Goal: Task Accomplishment & Management: Manage account settings

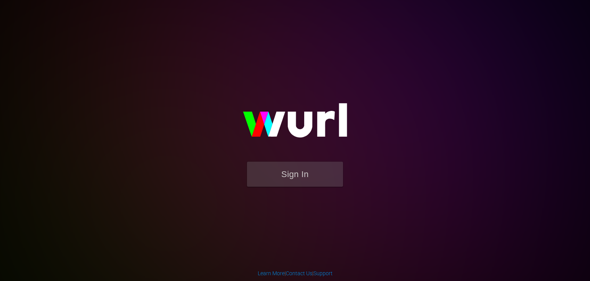
click at [302, 190] on form "Sign In" at bounding box center [295, 177] width 154 height 33
click at [309, 176] on button "Sign In" at bounding box center [295, 173] width 96 height 25
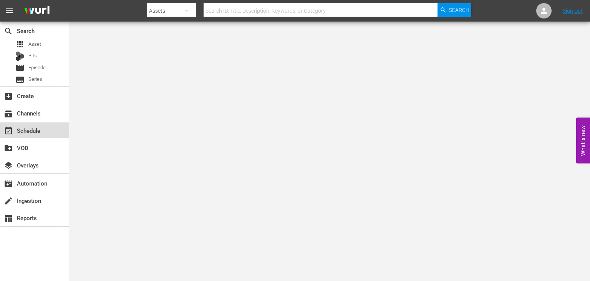
click at [33, 125] on div "event_available Schedule" at bounding box center [34, 129] width 69 height 15
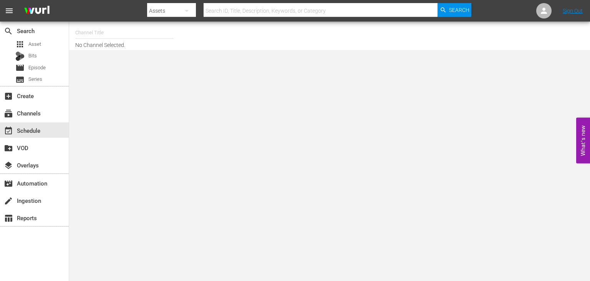
click at [109, 37] on input "text" at bounding box center [124, 32] width 98 height 18
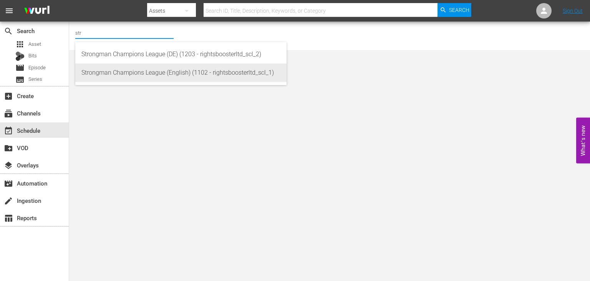
click at [129, 77] on div "Strongman Champions League (English) (1102 - rightsboosterltd_scl_1)" at bounding box center [180, 72] width 199 height 18
type input "Strongman Champions League (English) (1102 - rightsboosterltd_scl_1)"
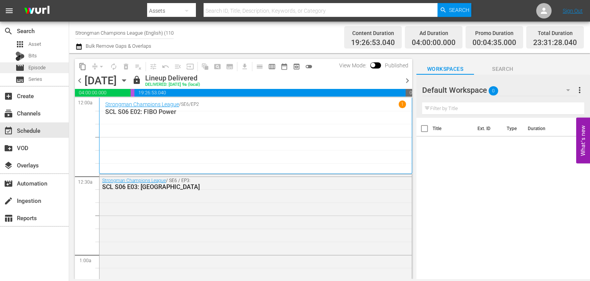
click at [42, 70] on span "Episode" at bounding box center [36, 68] width 17 height 8
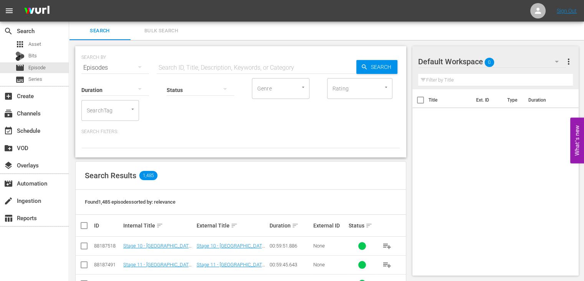
click at [112, 117] on div "SearchTag" at bounding box center [110, 110] width 58 height 21
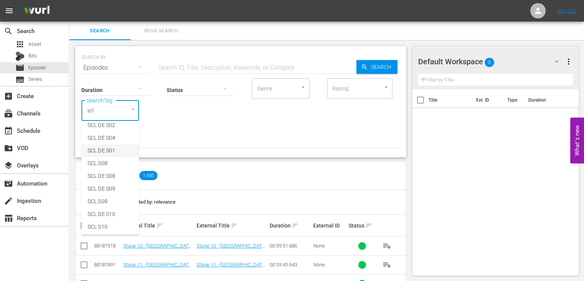
scroll to position [148, 0]
type input "scl"
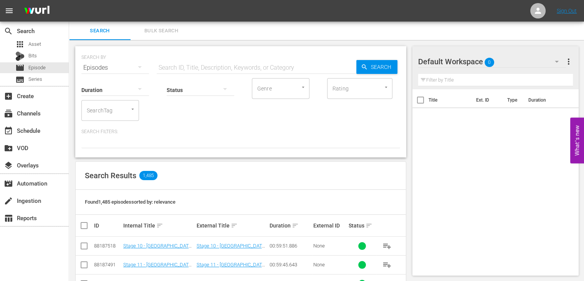
click at [95, 115] on input "SearchTag" at bounding box center [99, 110] width 29 height 14
type input "scl S09"
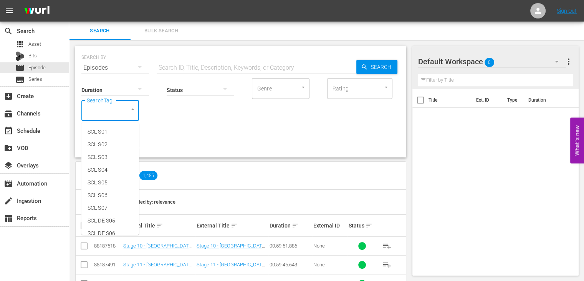
click at [109, 110] on input "SearchTag" at bounding box center [99, 110] width 29 height 14
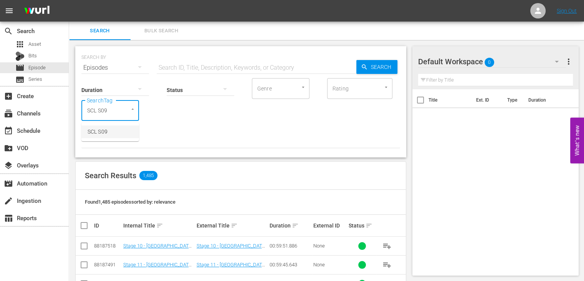
type input "SCL S09"
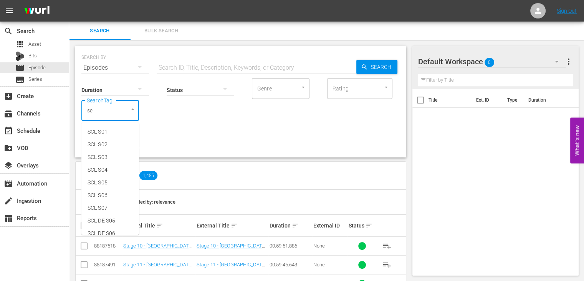
type input "scl s"
click at [101, 210] on span "SCL S09" at bounding box center [98, 212] width 20 height 8
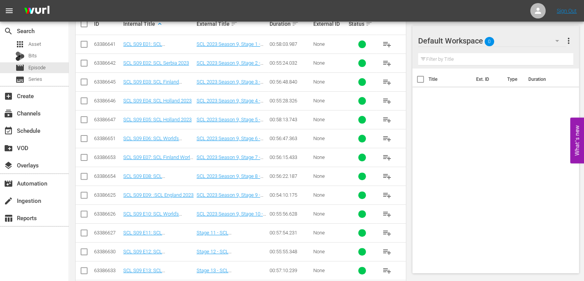
scroll to position [270, 0]
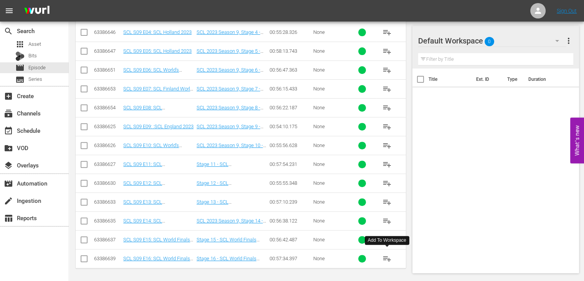
click at [387, 258] on span "playlist_add" at bounding box center [387, 258] width 9 height 9
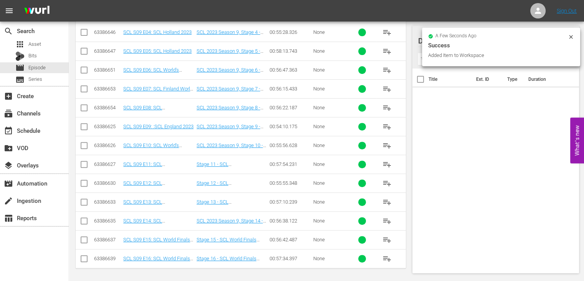
click at [386, 242] on button "playlist_add" at bounding box center [387, 239] width 18 height 18
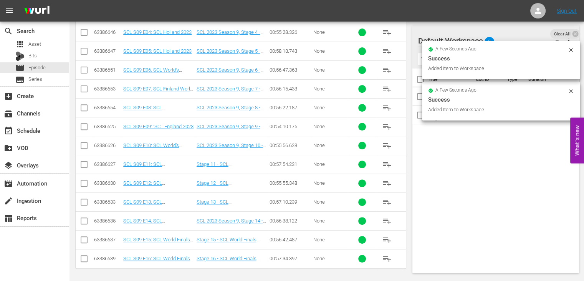
click at [388, 220] on span "playlist_add" at bounding box center [387, 220] width 9 height 9
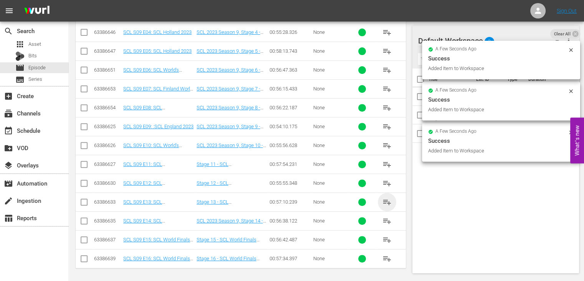
click at [387, 197] on span "playlist_add" at bounding box center [387, 201] width 9 height 9
click at [387, 184] on span "playlist_add" at bounding box center [387, 182] width 9 height 9
click at [387, 161] on span "playlist_add" at bounding box center [387, 163] width 9 height 9
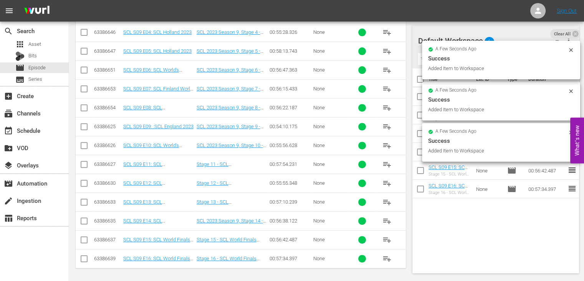
click at [387, 146] on span "playlist_add" at bounding box center [387, 145] width 9 height 9
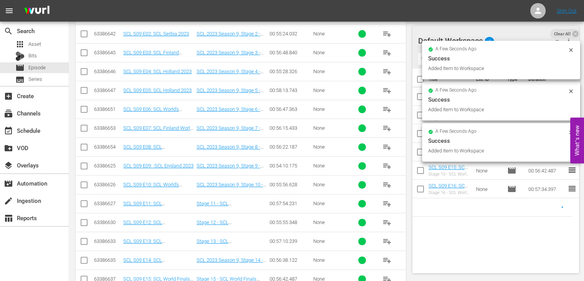
scroll to position [230, 0]
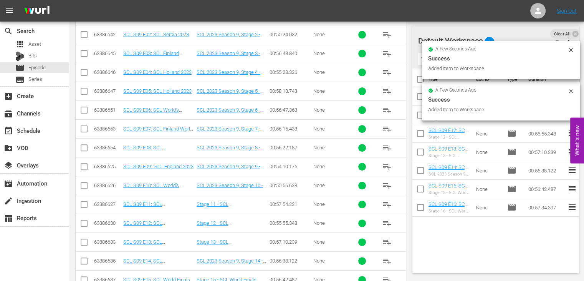
click at [387, 169] on span "playlist_add" at bounding box center [387, 166] width 9 height 9
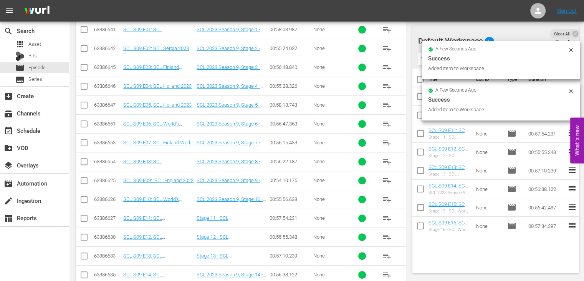
click at [387, 143] on span "playlist_add" at bounding box center [387, 142] width 9 height 9
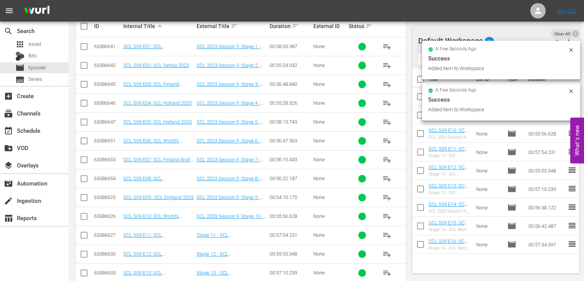
click at [387, 141] on span "playlist_add" at bounding box center [387, 140] width 9 height 9
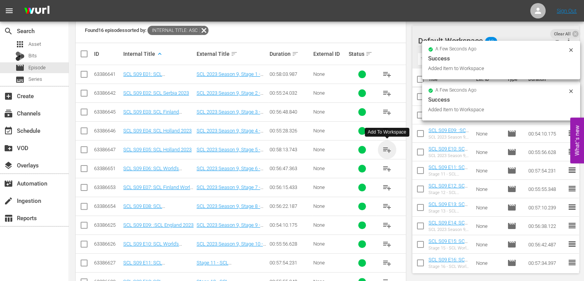
click at [387, 146] on span "playlist_add" at bounding box center [387, 149] width 9 height 9
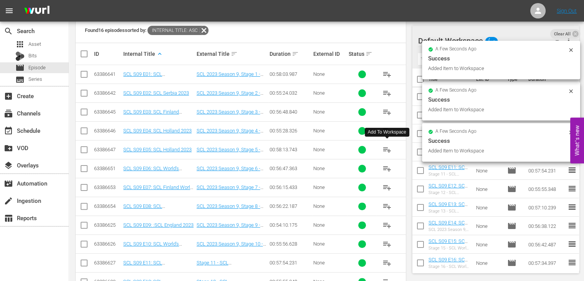
scroll to position [159, 0]
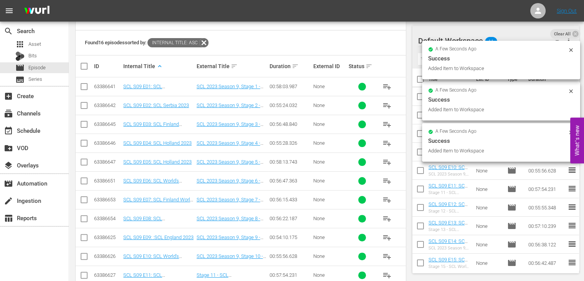
click at [387, 144] on span "playlist_add" at bounding box center [387, 142] width 9 height 9
click at [390, 124] on span "playlist_add" at bounding box center [387, 124] width 9 height 9
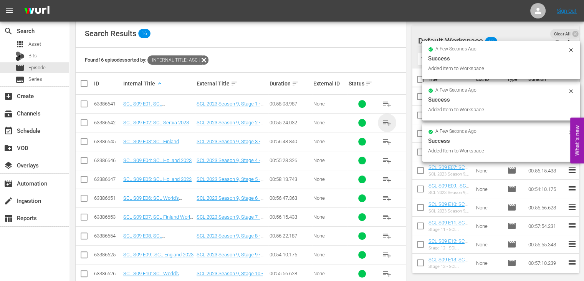
click at [390, 124] on span "playlist_add" at bounding box center [387, 122] width 9 height 9
click at [386, 103] on span "playlist_add" at bounding box center [387, 103] width 9 height 9
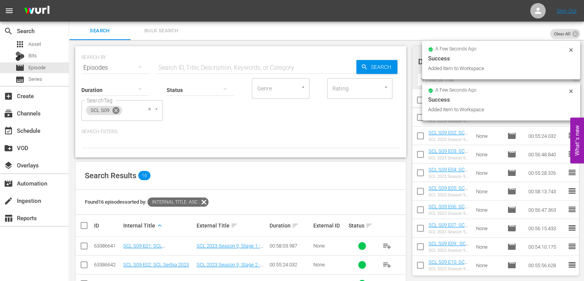
click at [120, 109] on icon at bounding box center [116, 110] width 8 height 8
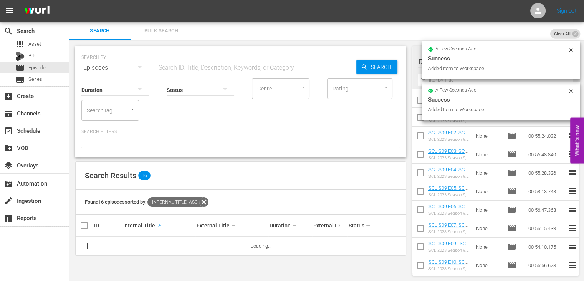
click at [103, 111] on input "SearchTag" at bounding box center [99, 110] width 29 height 14
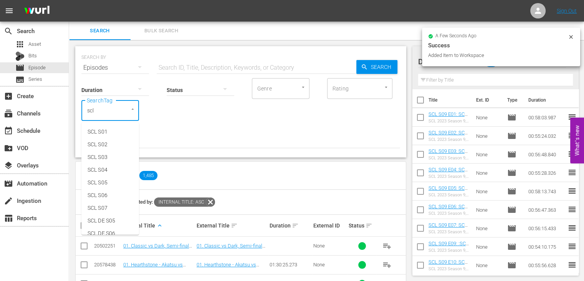
type input "scl"
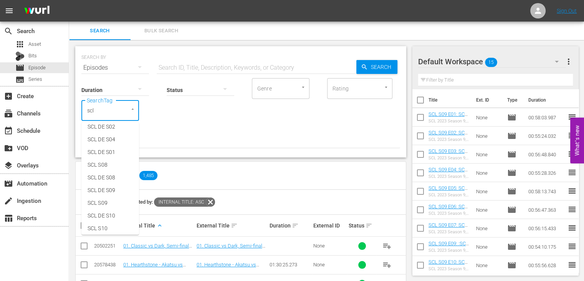
scroll to position [148, 0]
click at [112, 160] on li "SCL S08" at bounding box center [110, 161] width 58 height 13
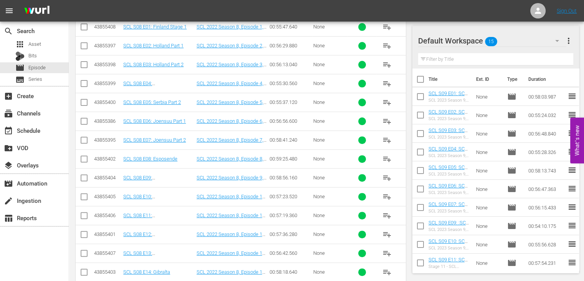
scroll to position [289, 0]
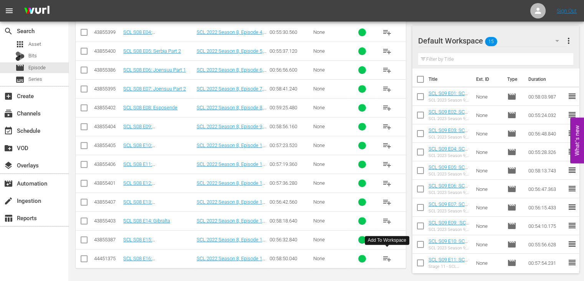
click at [387, 257] on span "playlist_add" at bounding box center [387, 258] width 9 height 9
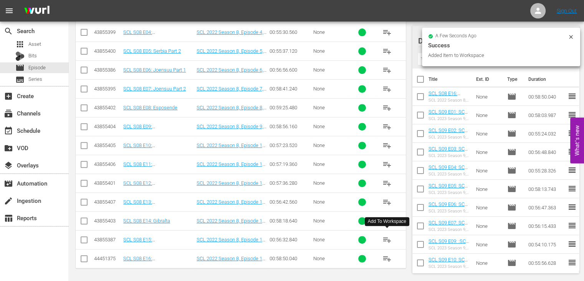
click at [386, 240] on span "playlist_add" at bounding box center [387, 239] width 9 height 9
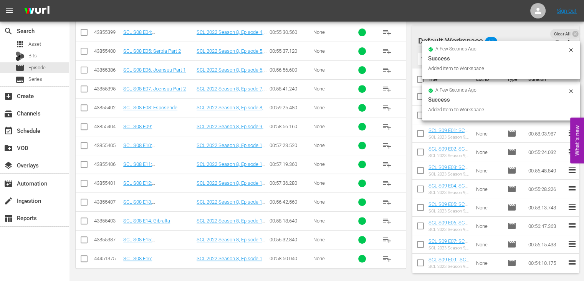
click at [389, 219] on span "playlist_add" at bounding box center [387, 220] width 9 height 9
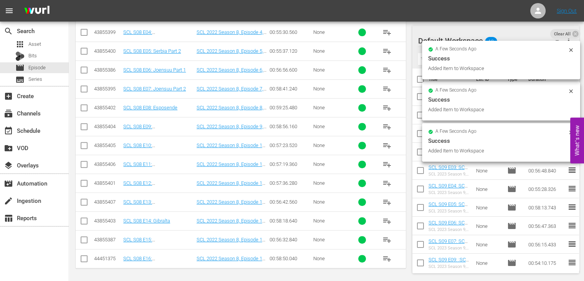
click at [387, 199] on span "playlist_add" at bounding box center [387, 201] width 9 height 9
click at [385, 181] on span "playlist_add" at bounding box center [387, 182] width 9 height 9
click at [387, 161] on span "playlist_add" at bounding box center [387, 163] width 9 height 9
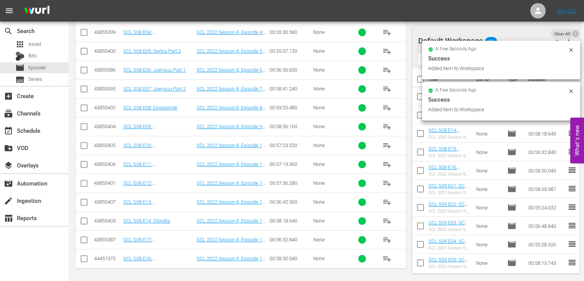
click at [387, 143] on span "playlist_add" at bounding box center [387, 145] width 9 height 9
click at [387, 125] on span "playlist_add" at bounding box center [387, 126] width 9 height 9
click at [386, 108] on span "playlist_add" at bounding box center [387, 107] width 9 height 9
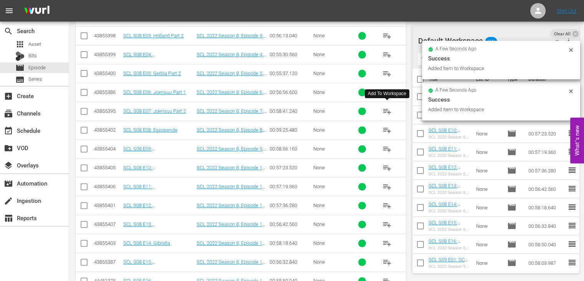
click at [391, 111] on span "playlist_add" at bounding box center [387, 110] width 9 height 9
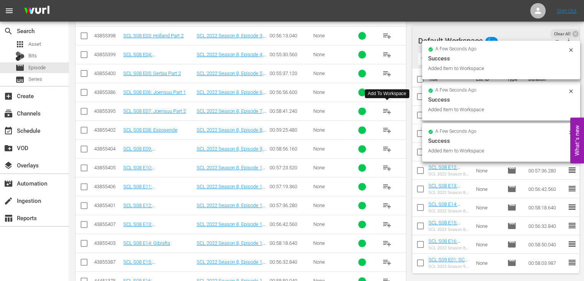
scroll to position [242, 0]
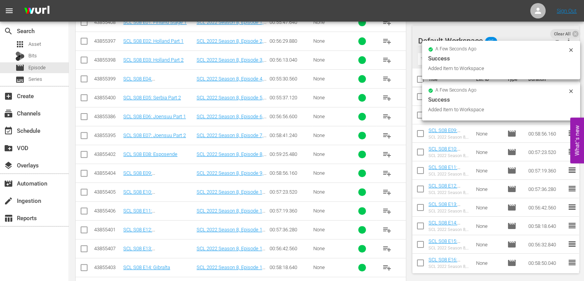
click at [386, 113] on span "playlist_add" at bounding box center [387, 116] width 9 height 9
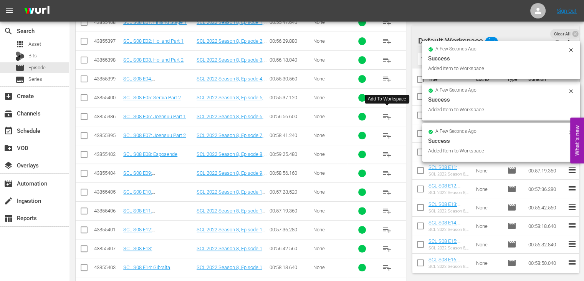
scroll to position [220, 0]
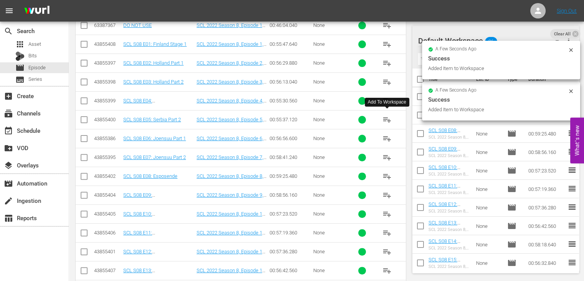
click at [389, 117] on span "playlist_add" at bounding box center [387, 119] width 9 height 9
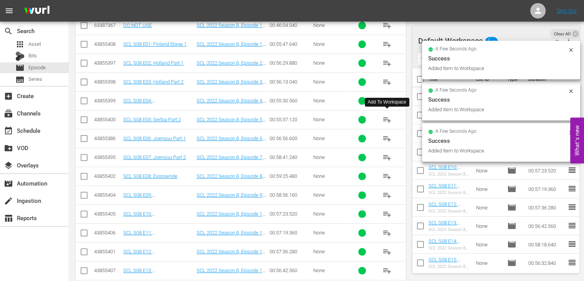
scroll to position [196, 0]
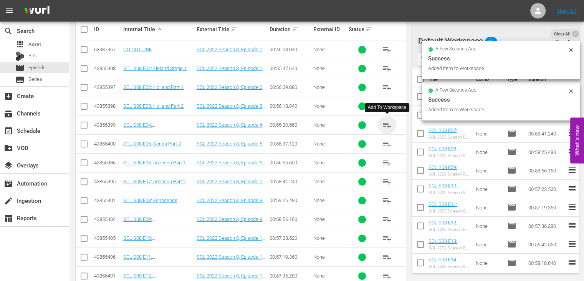
click at [389, 123] on span "playlist_add" at bounding box center [387, 124] width 9 height 9
click at [387, 108] on span "playlist_add" at bounding box center [387, 105] width 9 height 9
click at [387, 85] on span "playlist_add" at bounding box center [387, 87] width 9 height 9
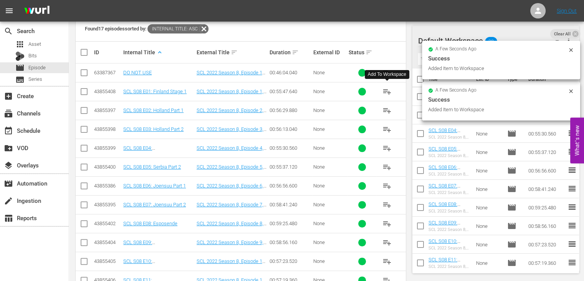
click at [384, 92] on span "playlist_add" at bounding box center [387, 91] width 9 height 9
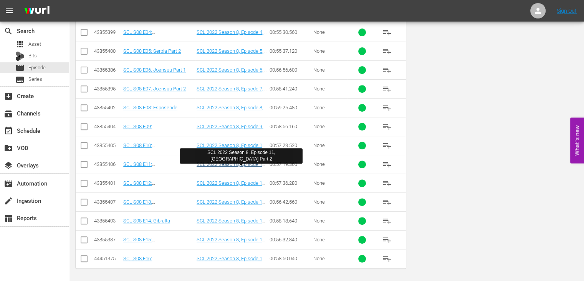
scroll to position [0, 0]
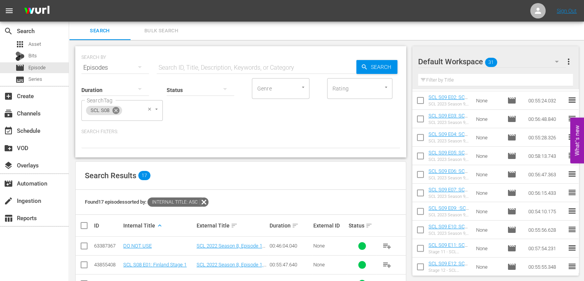
click at [114, 110] on icon at bounding box center [116, 110] width 7 height 7
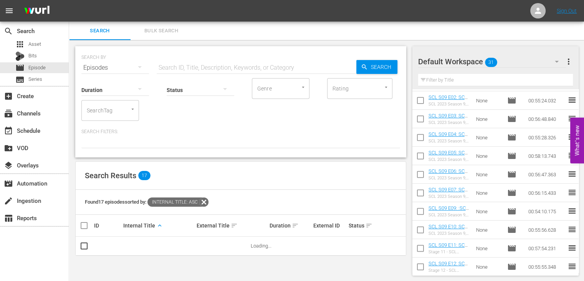
click at [101, 114] on input "SearchTag" at bounding box center [99, 110] width 29 height 14
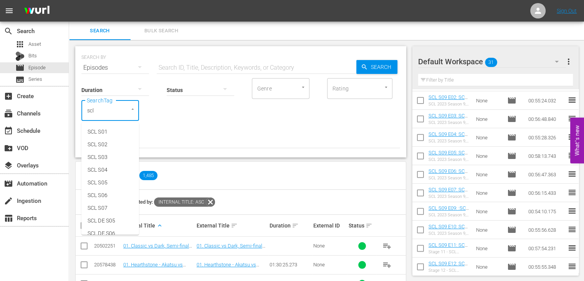
type input "scl"
click at [110, 204] on li "SCL S09" at bounding box center [110, 199] width 58 height 13
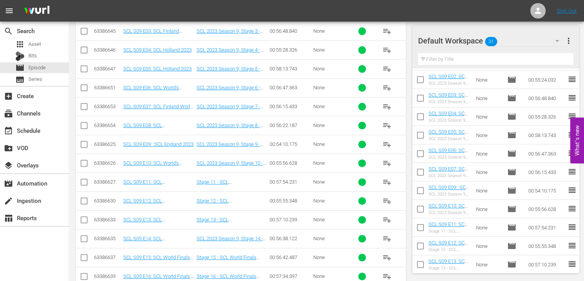
scroll to position [270, 0]
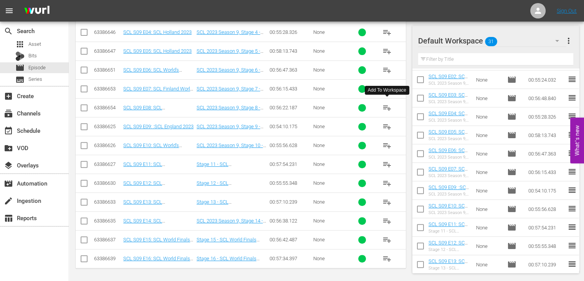
click at [386, 105] on span "playlist_add" at bounding box center [387, 107] width 9 height 9
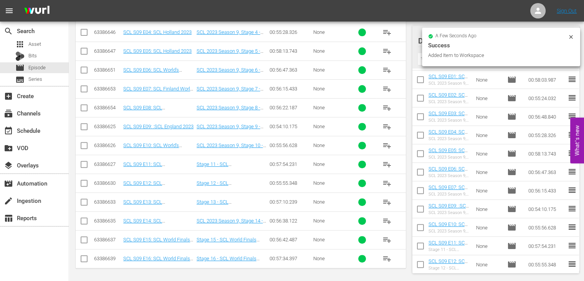
click at [570, 37] on icon at bounding box center [571, 37] width 6 height 6
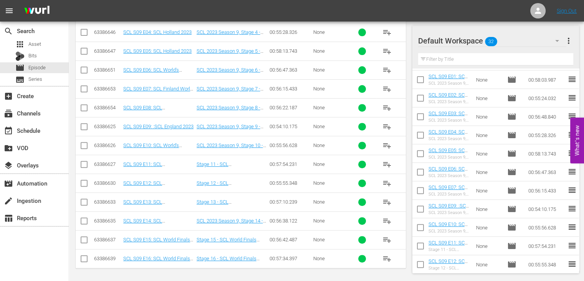
click at [571, 38] on span "more_vert" at bounding box center [569, 40] width 9 height 9
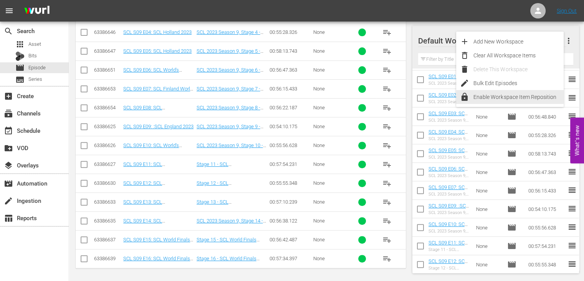
click at [523, 96] on div "Enable Workspace Item Reposition" at bounding box center [519, 97] width 90 height 14
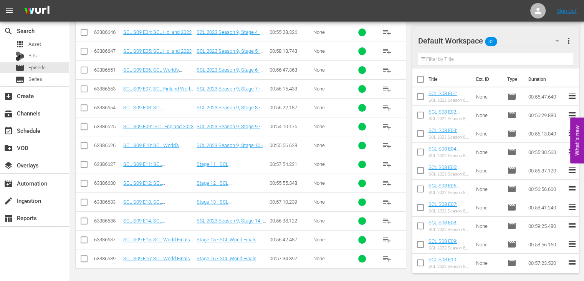
scroll to position [15, 0]
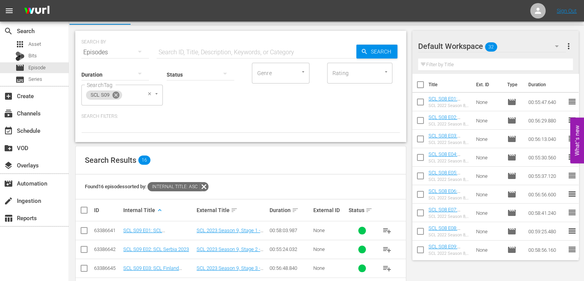
click at [117, 93] on icon at bounding box center [116, 95] width 8 height 8
click at [100, 105] on div "Duration Status Genre Genre Rating Rating SearchTag SearchTag Search Filters:" at bounding box center [240, 96] width 319 height 71
click at [98, 93] on input "SearchTag" at bounding box center [99, 95] width 29 height 14
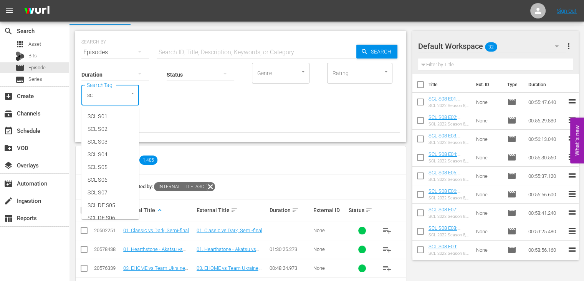
type input "scl"
click at [107, 191] on span "SCL S07" at bounding box center [98, 192] width 20 height 8
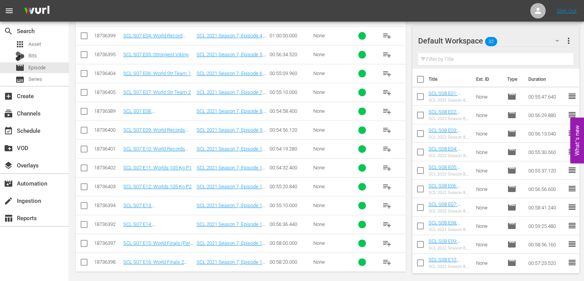
scroll to position [270, 0]
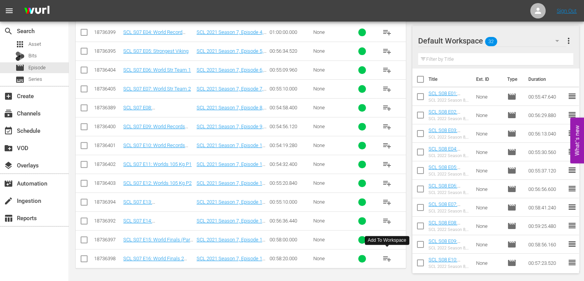
click at [391, 255] on span "playlist_add" at bounding box center [387, 258] width 9 height 9
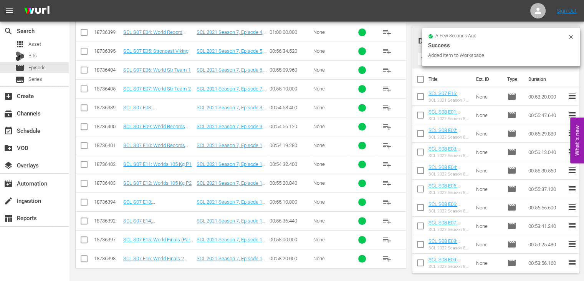
click at [385, 236] on span "playlist_add" at bounding box center [387, 239] width 9 height 9
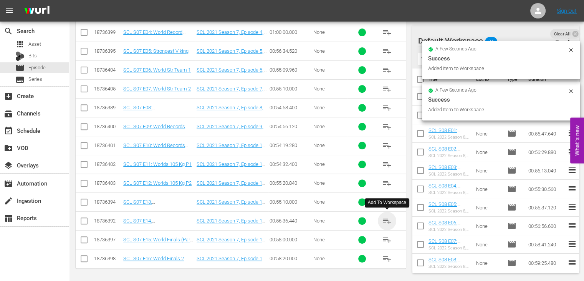
click at [389, 217] on span "playlist_add" at bounding box center [387, 220] width 9 height 9
click at [387, 202] on span "playlist_add" at bounding box center [387, 201] width 9 height 9
click at [386, 184] on span "playlist_add" at bounding box center [387, 182] width 9 height 9
click at [387, 162] on span "playlist_add" at bounding box center [387, 163] width 9 height 9
click at [387, 145] on span "playlist_add" at bounding box center [387, 145] width 9 height 9
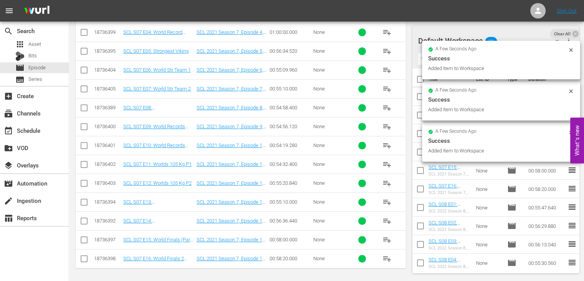
click at [388, 123] on span "playlist_add" at bounding box center [387, 126] width 9 height 9
click at [388, 107] on span "playlist_add" at bounding box center [387, 107] width 9 height 9
click at [385, 90] on span "playlist_add" at bounding box center [387, 88] width 9 height 9
click at [385, 70] on span "playlist_add" at bounding box center [387, 69] width 9 height 9
click at [385, 50] on span "playlist_add" at bounding box center [387, 50] width 9 height 9
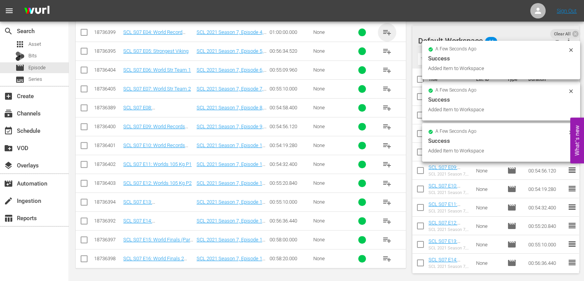
click at [386, 28] on span "playlist_add" at bounding box center [387, 32] width 9 height 9
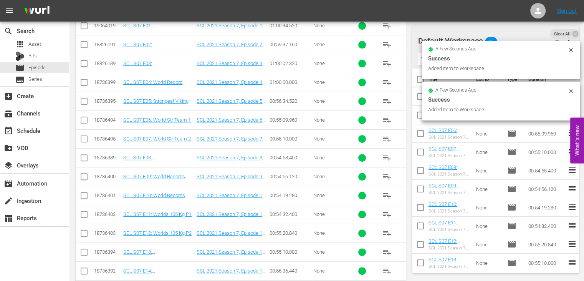
scroll to position [219, 0]
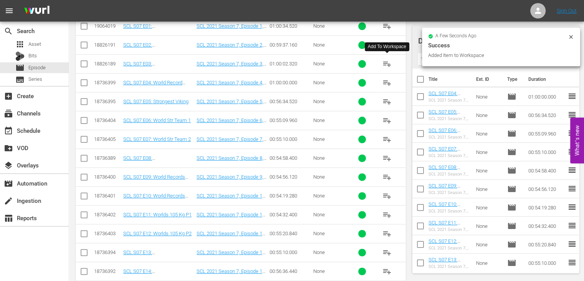
click at [387, 66] on span "playlist_add" at bounding box center [387, 63] width 9 height 9
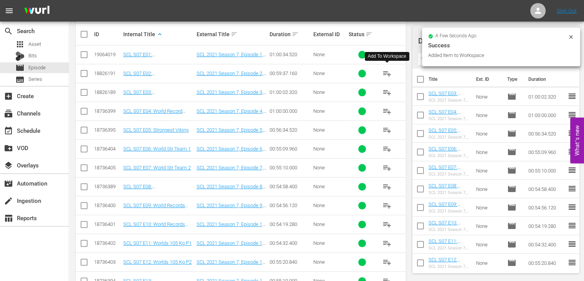
click at [387, 73] on span "playlist_add" at bounding box center [387, 73] width 9 height 9
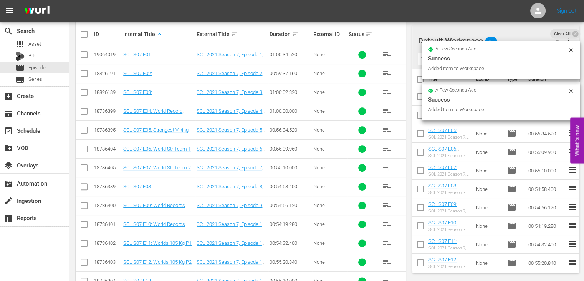
click at [385, 55] on span "playlist_add" at bounding box center [387, 54] width 9 height 9
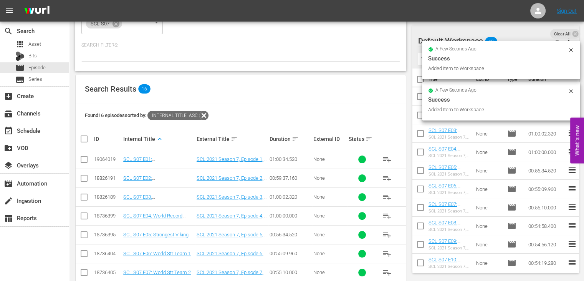
scroll to position [0, 0]
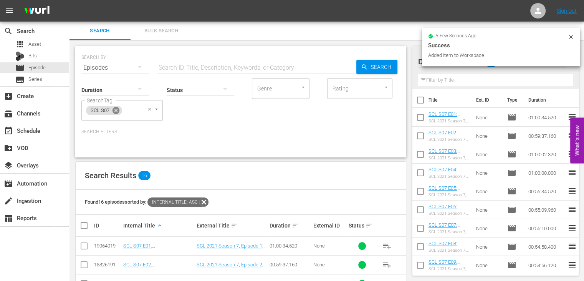
click at [119, 107] on icon at bounding box center [116, 110] width 8 height 8
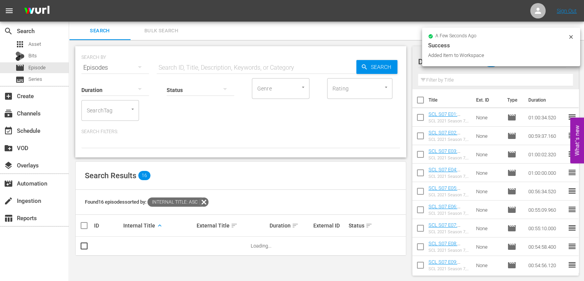
click at [103, 111] on input "SearchTag" at bounding box center [99, 110] width 29 height 14
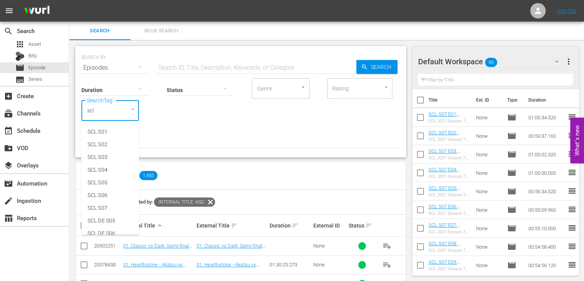
type input "scl"
click at [112, 190] on li "SCL S06" at bounding box center [110, 195] width 58 height 13
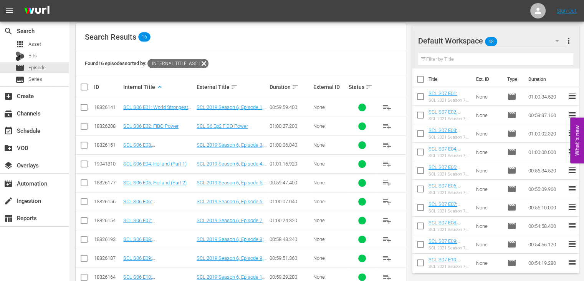
scroll to position [270, 0]
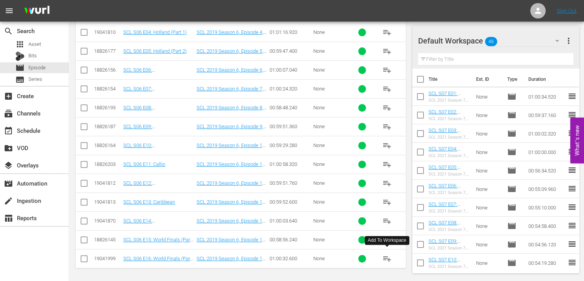
click at [391, 259] on span "playlist_add" at bounding box center [387, 258] width 9 height 9
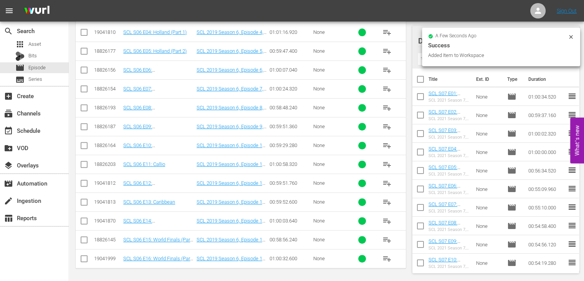
click at [387, 235] on span "playlist_add" at bounding box center [387, 239] width 9 height 9
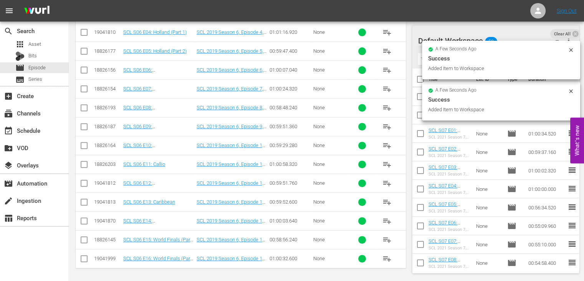
click at [387, 216] on span "playlist_add" at bounding box center [387, 220] width 9 height 9
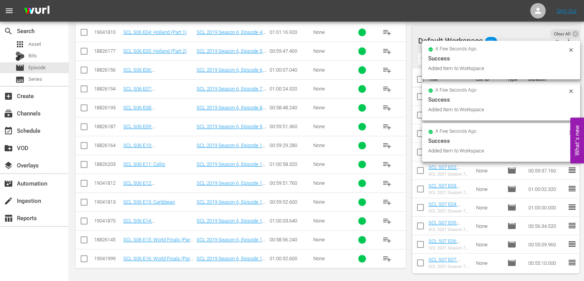
click at [386, 204] on span "playlist_add" at bounding box center [387, 201] width 9 height 9
click at [387, 182] on span "playlist_add" at bounding box center [387, 182] width 9 height 9
click at [389, 160] on span "playlist_add" at bounding box center [387, 163] width 9 height 9
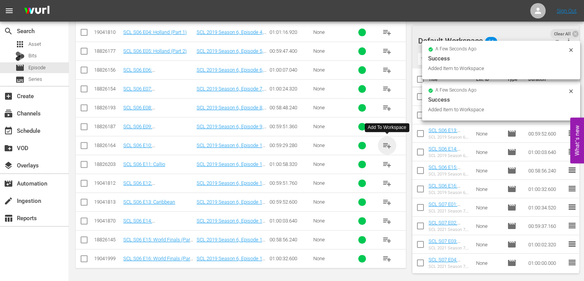
click at [387, 142] on span "playlist_add" at bounding box center [387, 145] width 9 height 9
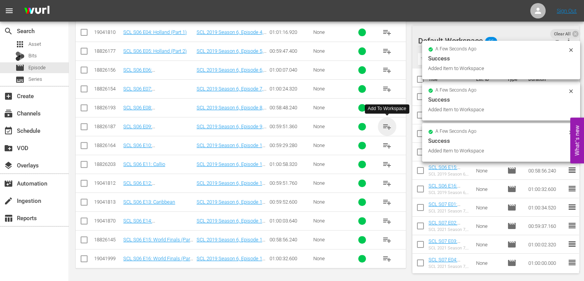
click at [386, 126] on span "playlist_add" at bounding box center [387, 126] width 9 height 9
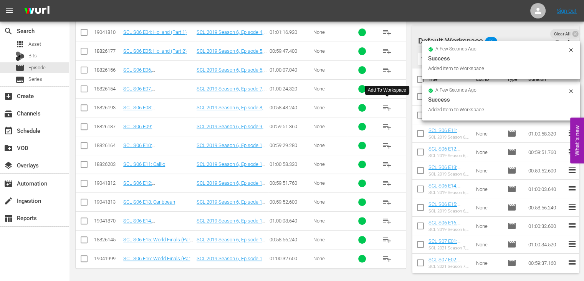
click at [386, 110] on span "playlist_add" at bounding box center [387, 107] width 9 height 9
click at [386, 87] on span "playlist_add" at bounding box center [387, 88] width 9 height 9
click at [386, 67] on span "playlist_add" at bounding box center [387, 69] width 9 height 9
click at [386, 49] on span "playlist_add" at bounding box center [387, 50] width 9 height 9
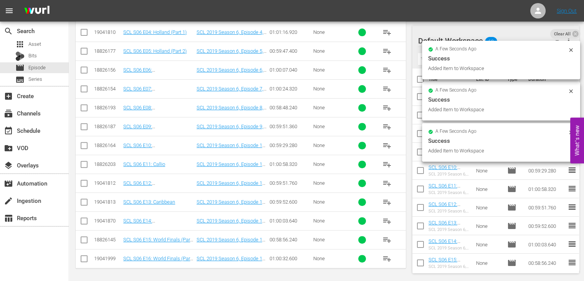
scroll to position [252, 0]
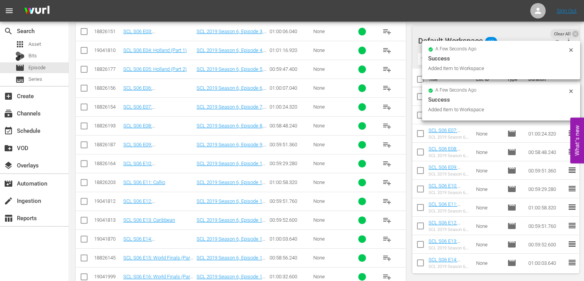
click at [389, 48] on span "playlist_add" at bounding box center [387, 50] width 9 height 9
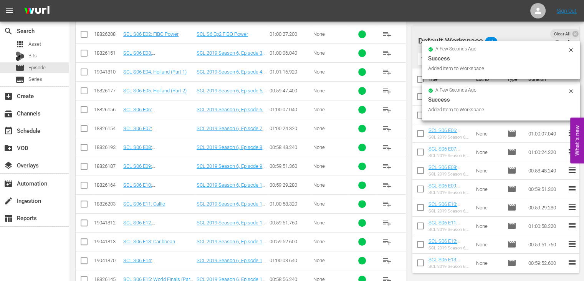
click at [385, 53] on span "playlist_add" at bounding box center [387, 52] width 9 height 9
click at [385, 34] on span "playlist_add" at bounding box center [387, 34] width 9 height 9
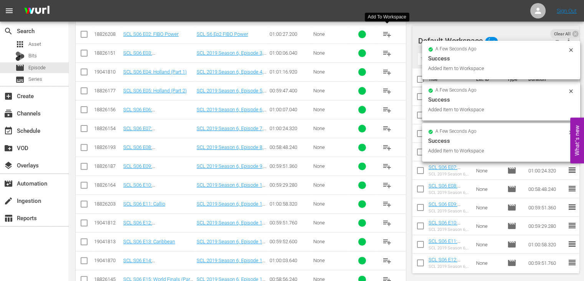
scroll to position [198, 0]
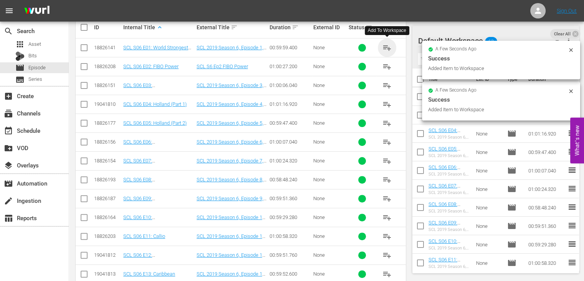
click at [385, 45] on span "playlist_add" at bounding box center [387, 47] width 9 height 9
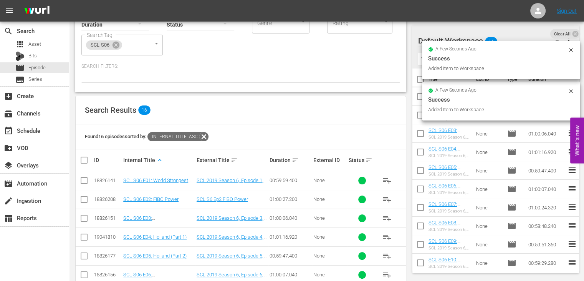
scroll to position [60, 0]
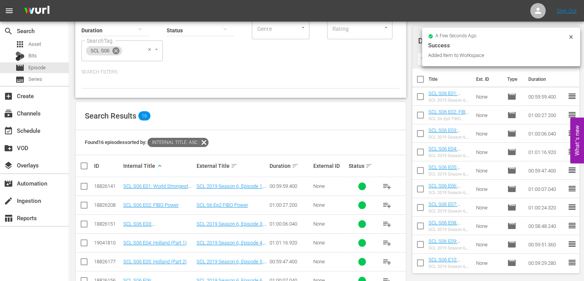
click at [117, 50] on icon at bounding box center [116, 50] width 8 height 8
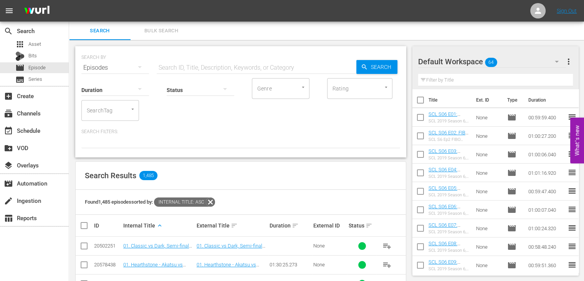
click at [102, 114] on input "SearchTag" at bounding box center [99, 110] width 29 height 14
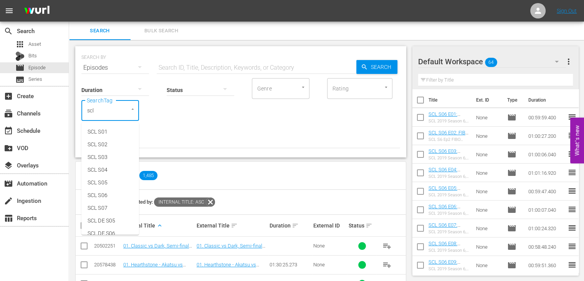
type input "scl"
click at [97, 183] on span "SCL S05" at bounding box center [98, 182] width 20 height 8
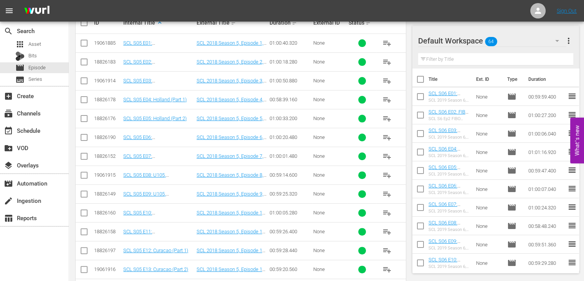
scroll to position [270, 0]
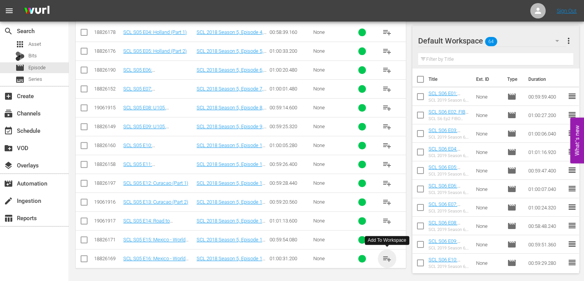
click at [386, 257] on span "playlist_add" at bounding box center [387, 258] width 9 height 9
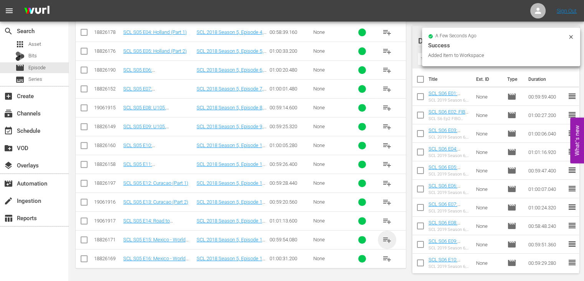
click at [385, 240] on span "playlist_add" at bounding box center [387, 239] width 9 height 9
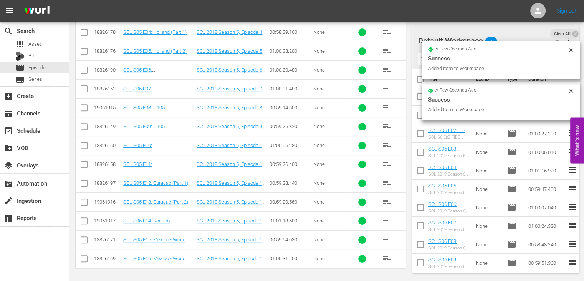
click at [387, 222] on span "playlist_add" at bounding box center [387, 220] width 9 height 9
click at [390, 200] on span "playlist_add" at bounding box center [387, 201] width 9 height 9
click at [384, 178] on span "playlist_add" at bounding box center [387, 182] width 9 height 9
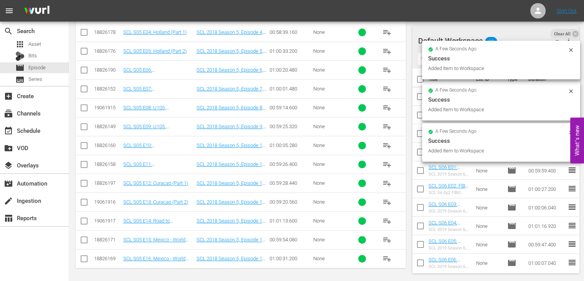
click at [384, 162] on span "playlist_add" at bounding box center [387, 163] width 9 height 9
click at [386, 141] on span "playlist_add" at bounding box center [387, 145] width 9 height 9
click at [385, 126] on span "playlist_add" at bounding box center [387, 126] width 9 height 9
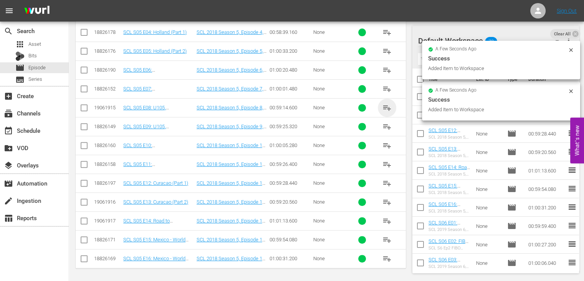
click at [386, 106] on span "playlist_add" at bounding box center [387, 107] width 9 height 9
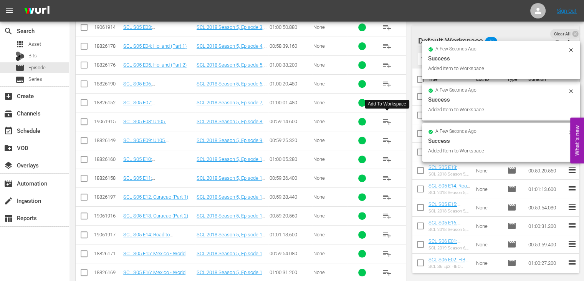
scroll to position [256, 0]
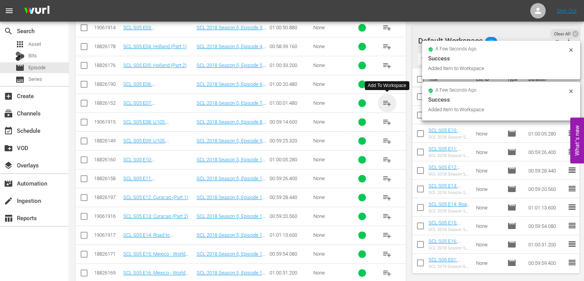
click at [387, 98] on span "playlist_add" at bounding box center [387, 102] width 9 height 9
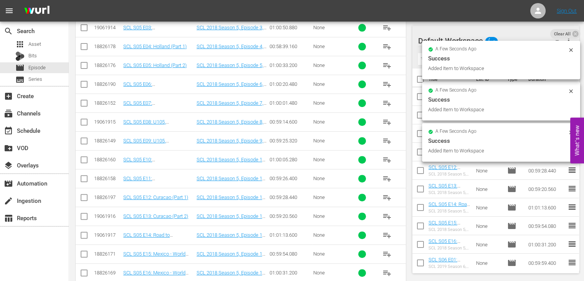
click at [386, 83] on div "Add To Workspace" at bounding box center [387, 85] width 38 height 7
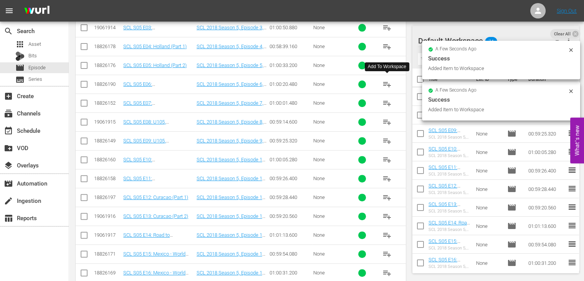
scroll to position [238, 0]
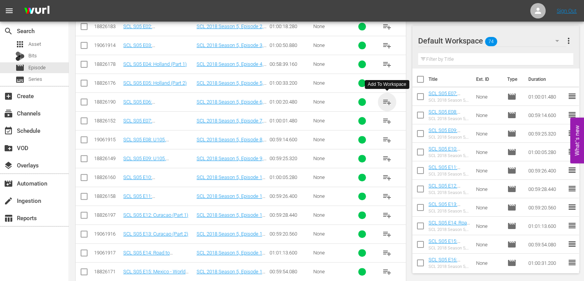
click at [387, 100] on span "playlist_add" at bounding box center [387, 101] width 9 height 9
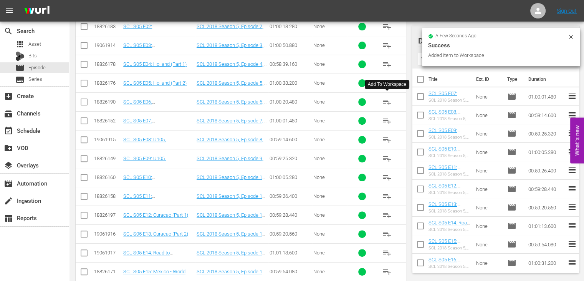
scroll to position [225, 0]
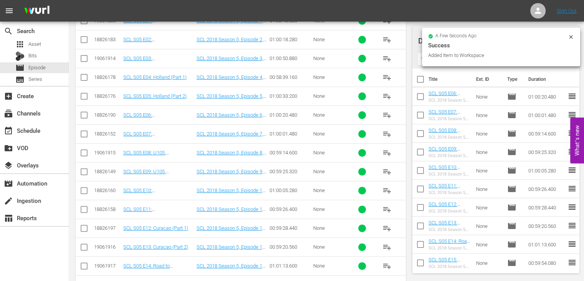
click at [385, 92] on span "playlist_add" at bounding box center [387, 95] width 9 height 9
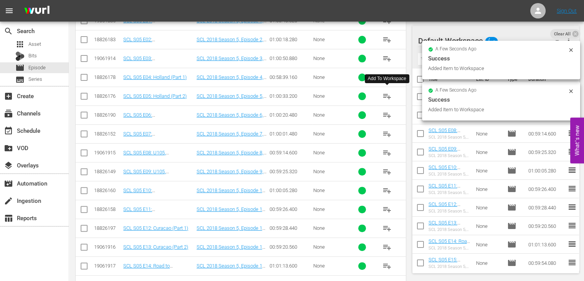
scroll to position [202, 0]
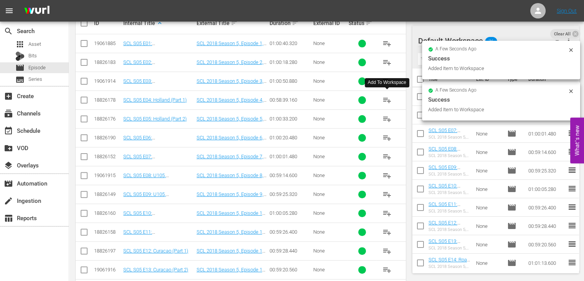
click at [389, 97] on span "playlist_add" at bounding box center [387, 99] width 9 height 9
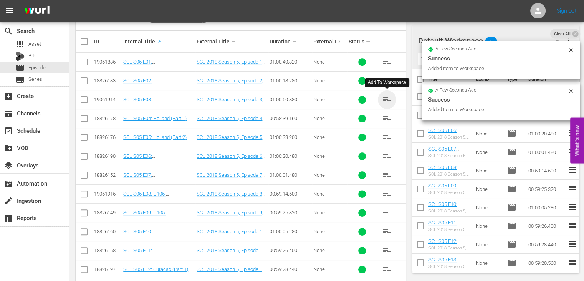
click at [389, 97] on span "playlist_add" at bounding box center [387, 99] width 9 height 9
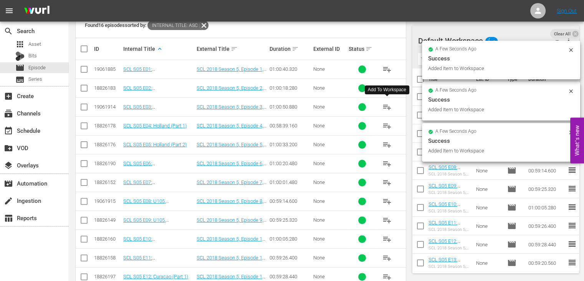
scroll to position [165, 0]
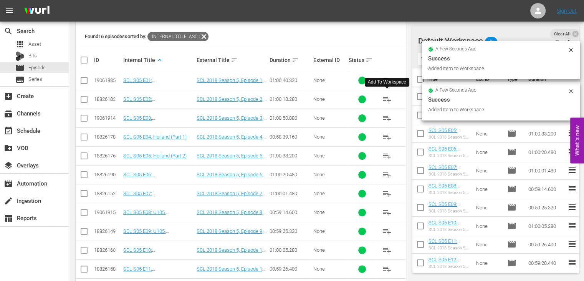
click at [389, 97] on span "playlist_add" at bounding box center [387, 99] width 9 height 9
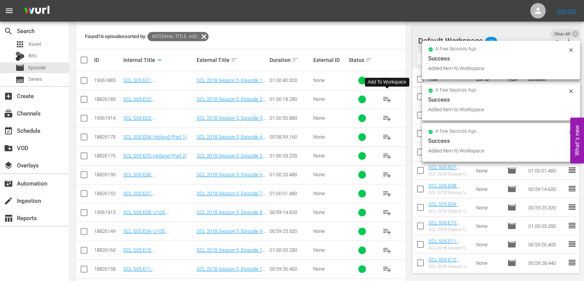
scroll to position [148, 0]
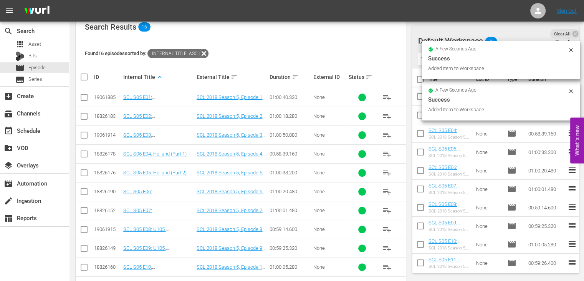
click at [389, 97] on span "playlist_add" at bounding box center [387, 97] width 9 height 9
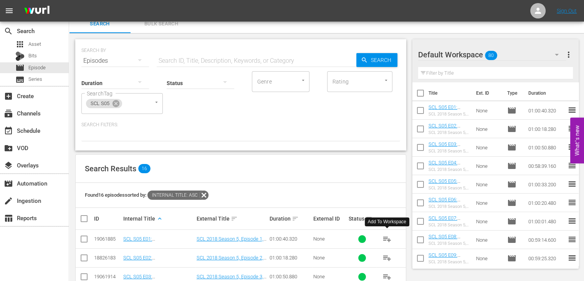
scroll to position [0, 0]
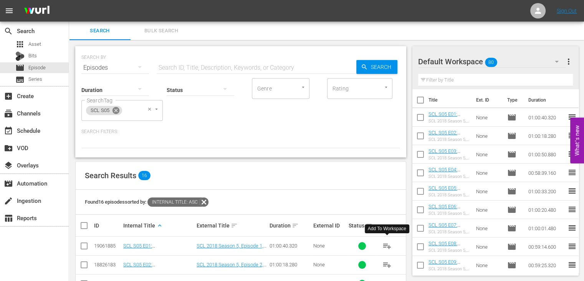
click at [115, 113] on icon at bounding box center [116, 110] width 7 height 7
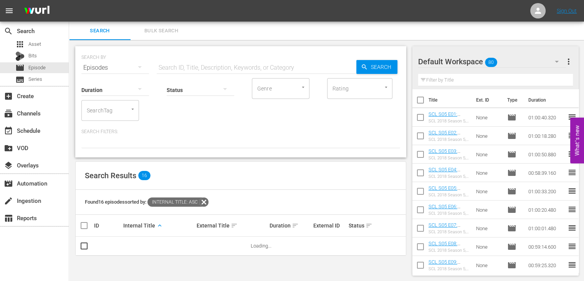
click at [106, 113] on input "SearchTag" at bounding box center [99, 110] width 29 height 14
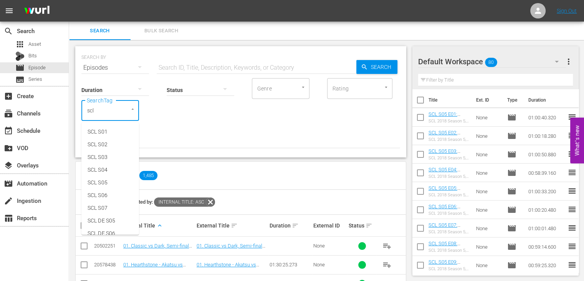
type input "scl s"
click at [107, 173] on span "SCL S04" at bounding box center [98, 170] width 20 height 8
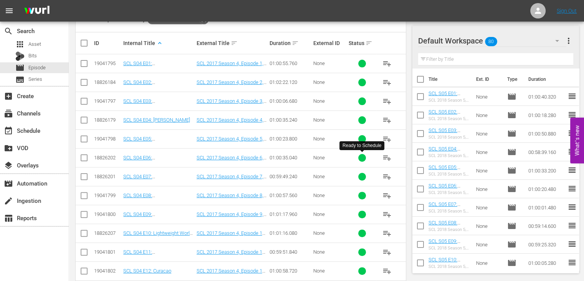
scroll to position [270, 0]
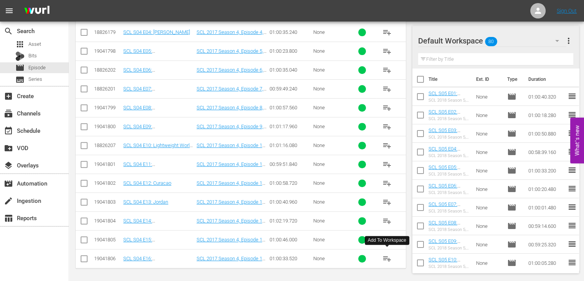
click at [387, 257] on span "playlist_add" at bounding box center [387, 258] width 9 height 9
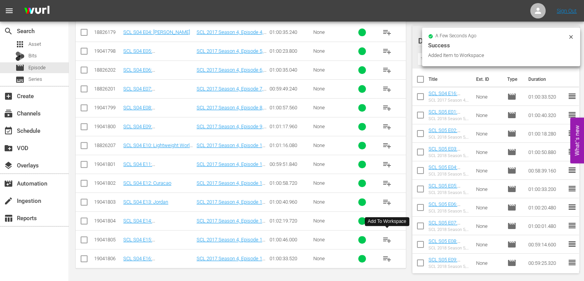
click at [387, 239] on span "playlist_add" at bounding box center [387, 239] width 9 height 9
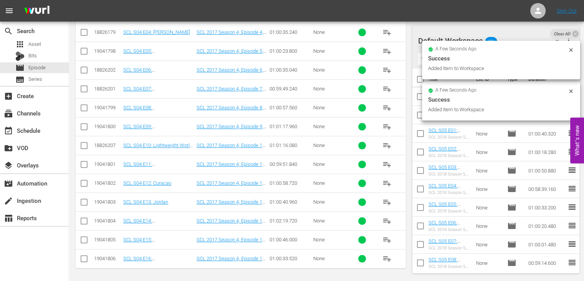
click at [387, 219] on span "playlist_add" at bounding box center [387, 220] width 9 height 9
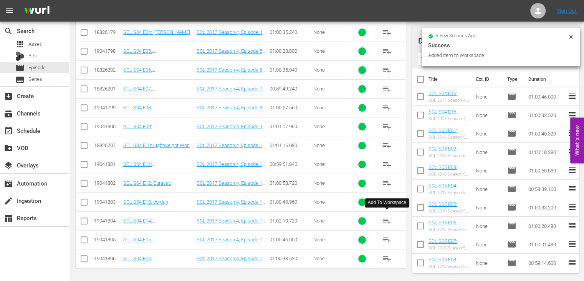
scroll to position [248, 0]
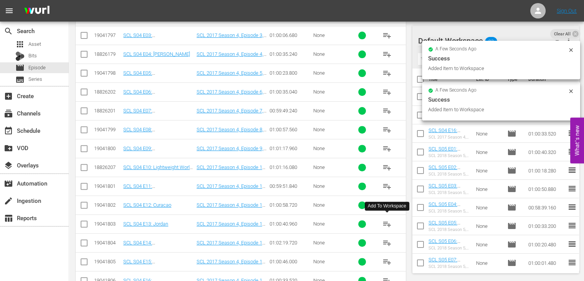
click at [384, 224] on span "playlist_add" at bounding box center [387, 223] width 9 height 9
click at [387, 203] on span "playlist_add" at bounding box center [387, 204] width 9 height 9
click at [388, 186] on span "playlist_add" at bounding box center [387, 185] width 9 height 9
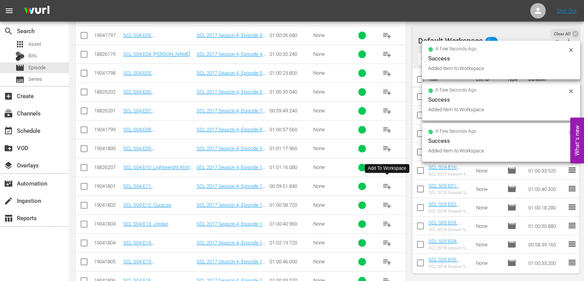
scroll to position [232, 0]
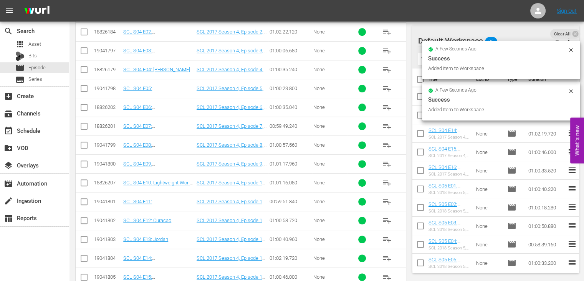
click at [388, 181] on span "playlist_add" at bounding box center [387, 182] width 9 height 9
click at [387, 163] on span "playlist_add" at bounding box center [387, 163] width 9 height 9
click at [386, 142] on span "playlist_add" at bounding box center [387, 144] width 9 height 9
click at [386, 125] on span "playlist_add" at bounding box center [387, 125] width 9 height 9
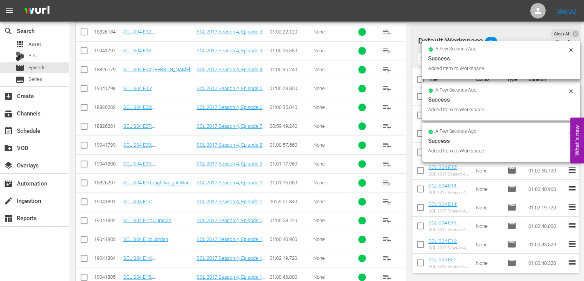
click at [387, 106] on span "playlist_add" at bounding box center [387, 107] width 9 height 9
click at [388, 88] on span "playlist_add" at bounding box center [387, 88] width 9 height 9
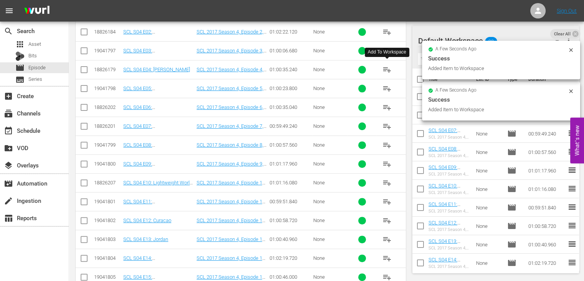
click at [387, 66] on span "playlist_add" at bounding box center [387, 69] width 9 height 9
click at [385, 48] on span "playlist_add" at bounding box center [387, 50] width 9 height 9
click at [385, 30] on span "playlist_add" at bounding box center [387, 31] width 9 height 9
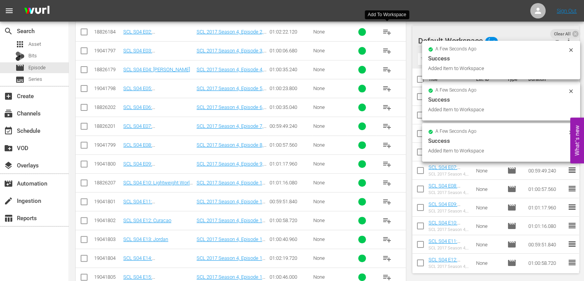
scroll to position [206, 0]
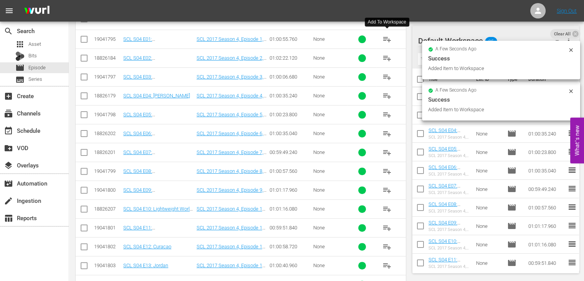
click at [387, 37] on span "playlist_add" at bounding box center [387, 39] width 9 height 9
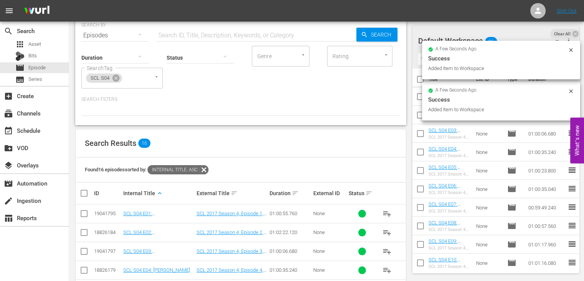
scroll to position [0, 0]
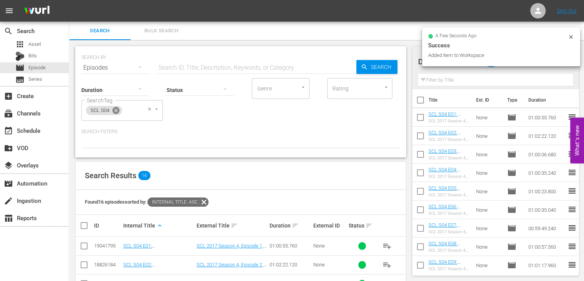
click at [114, 111] on icon at bounding box center [116, 110] width 7 height 7
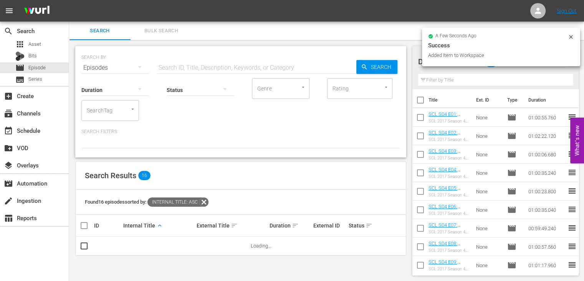
click at [96, 111] on input "SearchTag" at bounding box center [99, 110] width 29 height 14
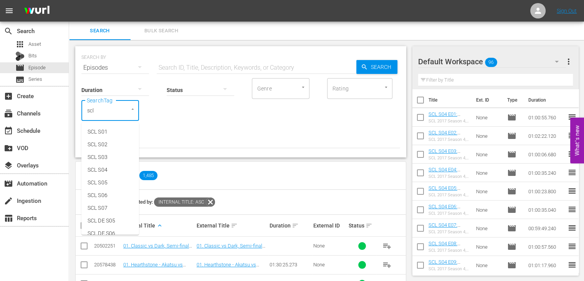
type input "scl"
click at [98, 158] on span "SCL S03" at bounding box center [98, 157] width 20 height 8
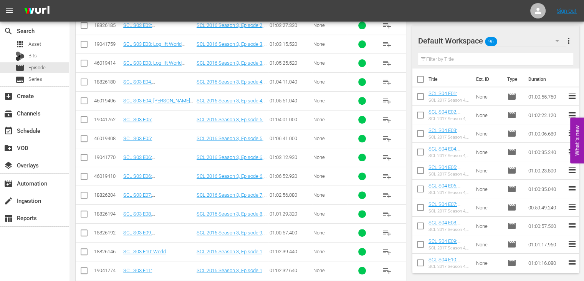
scroll to position [345, 0]
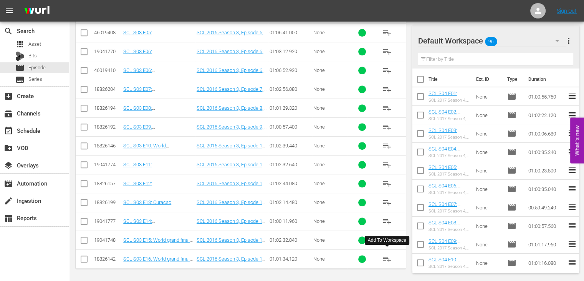
click at [390, 257] on span "playlist_add" at bounding box center [387, 258] width 9 height 9
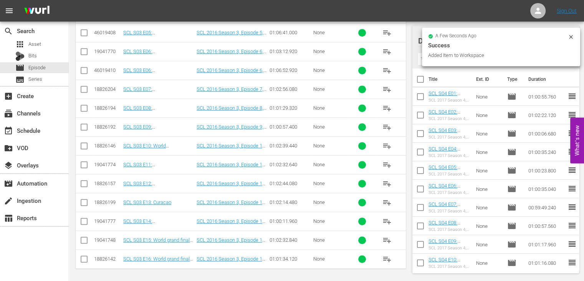
click at [386, 235] on span "playlist_add" at bounding box center [387, 239] width 9 height 9
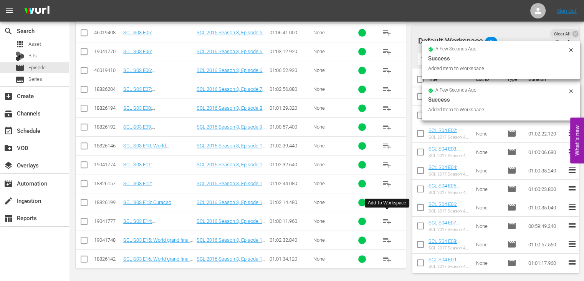
click at [389, 219] on span "playlist_add" at bounding box center [387, 220] width 9 height 9
click at [388, 201] on span "playlist_add" at bounding box center [387, 202] width 9 height 9
click at [387, 181] on span "playlist_add" at bounding box center [387, 183] width 9 height 9
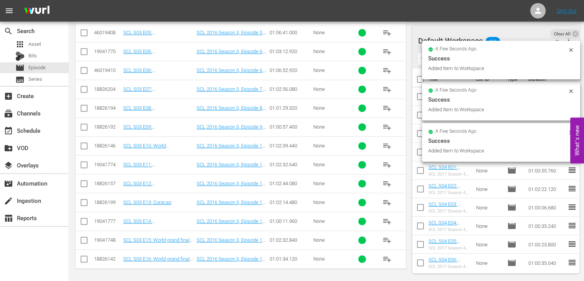
click at [387, 162] on span "playlist_add" at bounding box center [387, 164] width 9 height 9
click at [388, 144] on span "playlist_add" at bounding box center [387, 145] width 9 height 9
click at [389, 128] on span "playlist_add" at bounding box center [387, 126] width 9 height 9
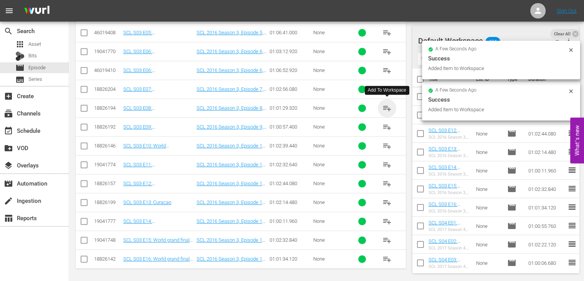
click at [387, 108] on span "playlist_add" at bounding box center [387, 107] width 9 height 9
click at [386, 88] on span "playlist_add" at bounding box center [387, 89] width 9 height 9
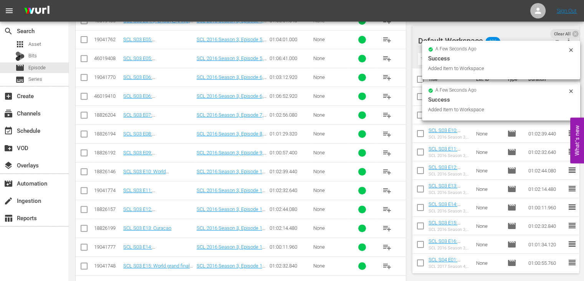
scroll to position [319, 0]
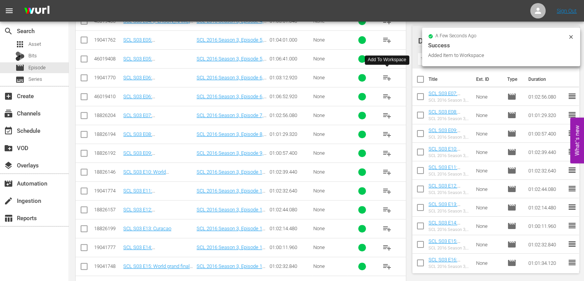
click at [386, 75] on span "playlist_add" at bounding box center [387, 77] width 9 height 9
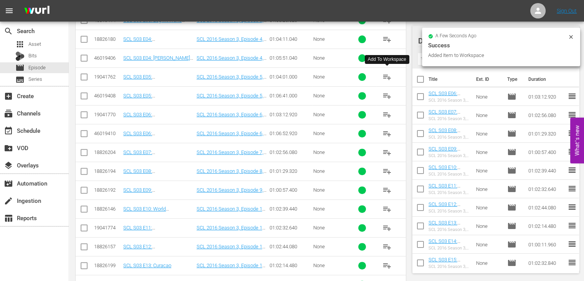
click at [386, 75] on span "playlist_add" at bounding box center [387, 76] width 9 height 9
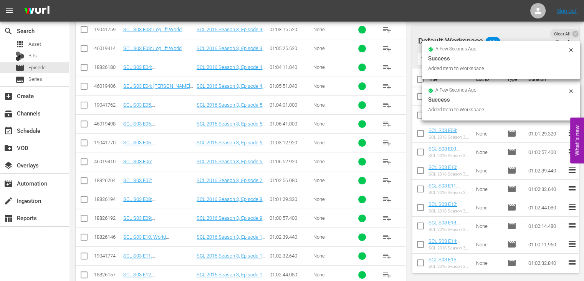
scroll to position [250, 0]
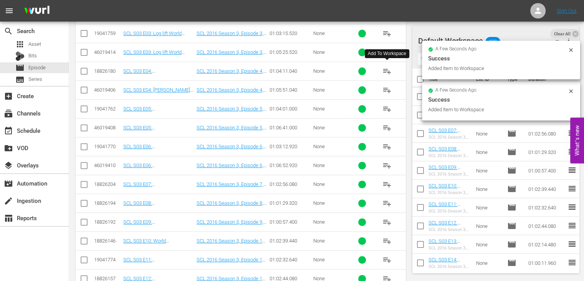
click at [387, 71] on span "playlist_add" at bounding box center [387, 70] width 9 height 9
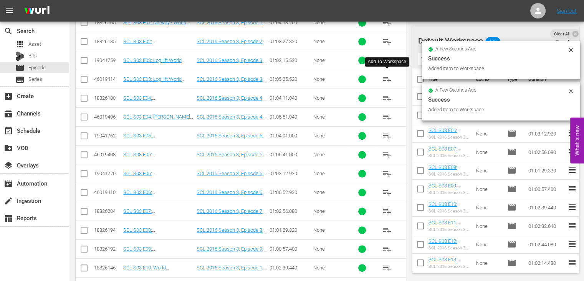
click at [387, 75] on span "playlist_add" at bounding box center [387, 79] width 9 height 9
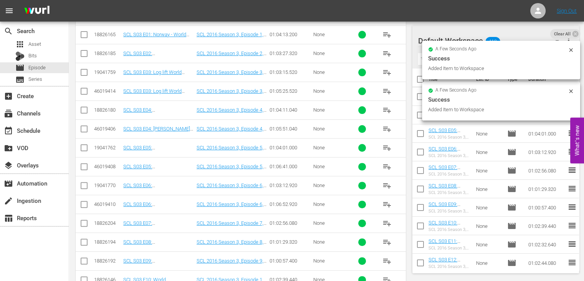
click at [387, 73] on span "playlist_add" at bounding box center [387, 72] width 9 height 9
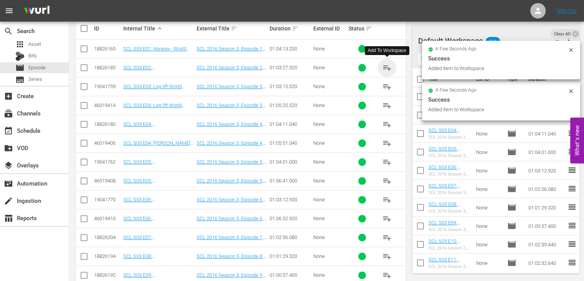
click at [386, 67] on span "playlist_add" at bounding box center [387, 67] width 9 height 9
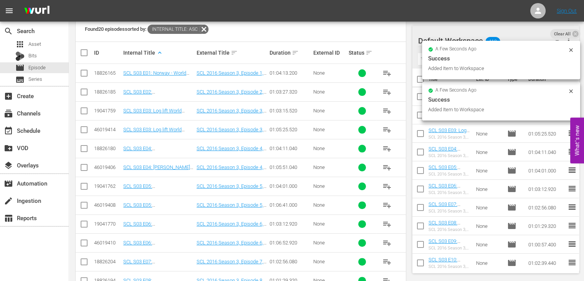
click at [386, 72] on span "playlist_add" at bounding box center [387, 72] width 9 height 9
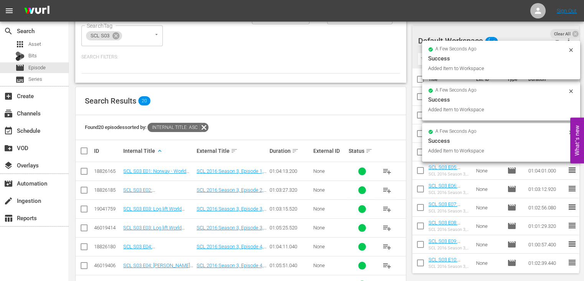
scroll to position [58, 0]
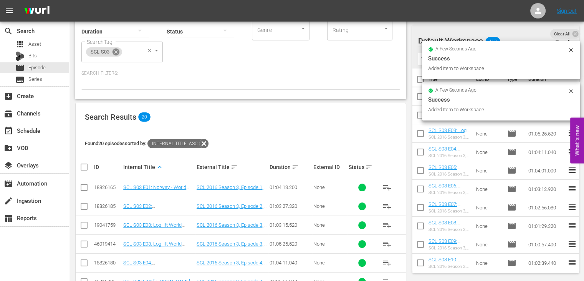
click at [116, 53] on icon at bounding box center [116, 51] width 7 height 7
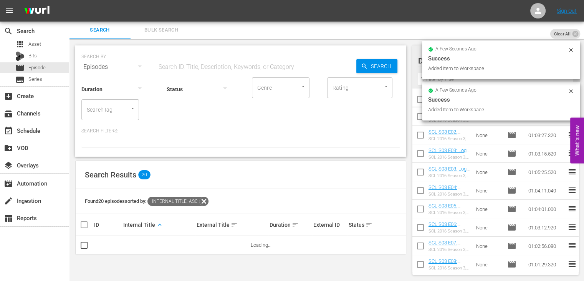
scroll to position [0, 0]
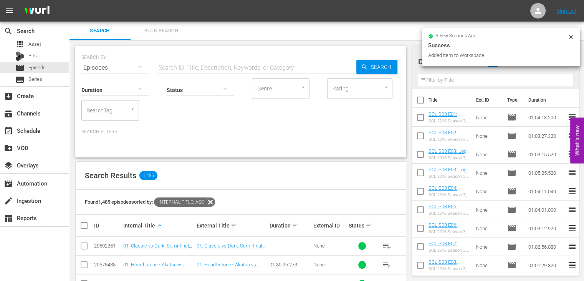
click at [100, 110] on input "SearchTag" at bounding box center [99, 110] width 29 height 14
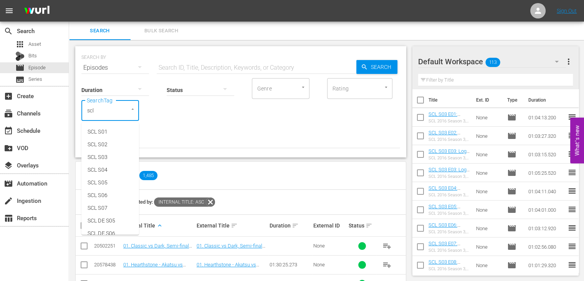
type input "scl"
click at [105, 146] on span "SCL S02" at bounding box center [98, 144] width 20 height 8
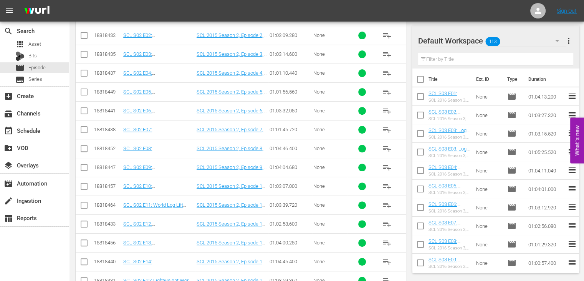
scroll to position [270, 0]
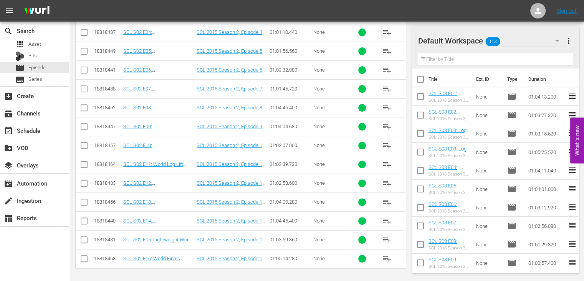
click at [389, 258] on span "playlist_add" at bounding box center [387, 258] width 9 height 9
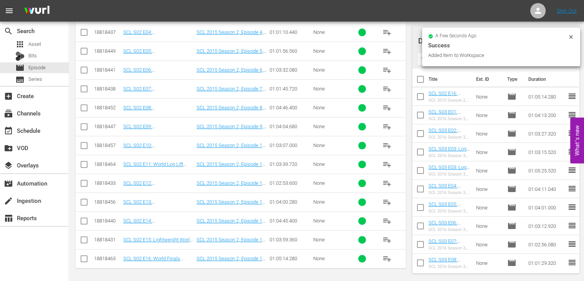
click at [387, 238] on span "playlist_add" at bounding box center [387, 239] width 9 height 9
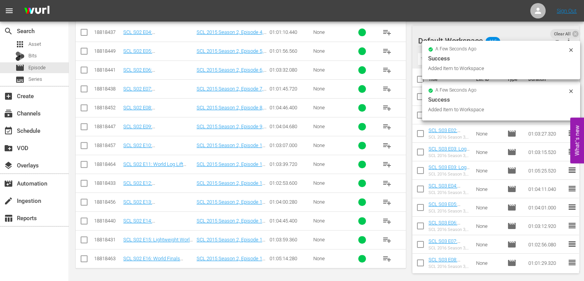
click at [386, 216] on span "playlist_add" at bounding box center [387, 220] width 9 height 9
click at [387, 200] on span "playlist_add" at bounding box center [387, 201] width 9 height 9
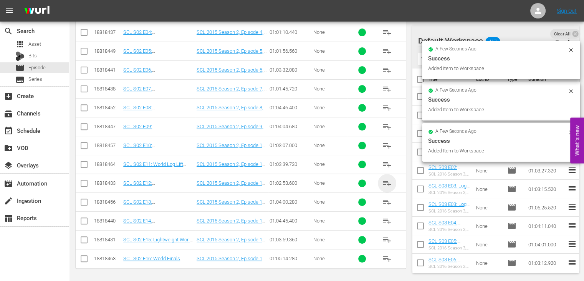
click at [388, 184] on span "playlist_add" at bounding box center [387, 182] width 9 height 9
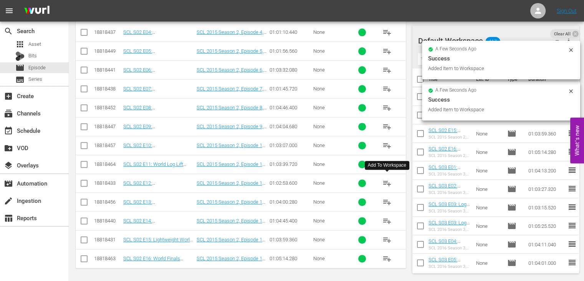
scroll to position [245, 0]
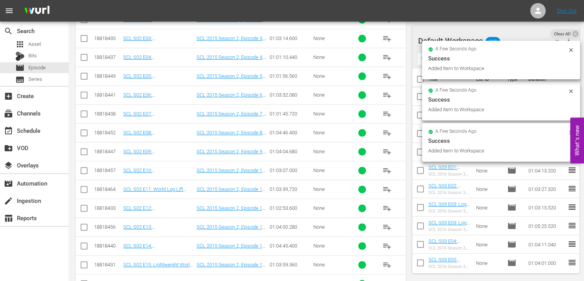
click at [388, 186] on span "playlist_add" at bounding box center [387, 188] width 9 height 9
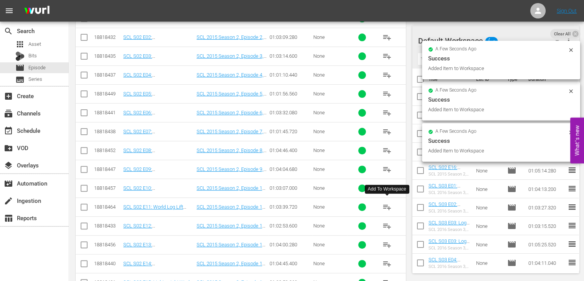
scroll to position [224, 0]
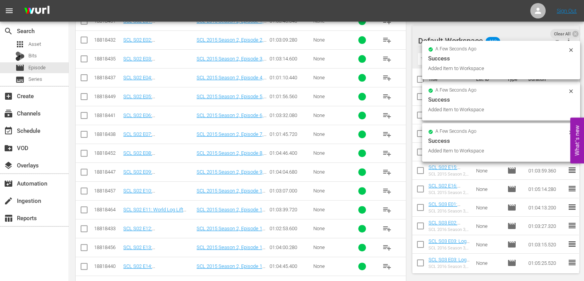
click at [388, 186] on span "playlist_add" at bounding box center [387, 190] width 9 height 9
click at [386, 168] on span "playlist_add" at bounding box center [387, 171] width 9 height 9
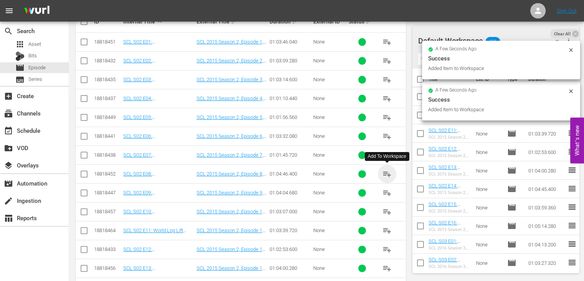
click at [386, 171] on span "playlist_add" at bounding box center [387, 173] width 9 height 9
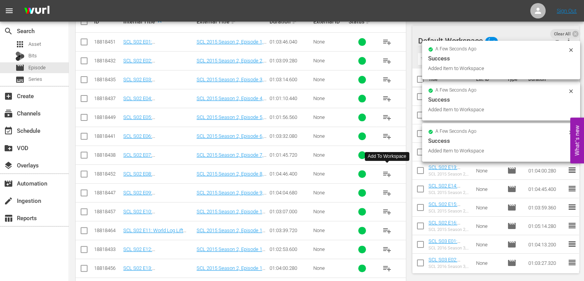
scroll to position [184, 0]
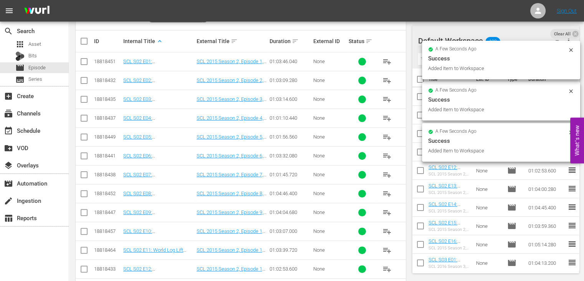
click at [386, 171] on span "playlist_add" at bounding box center [387, 174] width 9 height 9
click at [386, 153] on span "playlist_add" at bounding box center [387, 155] width 9 height 9
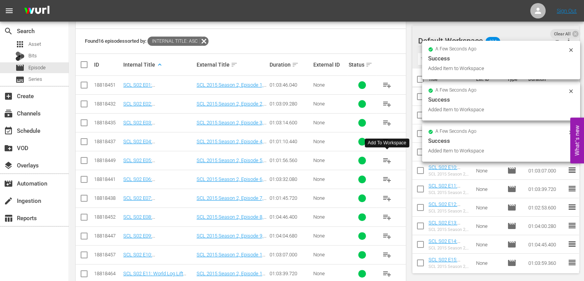
click at [386, 159] on span "playlist_add" at bounding box center [387, 160] width 9 height 9
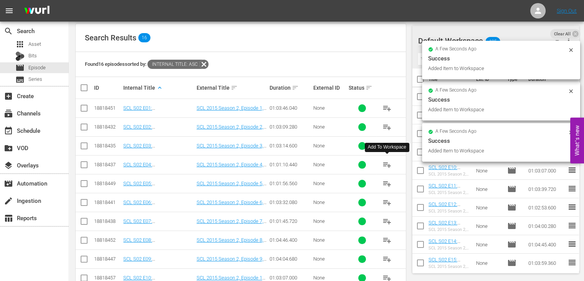
click at [386, 161] on span "playlist_add" at bounding box center [387, 164] width 9 height 9
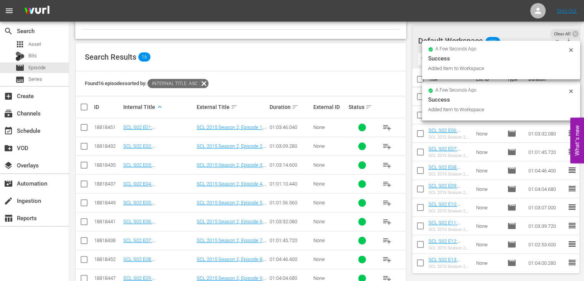
click at [386, 161] on span "playlist_add" at bounding box center [387, 164] width 9 height 9
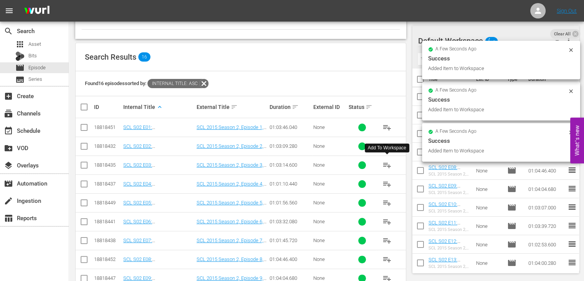
scroll to position [104, 0]
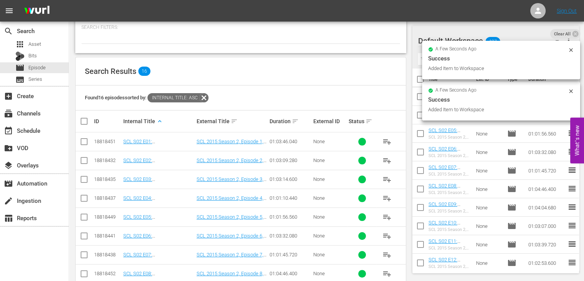
click at [386, 158] on span "playlist_add" at bounding box center [387, 160] width 9 height 9
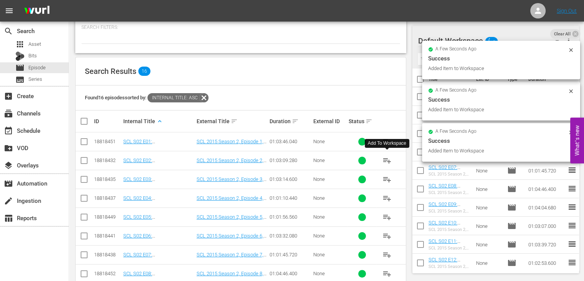
scroll to position [85, 0]
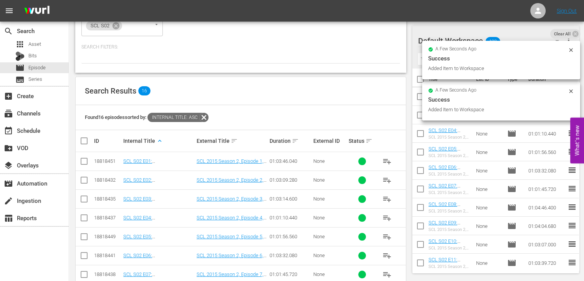
click at [386, 158] on span "playlist_add" at bounding box center [387, 160] width 9 height 9
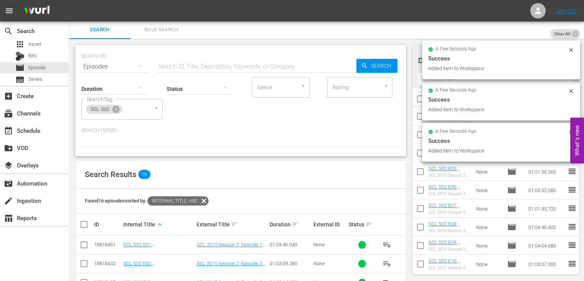
scroll to position [0, 0]
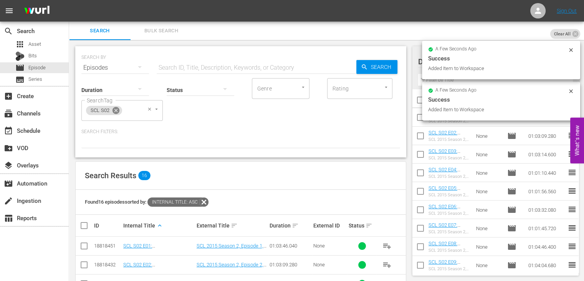
click at [115, 109] on icon at bounding box center [116, 110] width 8 height 8
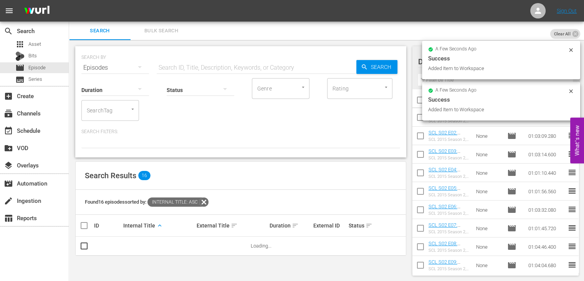
click at [100, 110] on input "SearchTag" at bounding box center [99, 110] width 29 height 14
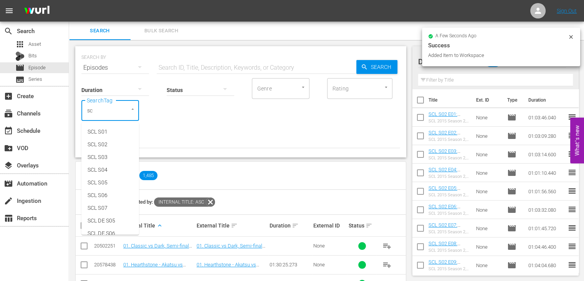
type input "scl"
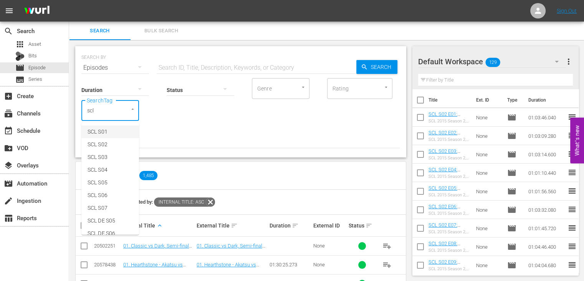
click at [103, 128] on span "SCL S01" at bounding box center [98, 132] width 20 height 8
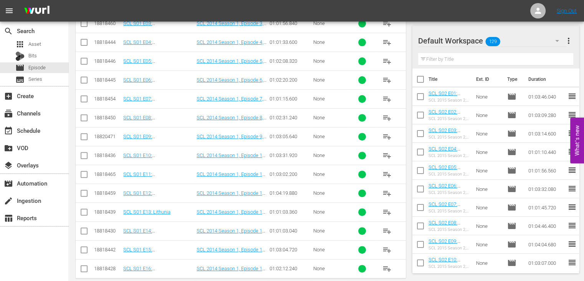
scroll to position [270, 0]
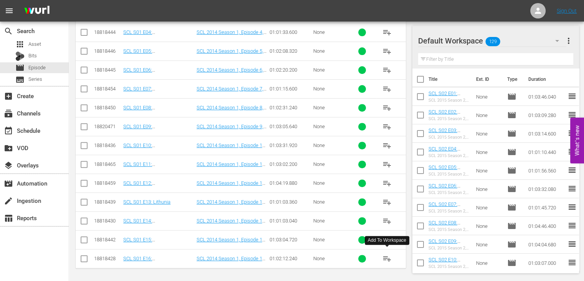
click at [388, 256] on span "playlist_add" at bounding box center [387, 258] width 9 height 9
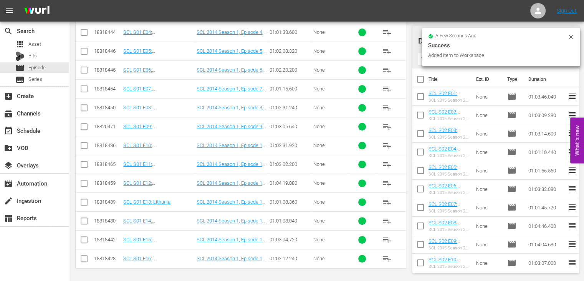
click at [388, 237] on span "playlist_add" at bounding box center [387, 239] width 9 height 9
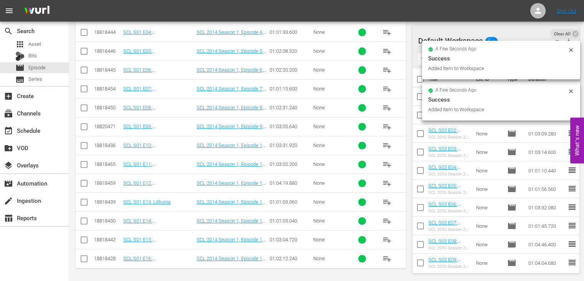
click at [387, 218] on span "playlist_add" at bounding box center [387, 220] width 9 height 9
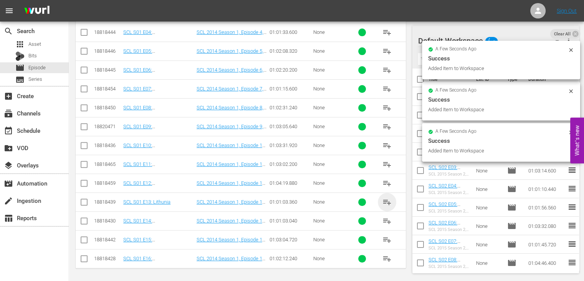
click at [386, 197] on span "playlist_add" at bounding box center [387, 201] width 9 height 9
click at [387, 178] on span "playlist_add" at bounding box center [387, 182] width 9 height 9
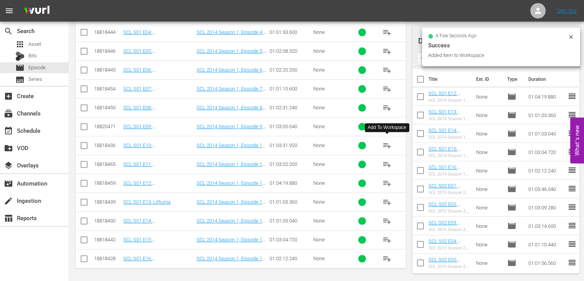
click at [385, 147] on span "playlist_add" at bounding box center [387, 145] width 9 height 9
click at [385, 126] on span "playlist_add" at bounding box center [387, 126] width 9 height 9
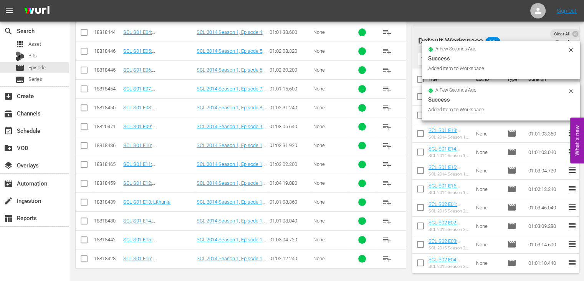
click at [386, 105] on span "playlist_add" at bounding box center [387, 107] width 9 height 9
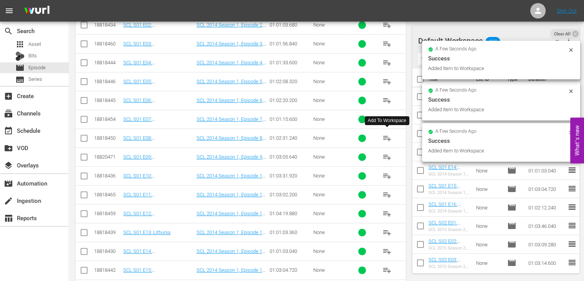
scroll to position [235, 0]
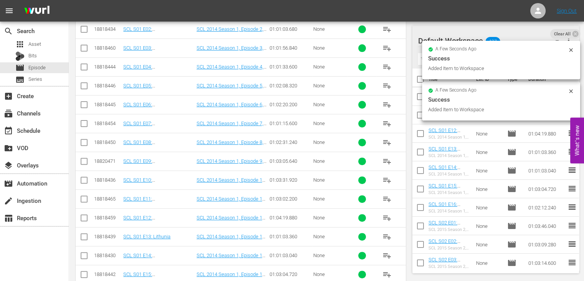
click at [387, 124] on span "playlist_add" at bounding box center [387, 123] width 9 height 9
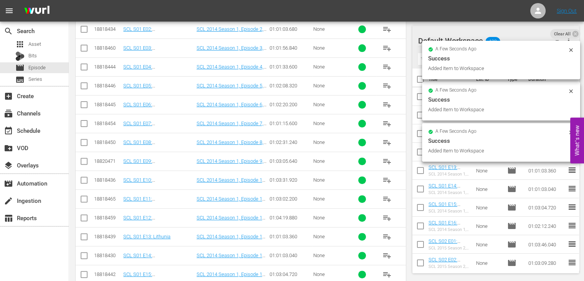
click at [386, 105] on span "playlist_add" at bounding box center [387, 104] width 9 height 9
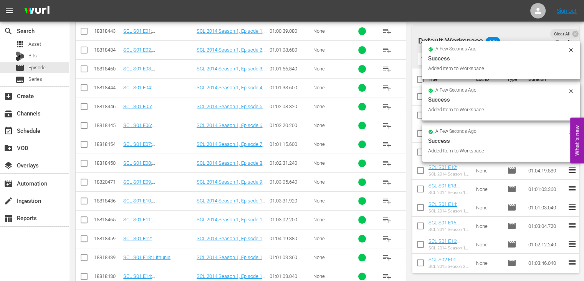
click at [386, 105] on span "playlist_add" at bounding box center [387, 106] width 9 height 9
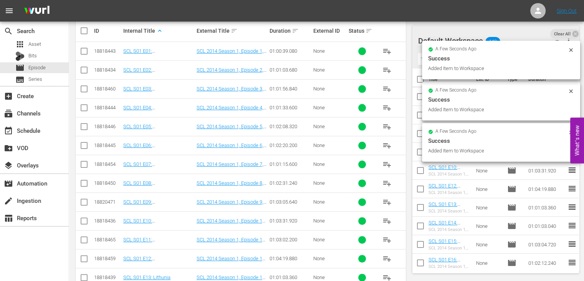
click at [386, 105] on span "playlist_add" at bounding box center [387, 107] width 9 height 9
click at [385, 89] on span "playlist_add" at bounding box center [387, 88] width 9 height 9
click at [386, 69] on span "playlist_add" at bounding box center [387, 69] width 9 height 9
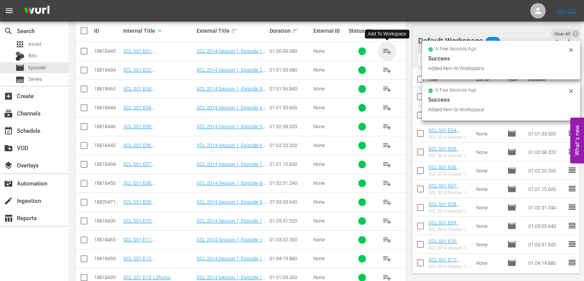
click at [387, 50] on span "playlist_add" at bounding box center [387, 50] width 9 height 9
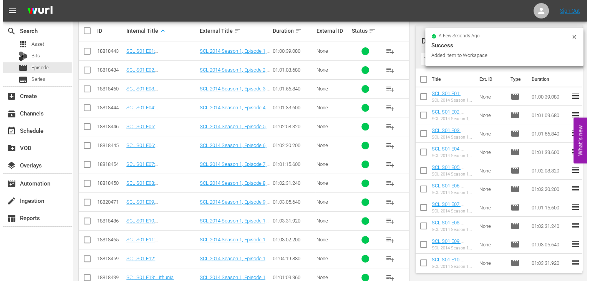
scroll to position [0, 0]
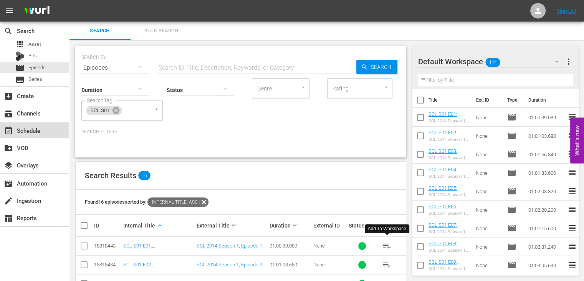
click at [38, 131] on div "event_available Schedule" at bounding box center [21, 129] width 43 height 7
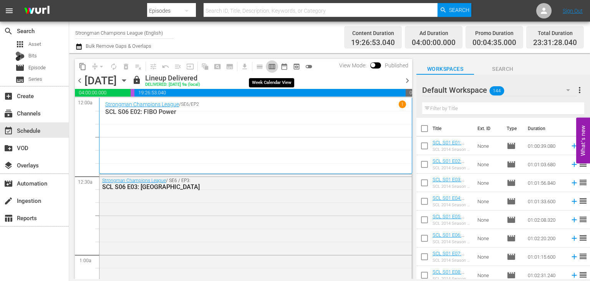
click at [274, 63] on span "calendar_view_week_outlined" at bounding box center [272, 67] width 8 height 8
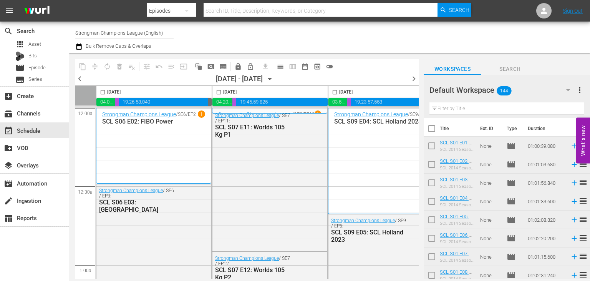
click at [274, 77] on icon "button" at bounding box center [270, 79] width 8 height 8
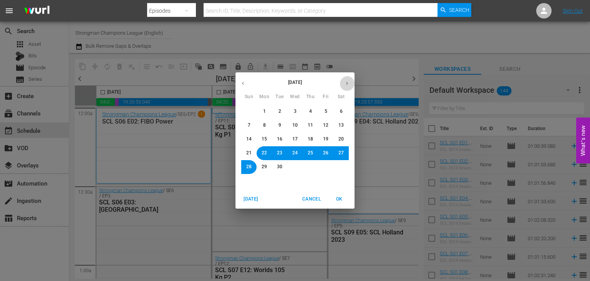
click at [345, 80] on icon "button" at bounding box center [347, 83] width 6 height 6
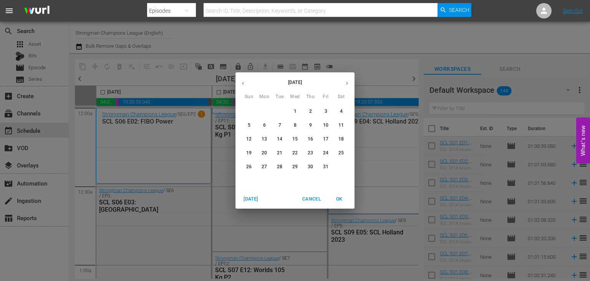
click at [324, 167] on span "31" at bounding box center [325, 166] width 5 height 7
click at [339, 197] on span "OK" at bounding box center [339, 199] width 18 height 8
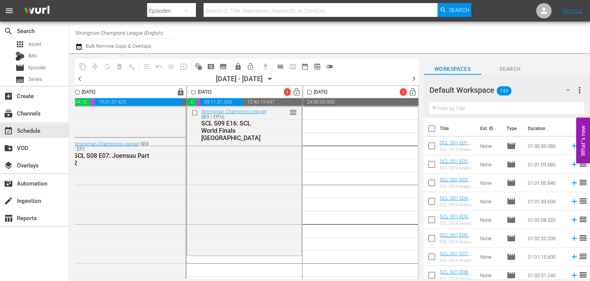
scroll to position [1686, 491]
click at [433, 128] on input "checkbox" at bounding box center [432, 130] width 16 height 16
checkbox input "true"
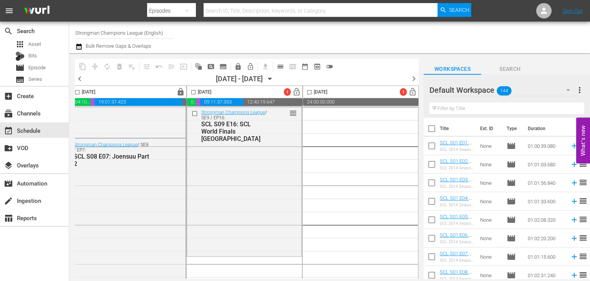
checkbox input "true"
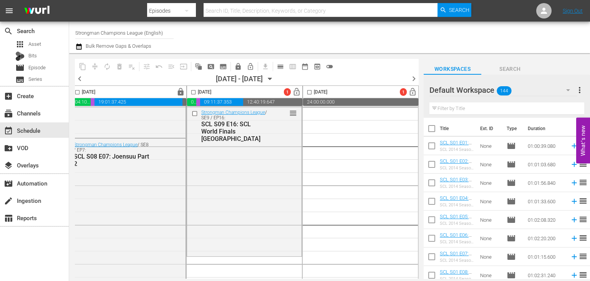
checkbox input "true"
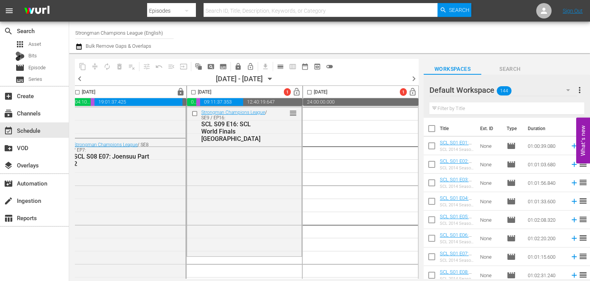
checkbox input "true"
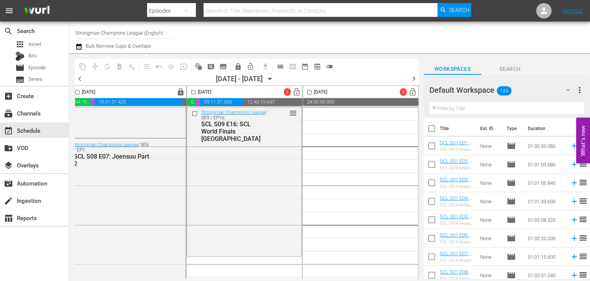
checkbox input "true"
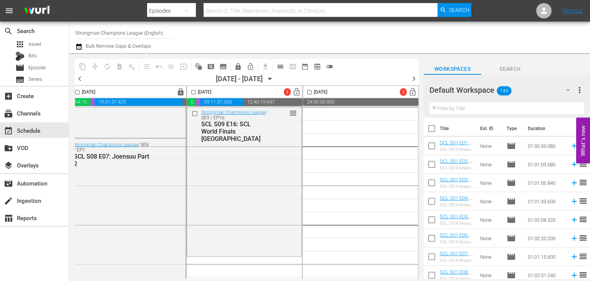
checkbox input "true"
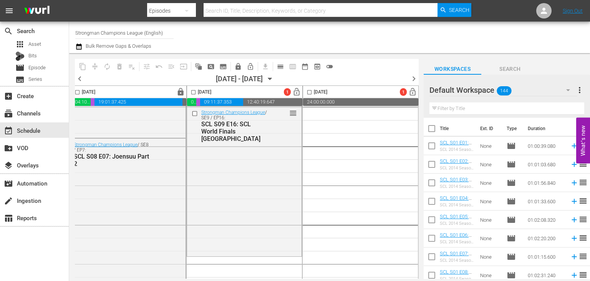
checkbox input "true"
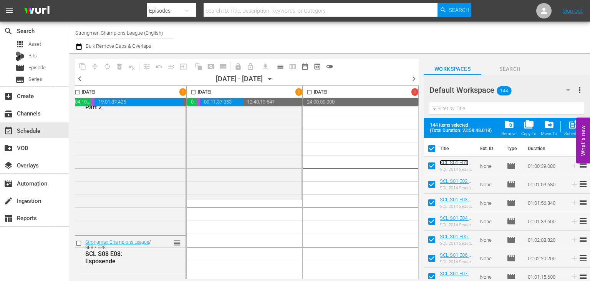
scroll to position [1906, 491]
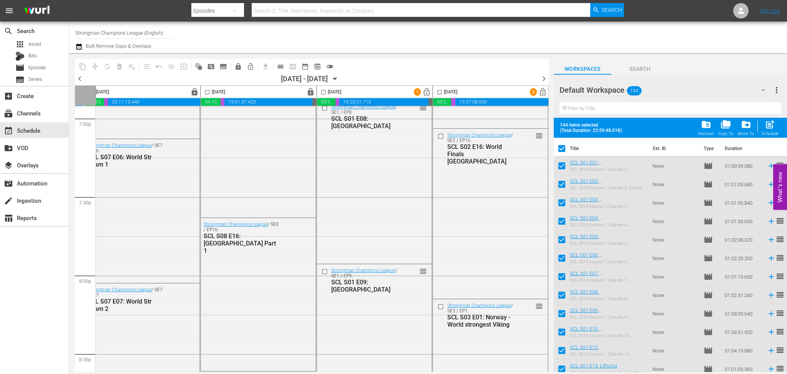
scroll to position [2796, 363]
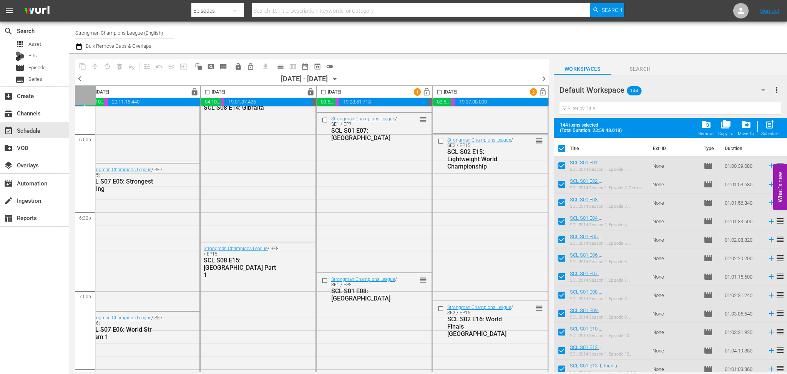
drag, startPoint x: 0, startPoint y: 0, endPoint x: 447, endPoint y: 55, distance: 450.0
click at [447, 55] on div "content_copy compress autorenew_outlined delete_forever_outlined playlist_remov…" at bounding box center [306, 212] width 474 height 319
click at [423, 94] on span "lock_open" at bounding box center [426, 92] width 9 height 9
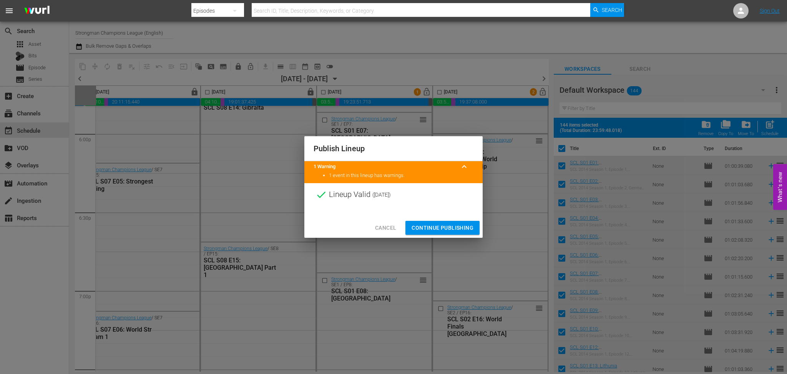
click at [436, 229] on span "Continue Publishing" at bounding box center [443, 228] width 62 height 10
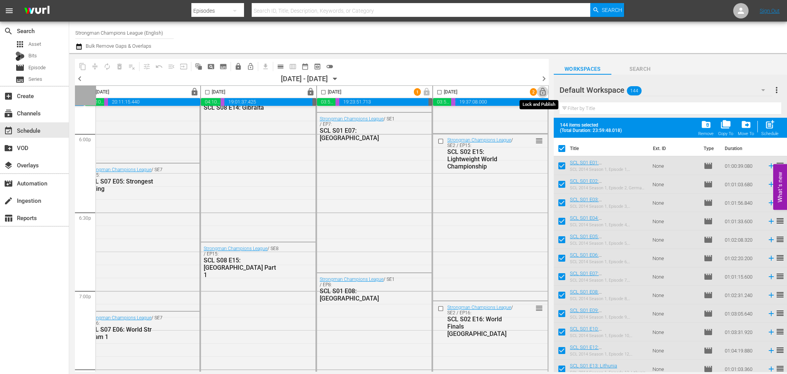
click at [541, 91] on span "lock_open" at bounding box center [542, 92] width 9 height 9
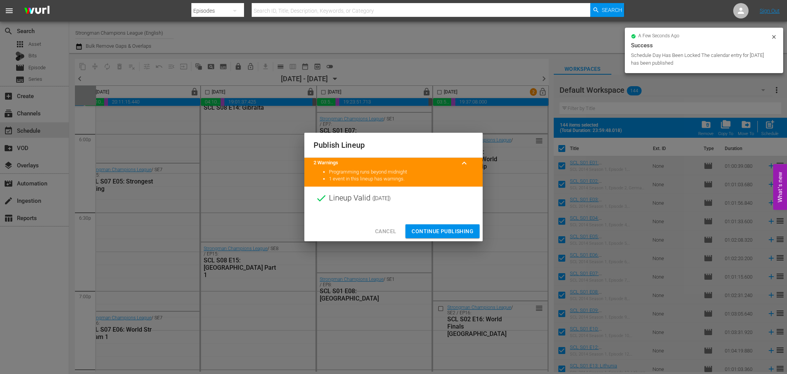
click at [441, 230] on span "Continue Publishing" at bounding box center [443, 231] width 62 height 10
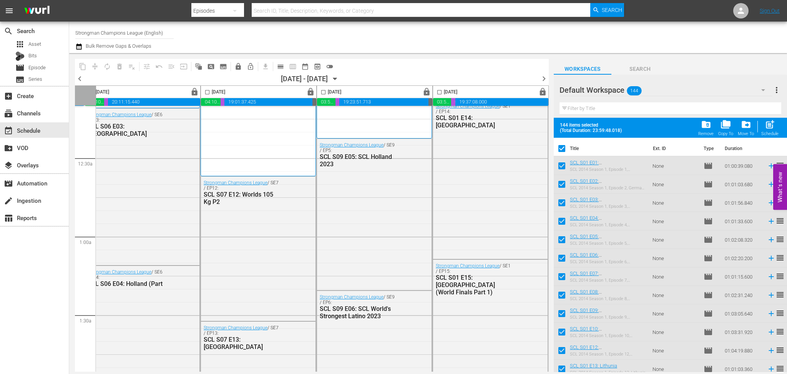
scroll to position [0, 363]
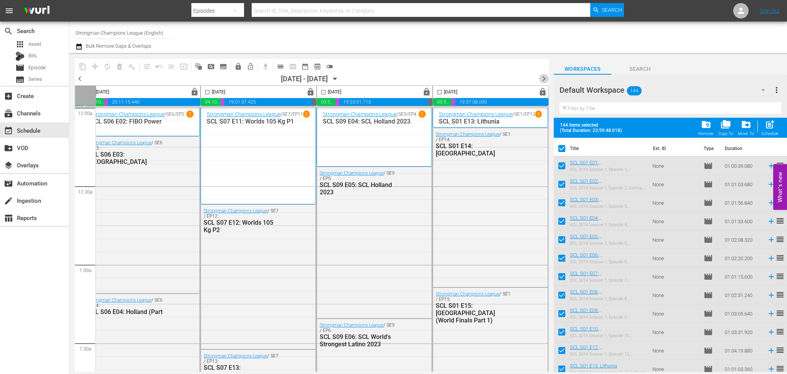
click at [543, 79] on span "chevron_right" at bounding box center [544, 79] width 10 height 10
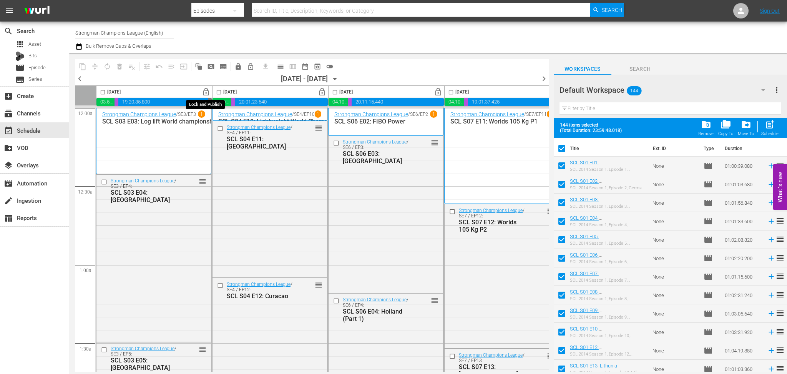
click at [208, 91] on span "lock_open" at bounding box center [206, 92] width 9 height 9
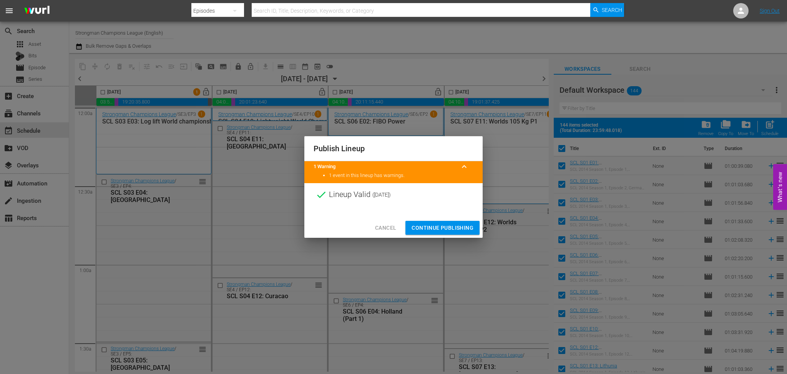
click at [452, 224] on span "Continue Publishing" at bounding box center [443, 228] width 62 height 10
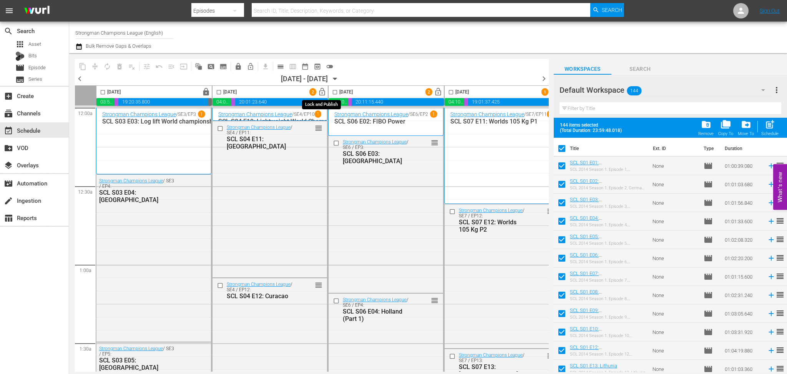
click at [322, 92] on span "lock_open" at bounding box center [322, 92] width 9 height 9
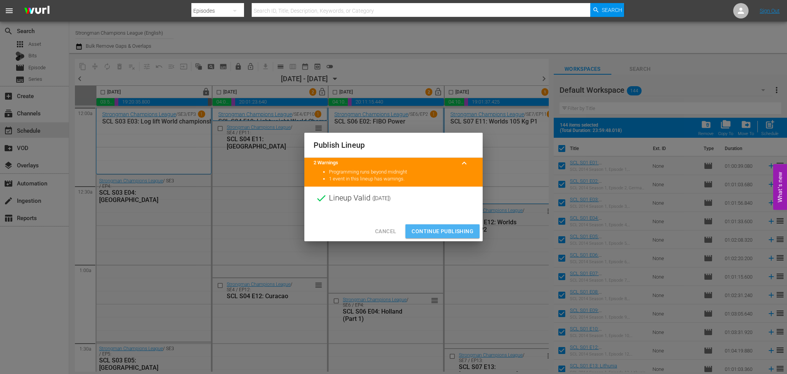
click at [450, 234] on span "Continue Publishing" at bounding box center [443, 231] width 62 height 10
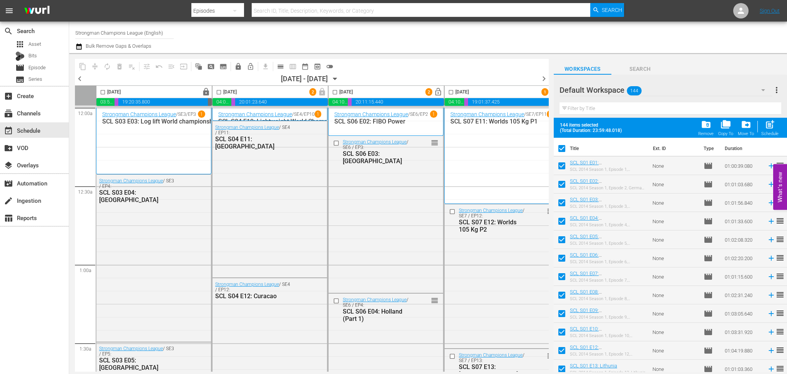
scroll to position [0, 134]
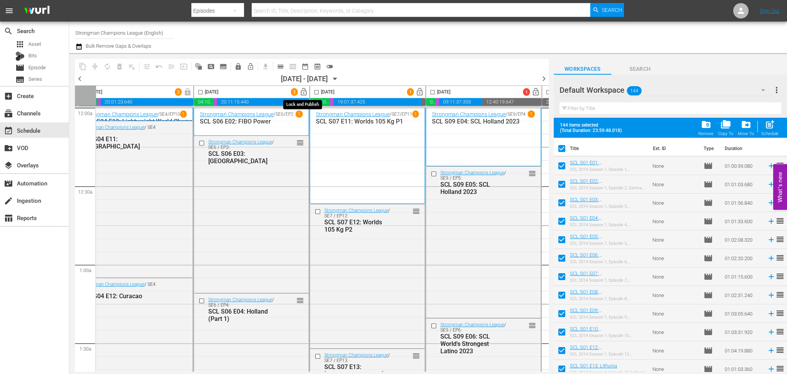
click at [302, 94] on span "lock_open" at bounding box center [303, 92] width 9 height 9
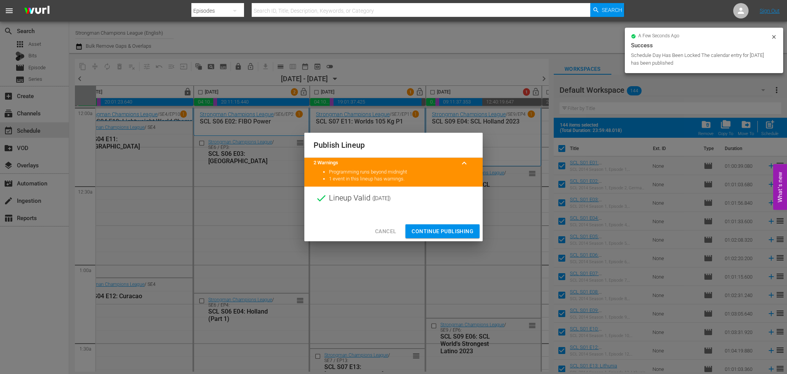
click at [438, 232] on span "Continue Publishing" at bounding box center [443, 231] width 62 height 10
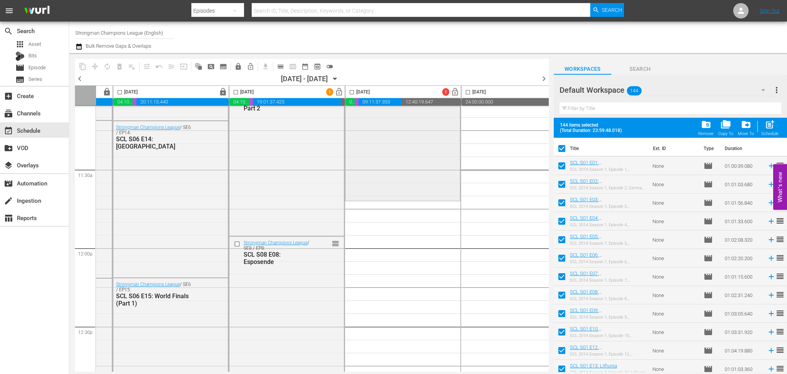
scroll to position [1742, 215]
click at [338, 89] on span "lock_open" at bounding box center [339, 92] width 9 height 9
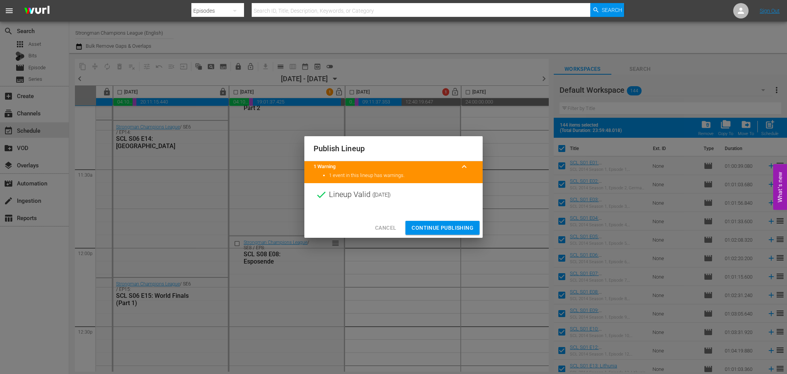
click at [432, 233] on button "Continue Publishing" at bounding box center [442, 228] width 74 height 14
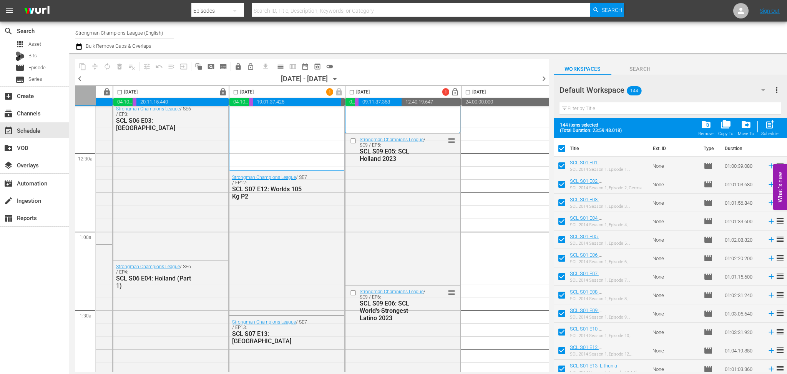
scroll to position [0, 215]
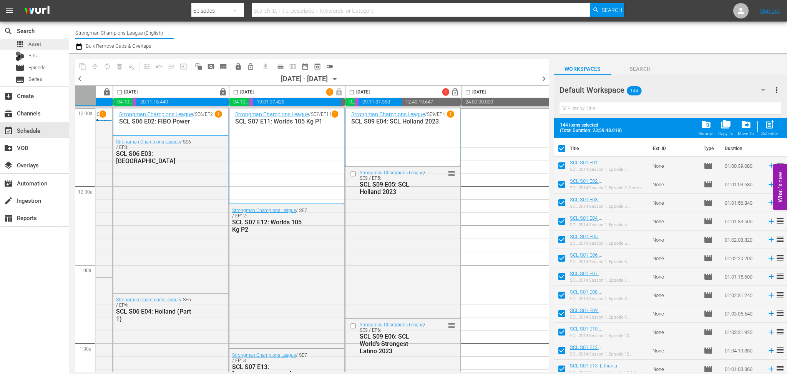
drag, startPoint x: 167, startPoint y: 35, endPoint x: 66, endPoint y: 38, distance: 100.8
click at [69, 0] on div "search Search apps Asset Bits movie Episode subtitles Series add_box Create sub…" at bounding box center [428, 0] width 718 height 0
click at [206, 35] on div "Channel Title Strongman Champions League (English) Bulk Remove Gaps & Overlaps" at bounding box center [267, 37] width 385 height 28
click at [164, 33] on input "Strongman Champions League (English)" at bounding box center [124, 32] width 98 height 18
click at [166, 31] on input "Strongman C" at bounding box center [124, 32] width 98 height 18
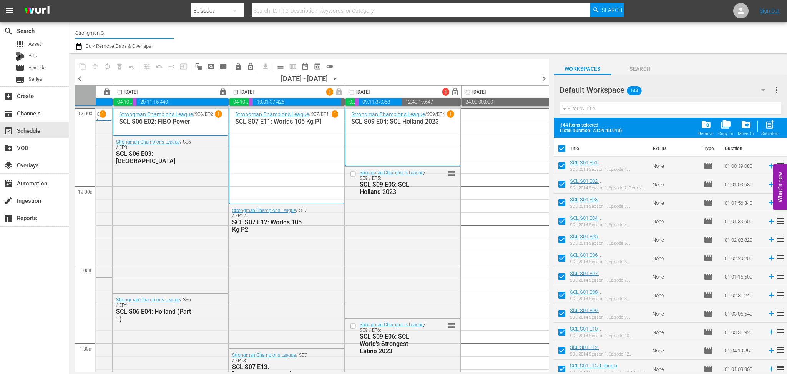
click at [139, 28] on input "Strongman C" at bounding box center [124, 32] width 98 height 18
click at [307, 38] on div "Channel Title Strongman Bulk Remove Gaps & Overlaps" at bounding box center [267, 37] width 385 height 28
click at [112, 37] on input "Strongman" at bounding box center [124, 32] width 98 height 18
click at [108, 33] on input "Strongman" at bounding box center [124, 32] width 98 height 18
click at [780, 93] on span "more_vert" at bounding box center [776, 89] width 9 height 9
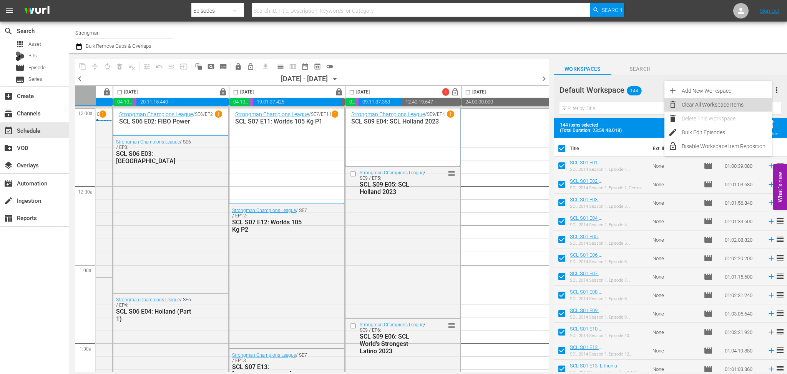
click at [721, 105] on div "Clear All Workspace Items" at bounding box center [727, 105] width 90 height 14
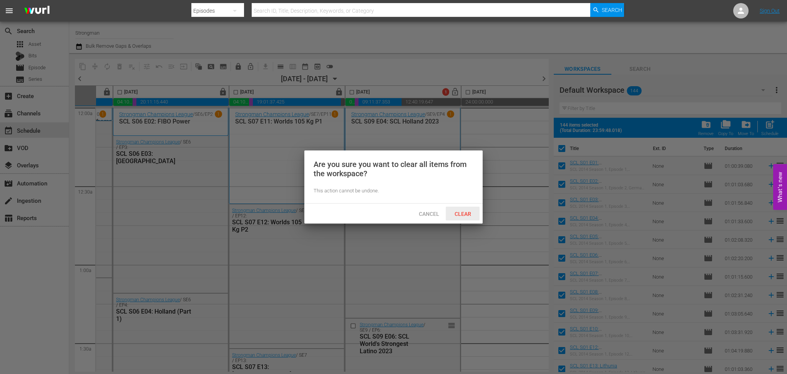
click at [466, 211] on span "Clear" at bounding box center [462, 214] width 29 height 6
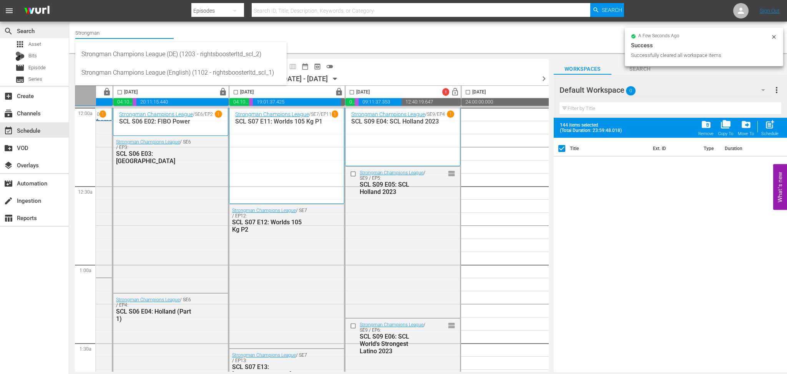
drag, startPoint x: 150, startPoint y: 35, endPoint x: 52, endPoint y: 25, distance: 98.8
click at [69, 0] on div "search Search apps Asset Bits movie Episode subtitles Series add_box Create sub…" at bounding box center [428, 0] width 718 height 0
type input "str"
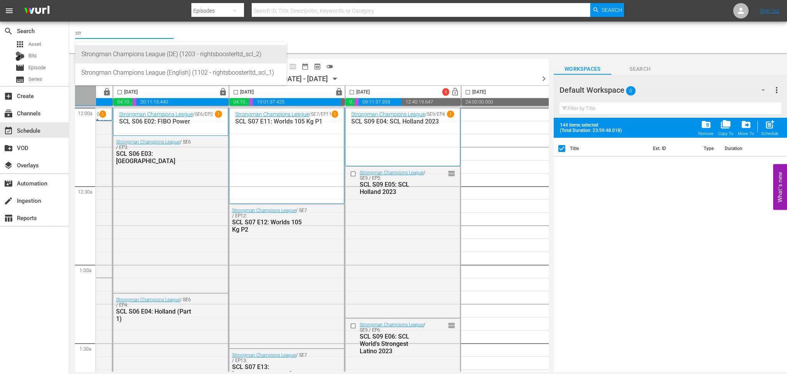
click at [134, 53] on div "Strongman Champions League (DE) (1203 - rightsboosterltd_scl_2)" at bounding box center [180, 54] width 199 height 18
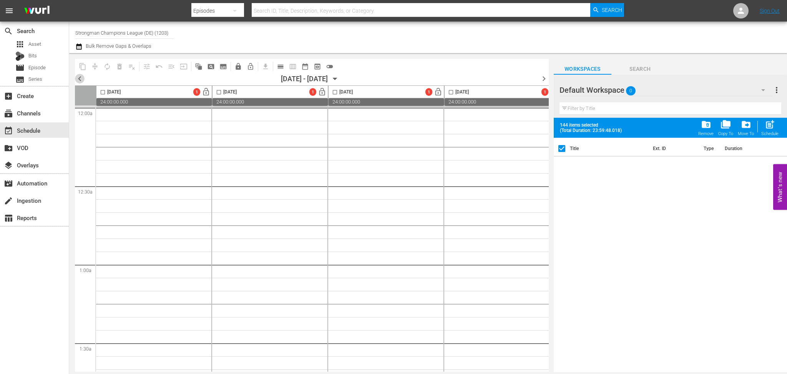
click at [79, 79] on span "chevron_left" at bounding box center [80, 79] width 10 height 10
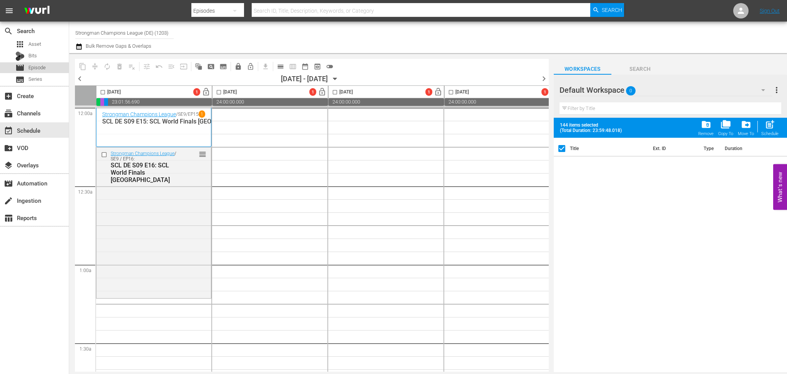
click at [40, 67] on span "Episode" at bounding box center [36, 68] width 17 height 8
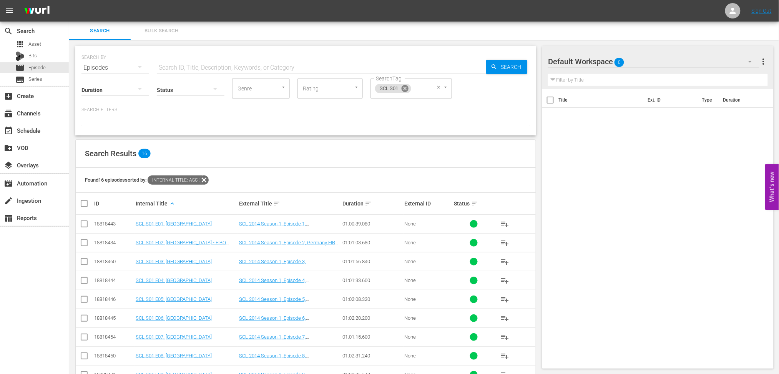
click at [407, 89] on icon at bounding box center [405, 88] width 7 height 7
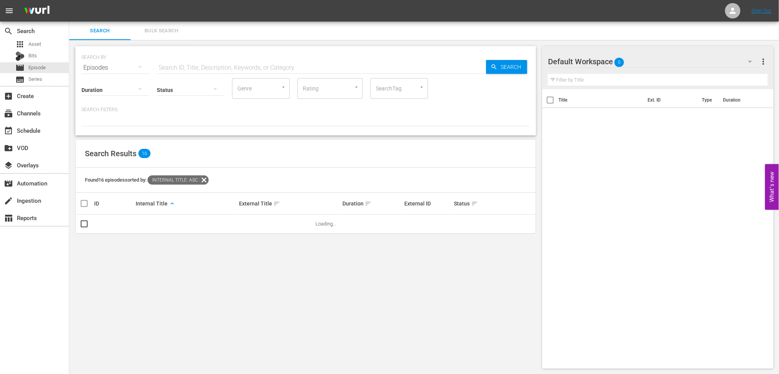
click at [386, 91] on input "SearchTag" at bounding box center [388, 88] width 29 height 14
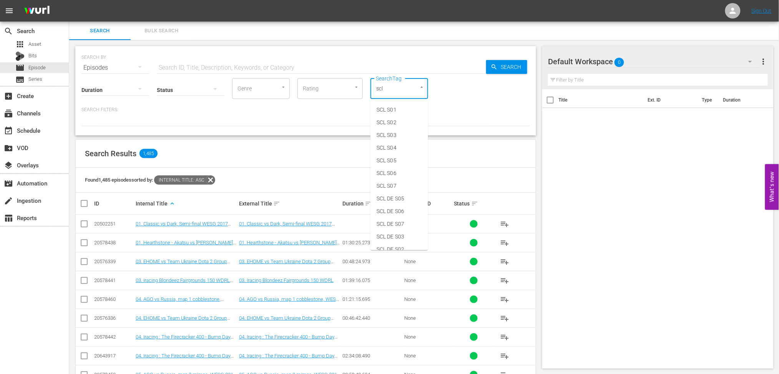
type input "scl d"
click at [402, 214] on span "SCL DE S09" at bounding box center [391, 211] width 28 height 8
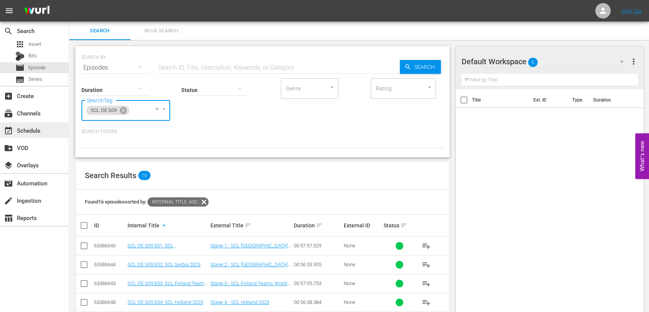
click at [27, 133] on div "event_available Schedule" at bounding box center [21, 129] width 43 height 7
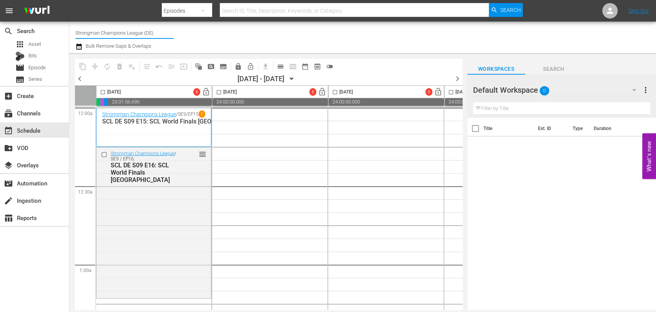
drag, startPoint x: 165, startPoint y: 30, endPoint x: 71, endPoint y: 32, distance: 93.8
click at [71, 32] on div "Channel Title Strongman Champions League (DE) Bulk Remove Gaps & Overlaps" at bounding box center [362, 38] width 587 height 32
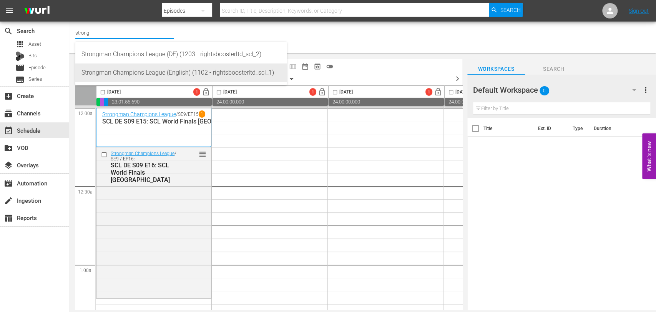
click at [169, 73] on div "Strongman Champions League (English) (1102 - rightsboosterltd_scl_1)" at bounding box center [180, 72] width 199 height 18
type input "Strongman Champions League (English) (1102 - rightsboosterltd_scl_1)"
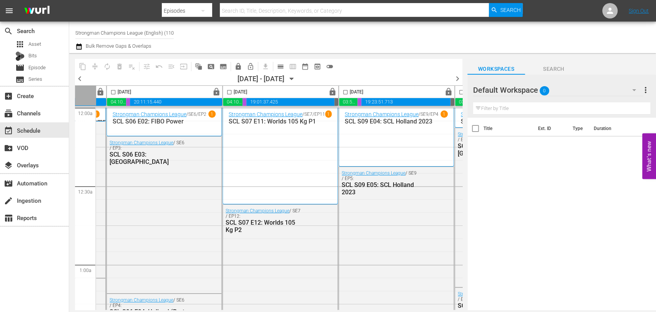
scroll to position [0, 448]
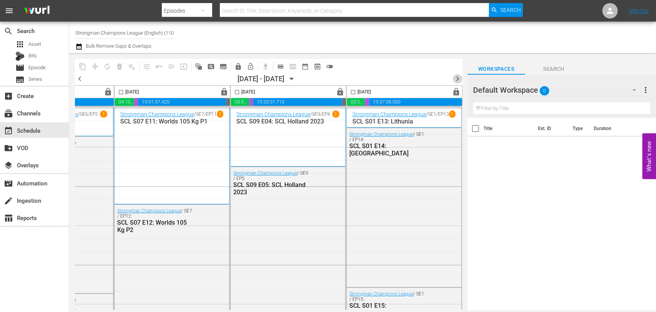
click at [457, 79] on span "chevron_right" at bounding box center [458, 79] width 10 height 10
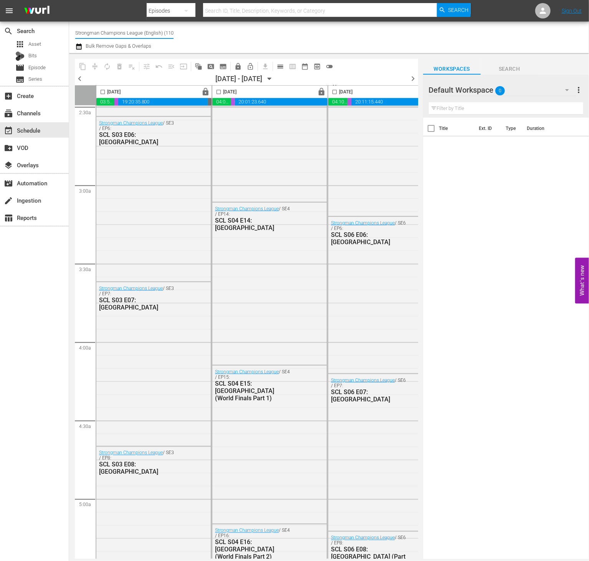
scroll to position [0, 5]
drag, startPoint x: 76, startPoint y: 29, endPoint x: 213, endPoint y: 30, distance: 136.4
click at [213, 30] on div "Channel Title Strongman Champions League (English) (1102) Bulk Remove Gaps & Ov…" at bounding box center [213, 37] width 277 height 28
click at [166, 55] on div "content_copy compress autorenew_outlined delete_forever_outlined playlist_remov…" at bounding box center [241, 306] width 344 height 506
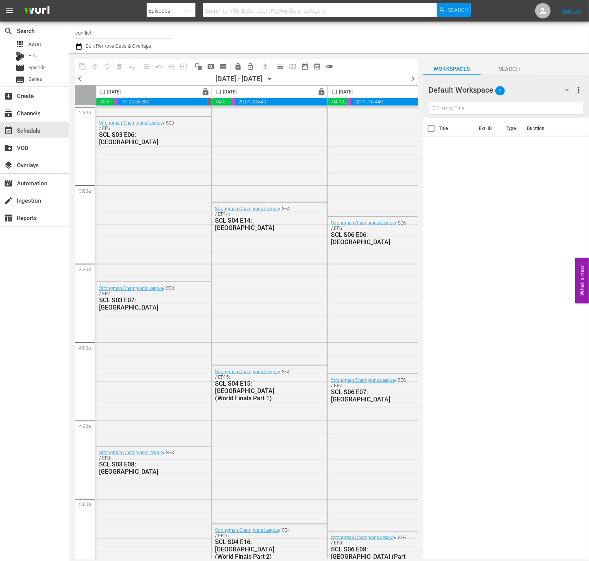
click at [121, 28] on input "conflict" at bounding box center [124, 32] width 98 height 18
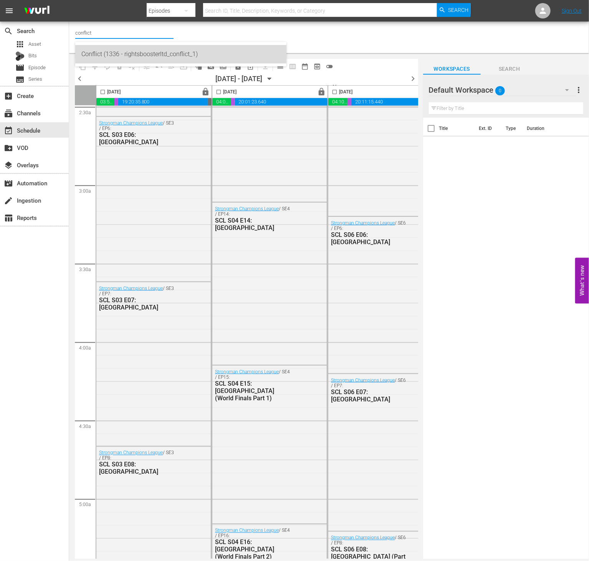
click at [120, 52] on div "Conflict (1336 - rightsboosterltd_conflict_1)" at bounding box center [180, 54] width 199 height 18
type input "Conflict (1336 - rightsboosterltd_conflict_1)"
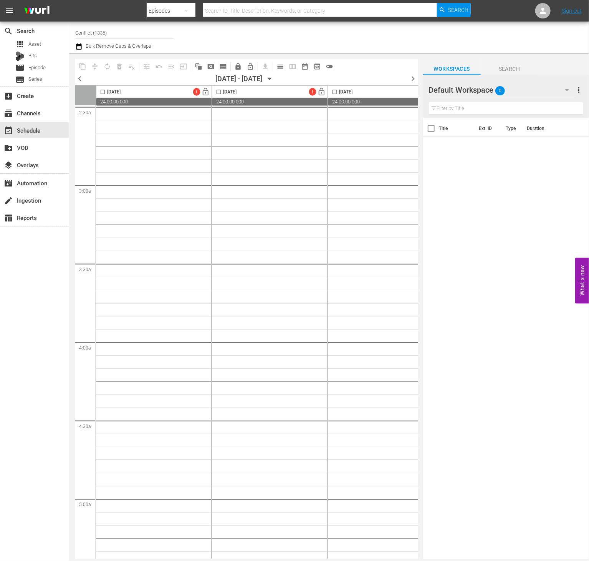
click at [80, 78] on span "chevron_left" at bounding box center [80, 79] width 10 height 10
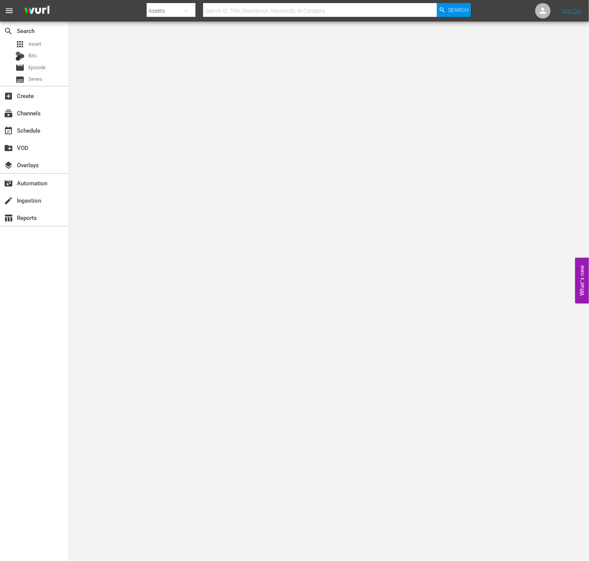
drag, startPoint x: 66, startPoint y: 8, endPoint x: 277, endPoint y: 159, distance: 258.9
click at [277, 159] on body "menu Search By Assets Search ID, Title, Description, Keywords, or Category Sear…" at bounding box center [294, 280] width 589 height 561
click at [43, 65] on span "Episode" at bounding box center [36, 68] width 17 height 8
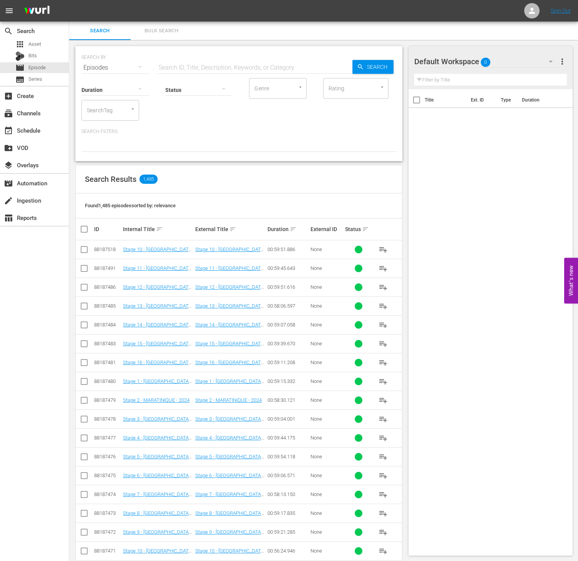
click at [104, 113] on input "SearchTag" at bounding box center [99, 110] width 29 height 14
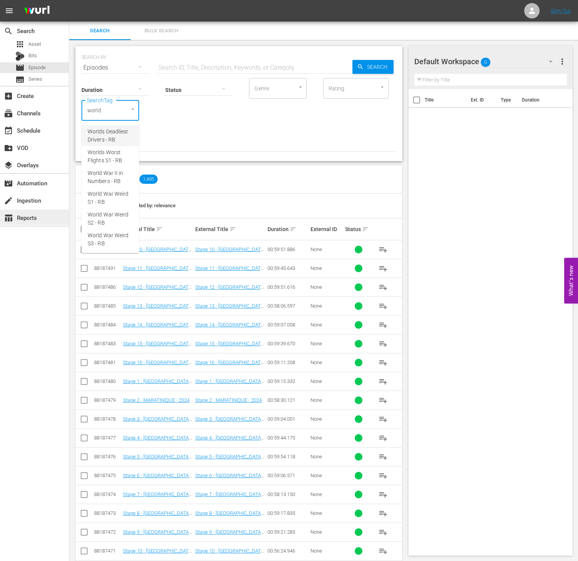
type input "world"
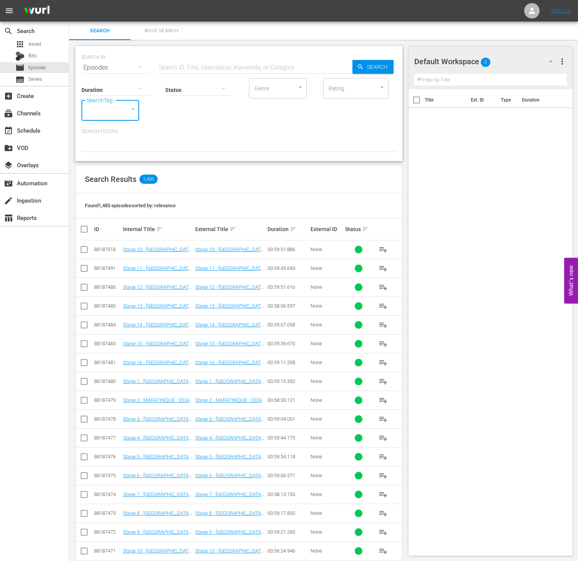
click at [103, 113] on input "SearchTag" at bounding box center [99, 110] width 29 height 14
type input "world war"
click at [112, 131] on span "World War II in Numbers - RB" at bounding box center [110, 136] width 45 height 16
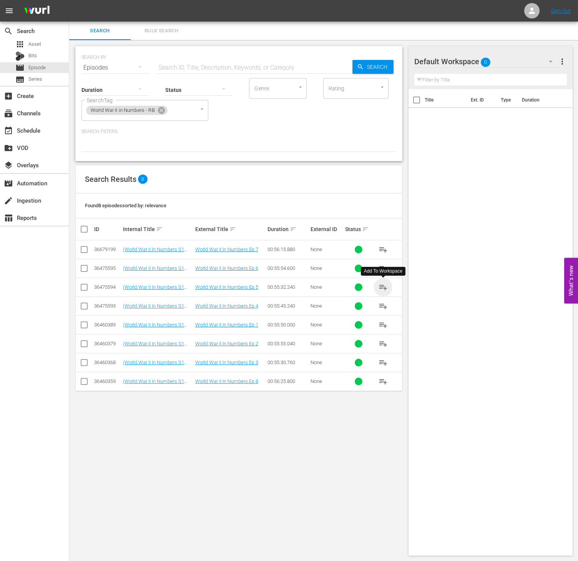
click at [327, 284] on span "playlist_add" at bounding box center [383, 286] width 9 height 9
click at [159, 111] on icon at bounding box center [161, 110] width 7 height 7
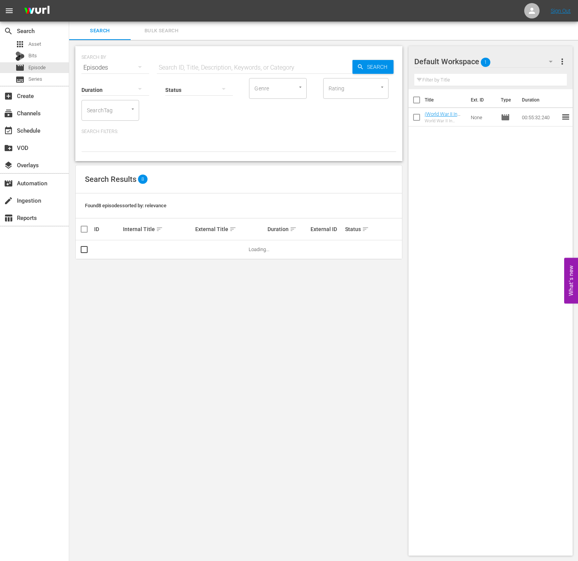
click at [130, 113] on div "SearchTag" at bounding box center [110, 110] width 58 height 21
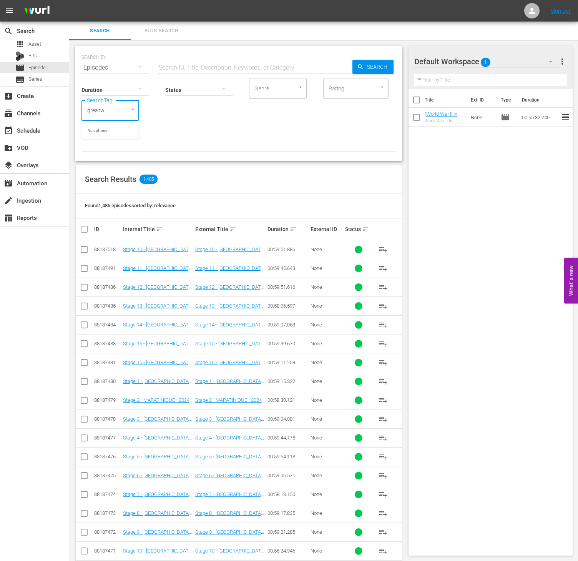
type input "great"
click at [116, 195] on span "The Great War in Numbers - RB" at bounding box center [110, 198] width 45 height 16
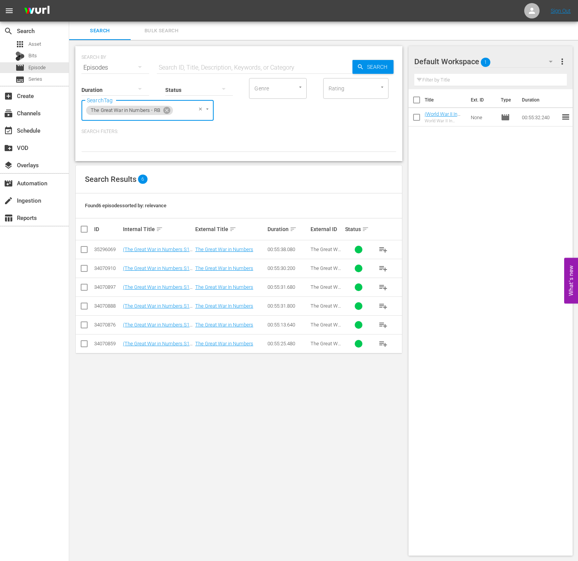
click at [327, 269] on span "playlist_add" at bounding box center [383, 268] width 9 height 9
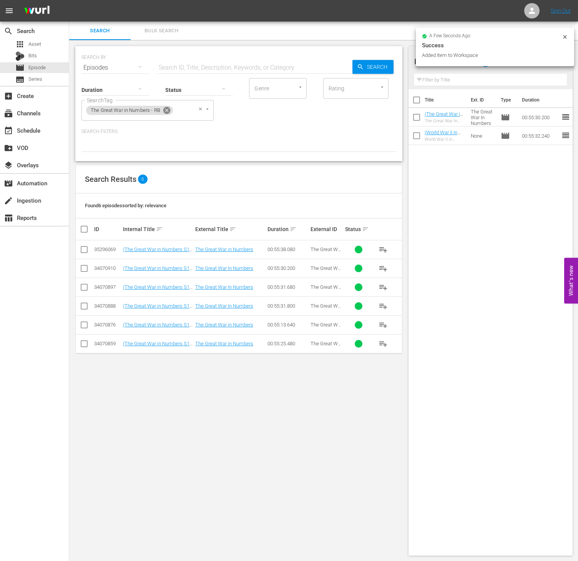
click at [166, 108] on icon at bounding box center [166, 110] width 7 height 7
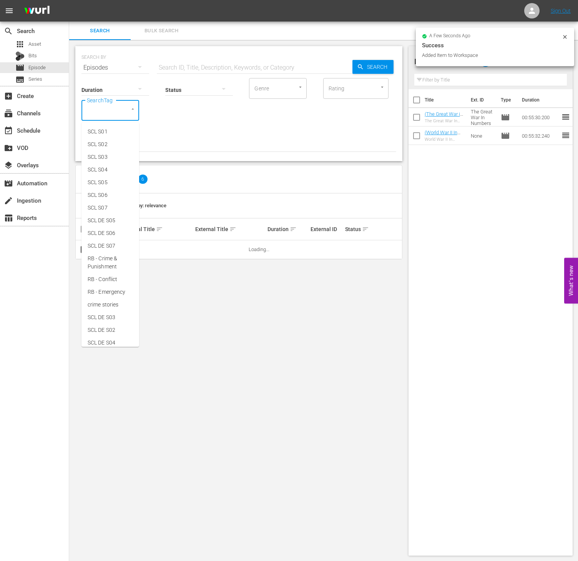
click at [111, 116] on input "SearchTag" at bounding box center [99, 110] width 29 height 14
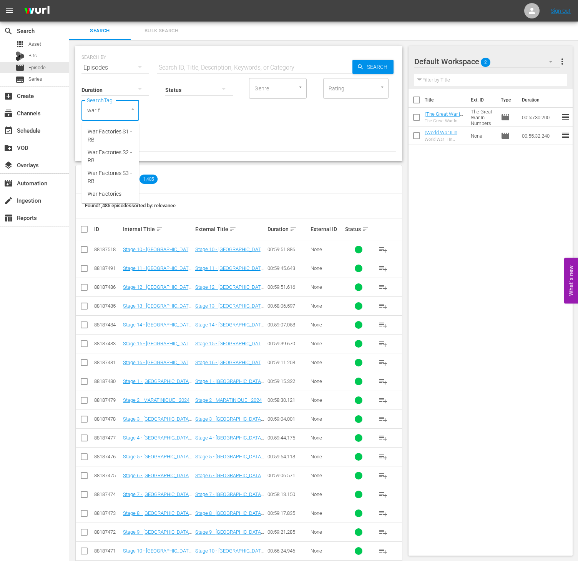
type input "war fa"
click at [120, 158] on span "War Factories S2 - RB" at bounding box center [110, 156] width 45 height 16
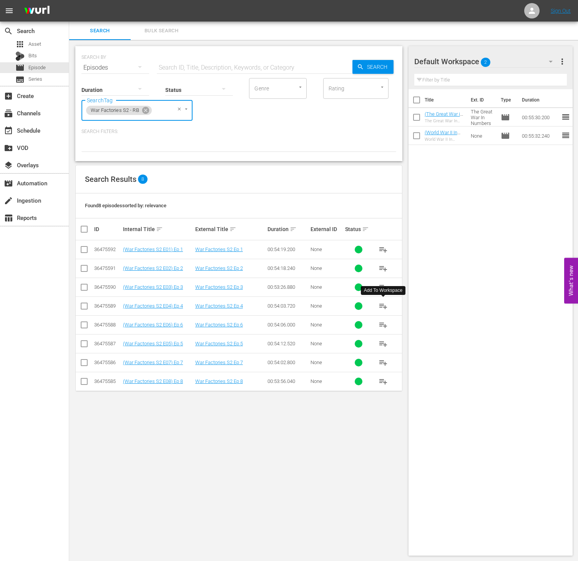
click at [327, 296] on span "playlist_add" at bounding box center [383, 305] width 9 height 9
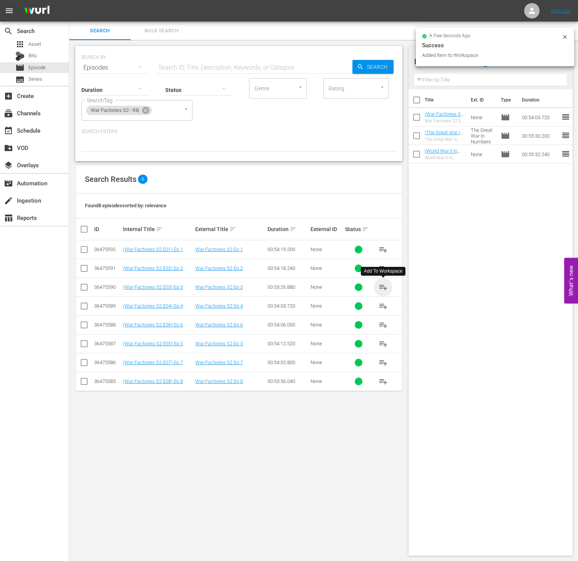
click at [327, 287] on span "playlist_add" at bounding box center [383, 286] width 9 height 9
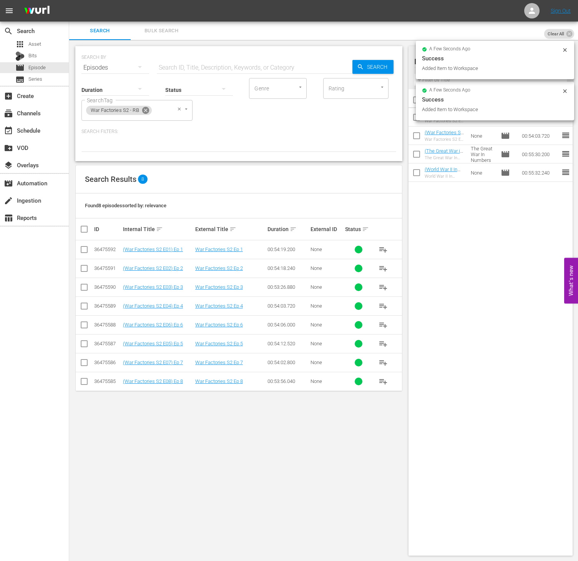
click at [146, 108] on icon at bounding box center [145, 110] width 7 height 7
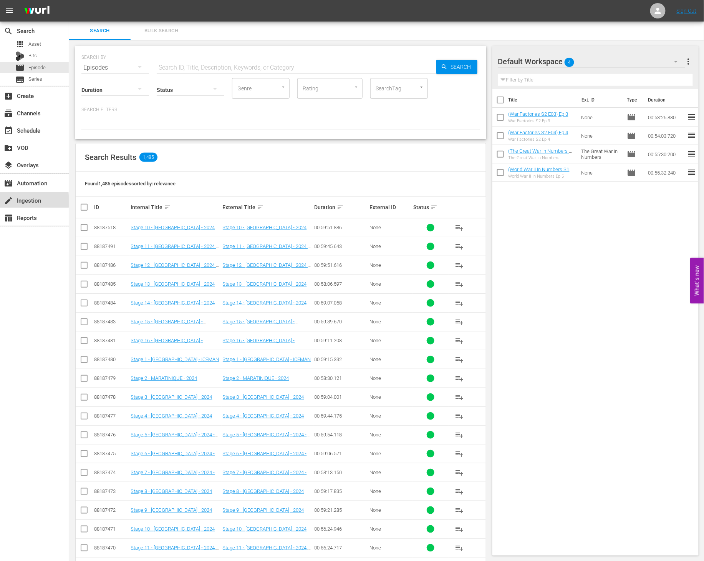
click at [4, 203] on span "create" at bounding box center [8, 200] width 9 height 9
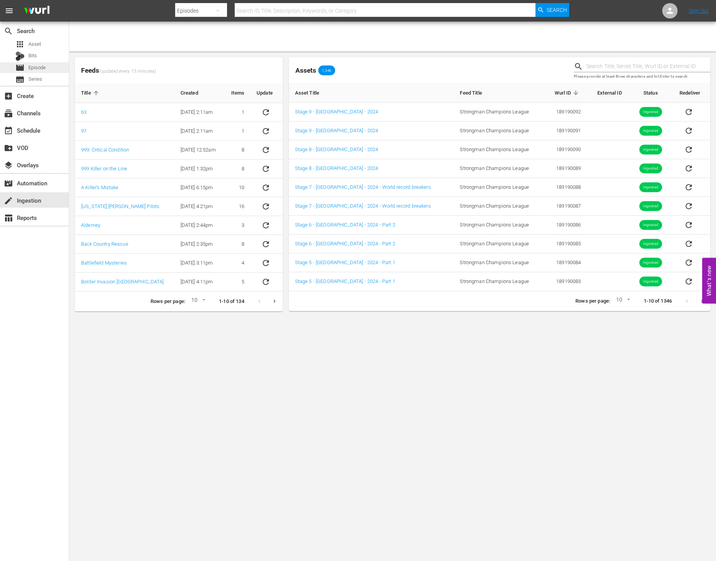
click at [40, 68] on span "Episode" at bounding box center [36, 68] width 17 height 8
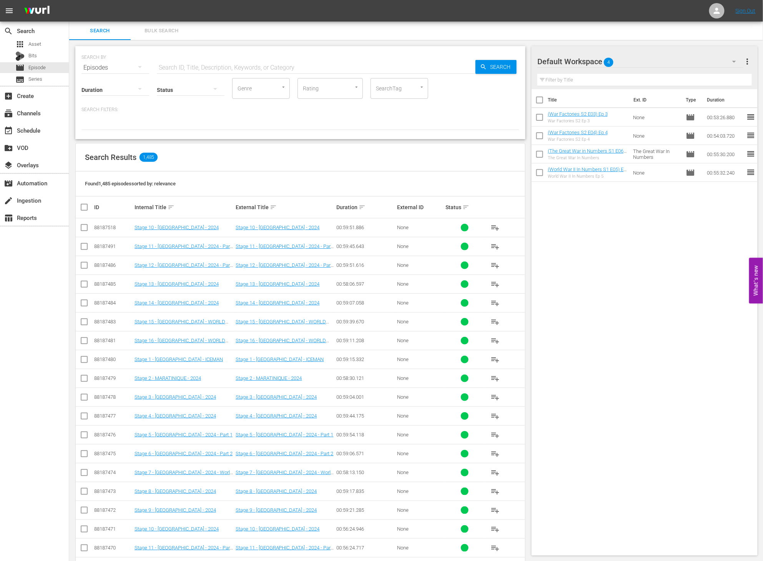
click at [327, 96] on div "SearchTag" at bounding box center [399, 88] width 58 height 21
type input "world war"
click at [327, 147] on li "World War Weird S2 - RB" at bounding box center [399, 155] width 58 height 21
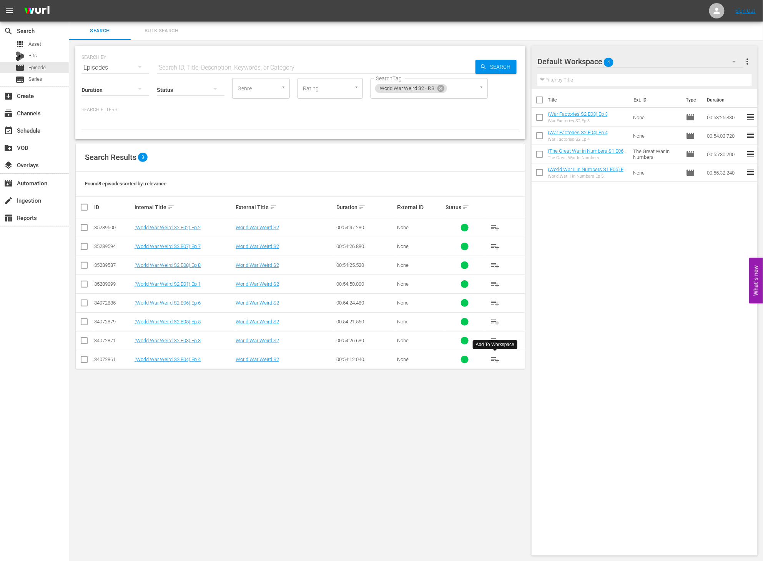
click at [327, 296] on span "playlist_add" at bounding box center [494, 359] width 9 height 9
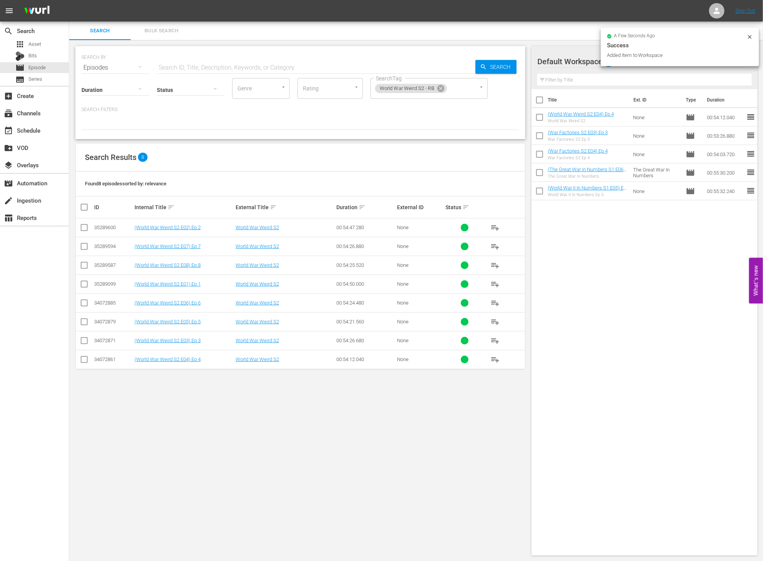
click at [327, 296] on span "playlist_add" at bounding box center [494, 340] width 9 height 9
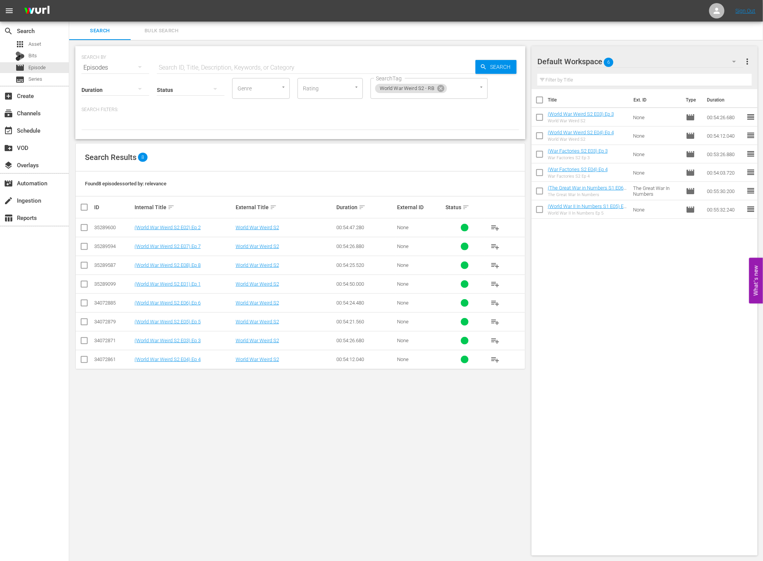
click at [327, 58] on span "more_vert" at bounding box center [746, 61] width 9 height 9
click at [327, 104] on div "Bulk Edit Episodes" at bounding box center [698, 104] width 90 height 14
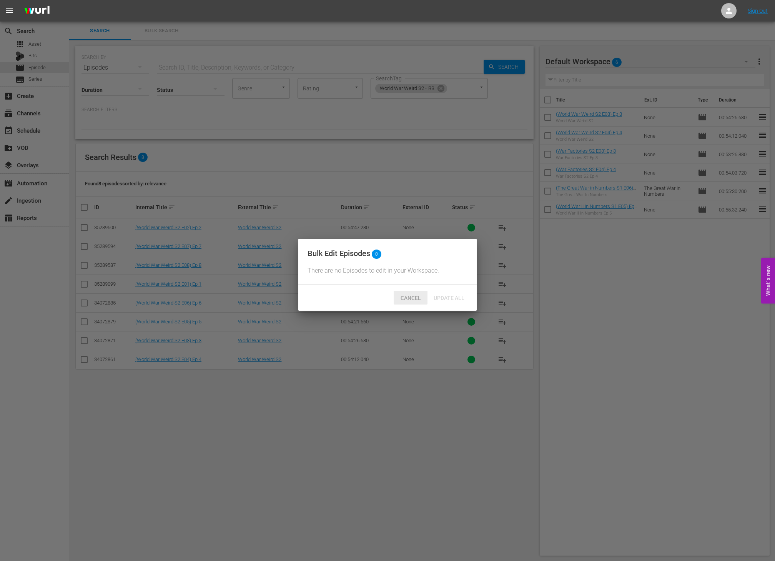
click at [327, 296] on span "Cancel" at bounding box center [410, 298] width 33 height 6
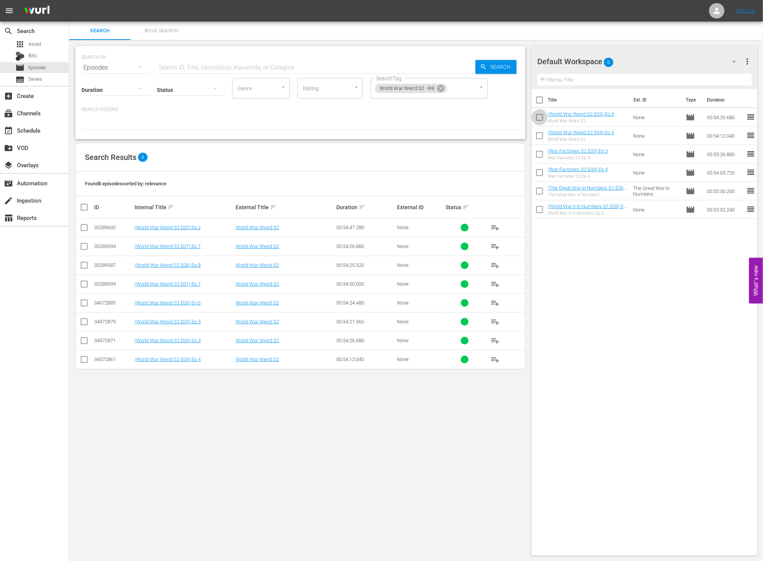
click at [327, 123] on input "checkbox" at bounding box center [539, 119] width 16 height 16
checkbox input "true"
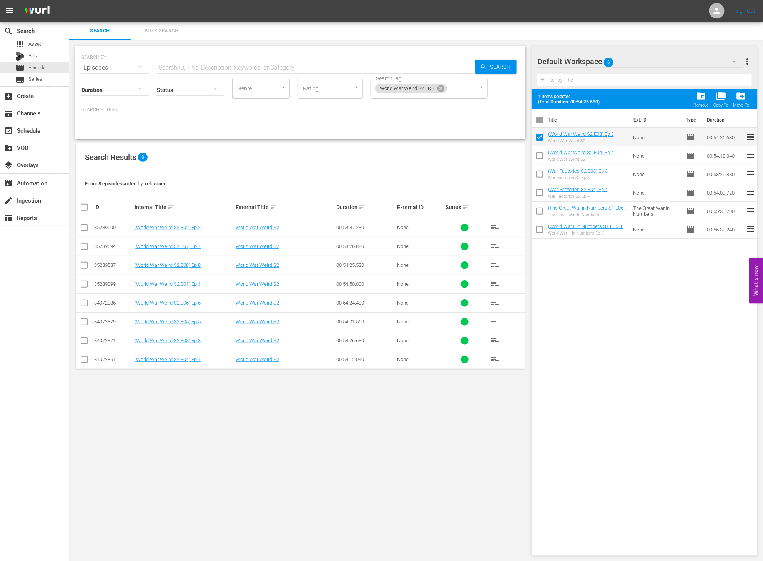
click at [327, 154] on input "checkbox" at bounding box center [539, 157] width 16 height 16
checkbox input "true"
click at [327, 101] on div "folder_delete Remove" at bounding box center [700, 99] width 15 height 17
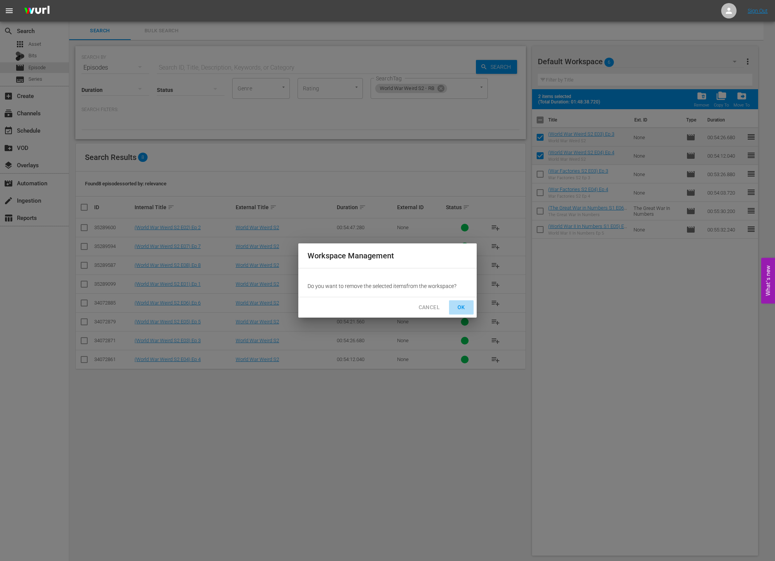
click at [327, 296] on span "OK" at bounding box center [461, 307] width 12 height 10
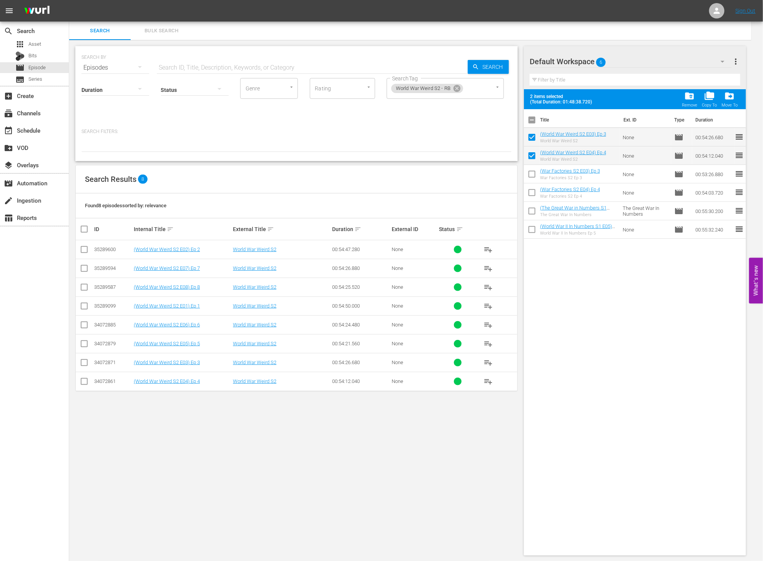
checkbox input "false"
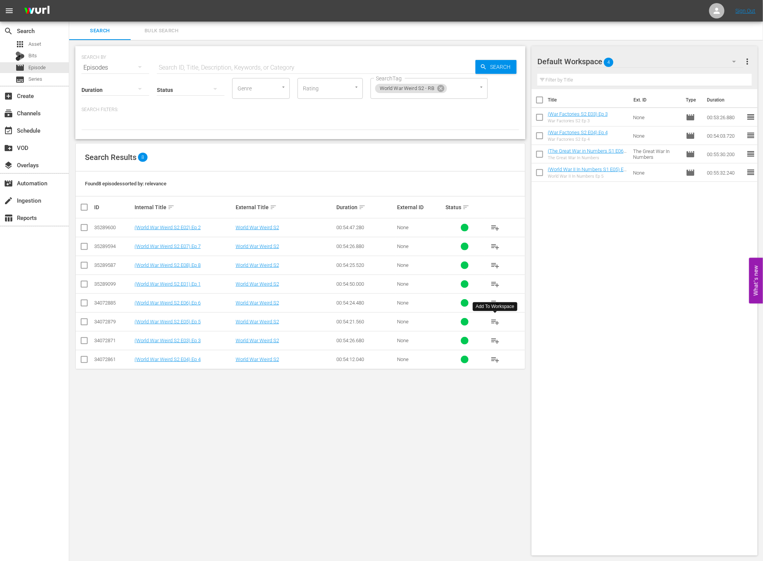
click at [327, 296] on span "playlist_add" at bounding box center [494, 321] width 9 height 9
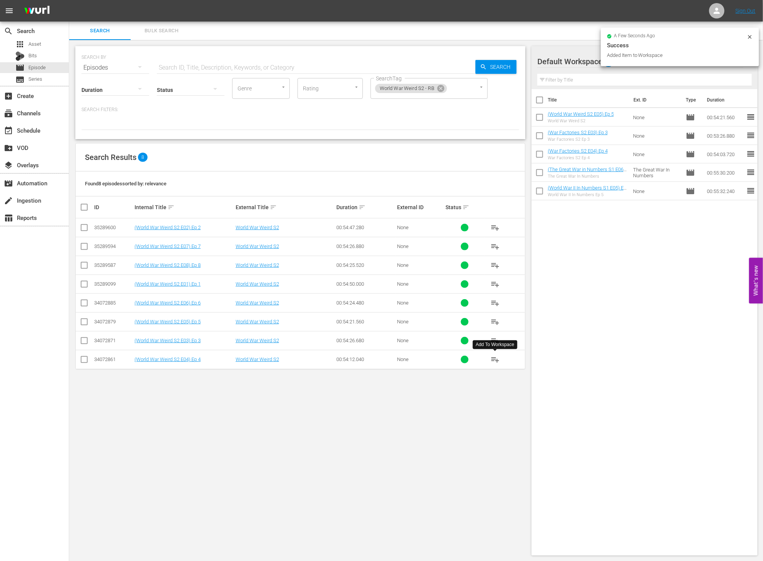
click at [327, 296] on span "playlist_add" at bounding box center [494, 359] width 9 height 9
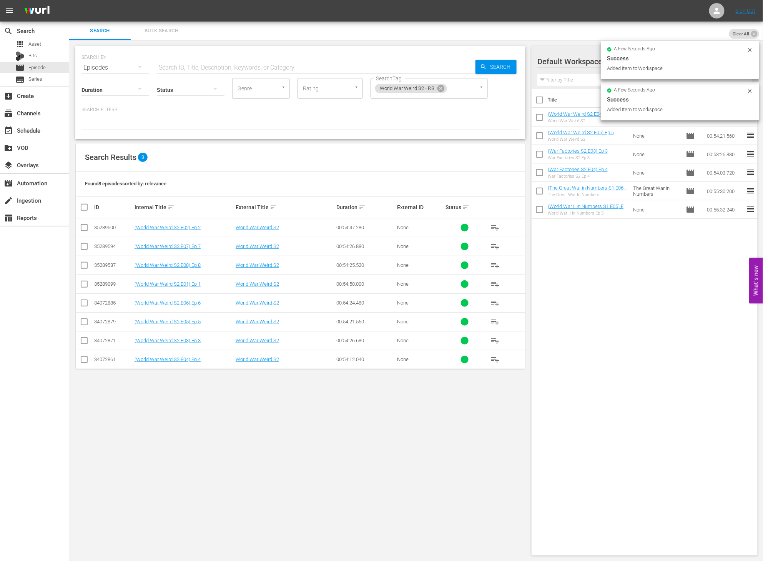
click at [327, 296] on span "playlist_add" at bounding box center [494, 340] width 9 height 9
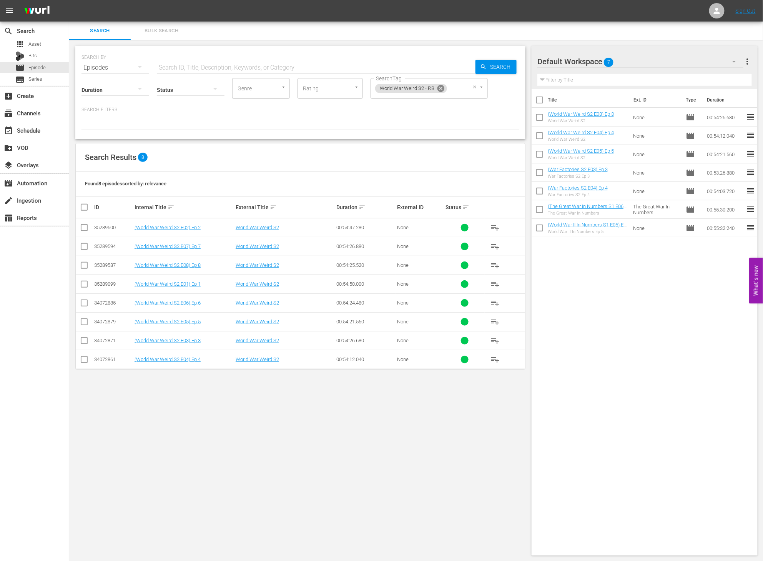
click at [327, 88] on icon at bounding box center [440, 88] width 7 height 7
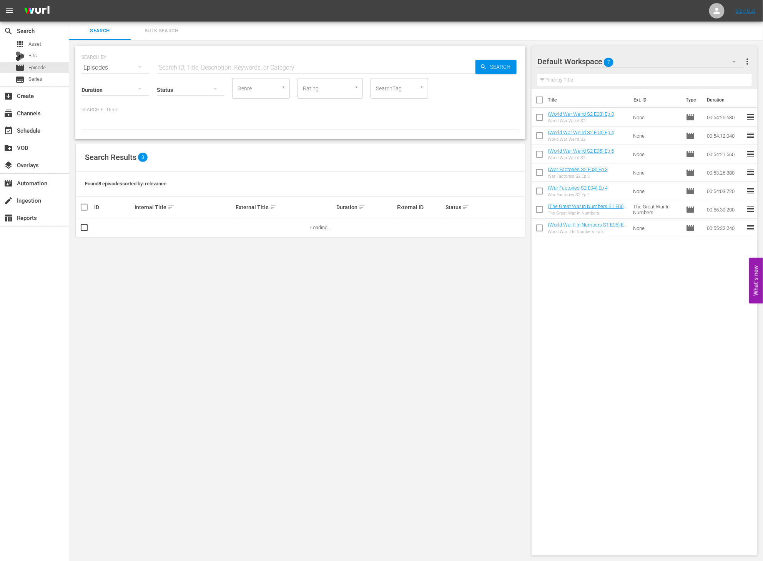
click at [327, 97] on div "SearchTag" at bounding box center [399, 88] width 58 height 21
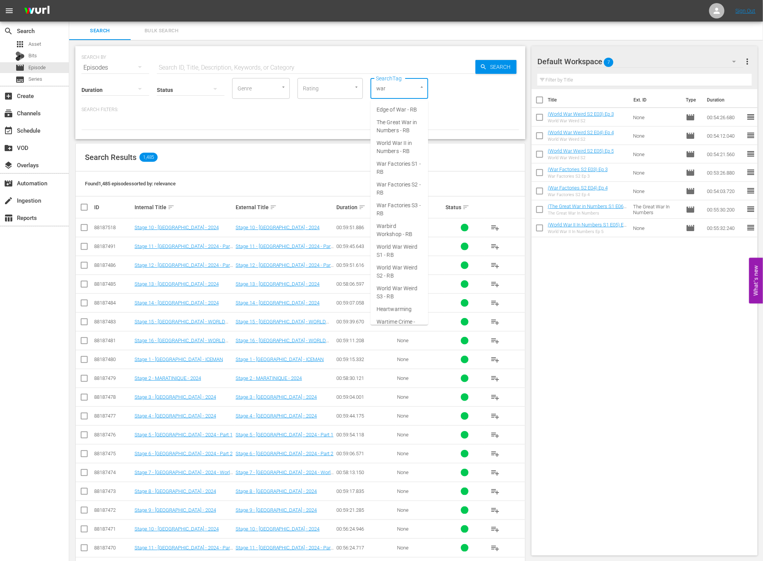
type input "wart"
click at [327, 108] on span "Wartime Crime - RB" at bounding box center [399, 114] width 45 height 16
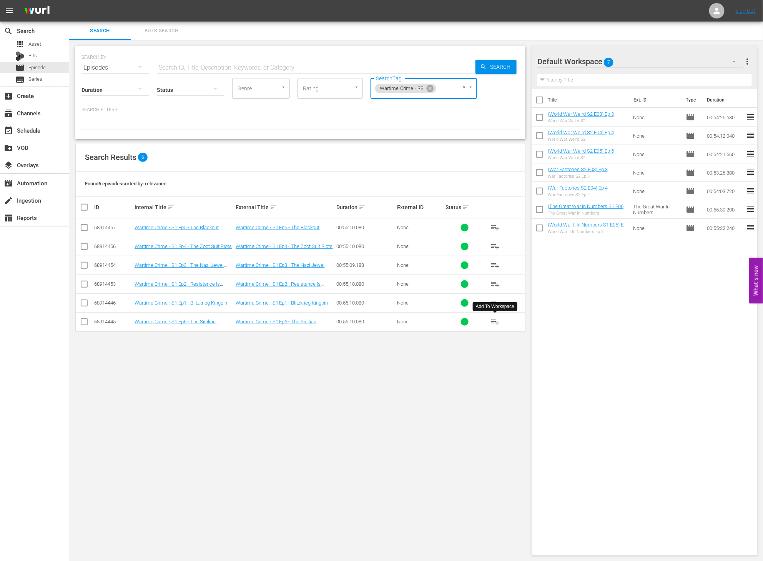
click at [327, 296] on span "playlist_add" at bounding box center [494, 321] width 9 height 9
click at [327, 92] on icon at bounding box center [430, 88] width 8 height 8
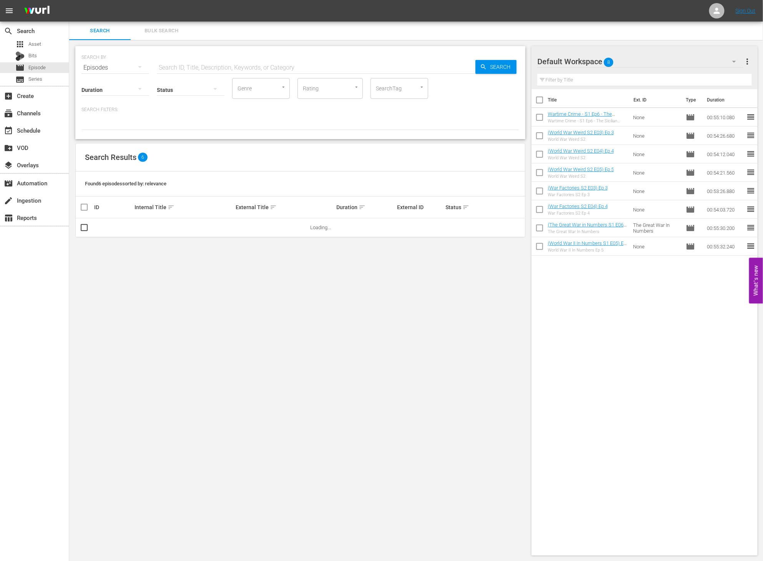
click at [327, 93] on input "SearchTag" at bounding box center [388, 88] width 29 height 14
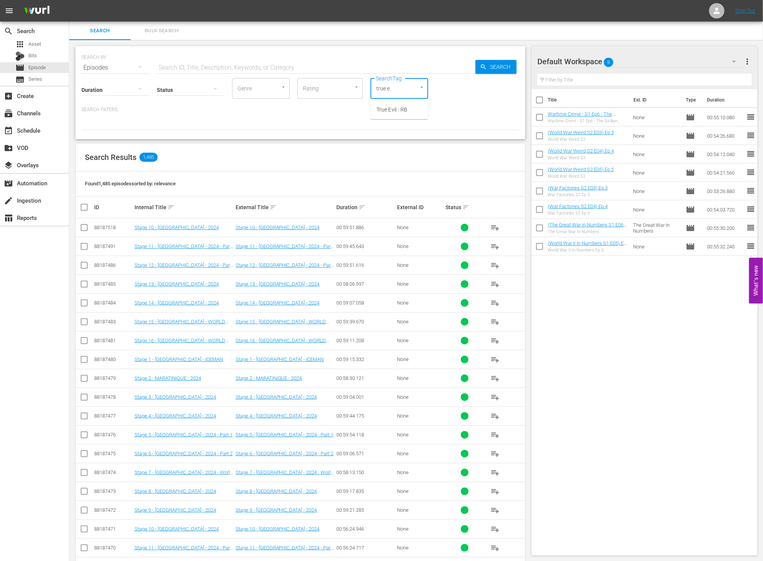
type input "true ev"
click at [327, 108] on span "True Evil - RB" at bounding box center [392, 110] width 31 height 8
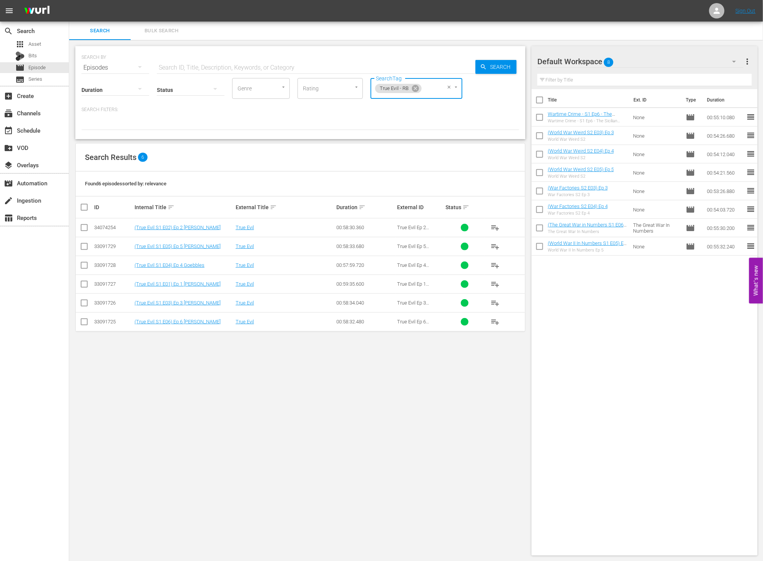
click at [327, 296] on span "playlist_add" at bounding box center [494, 321] width 9 height 9
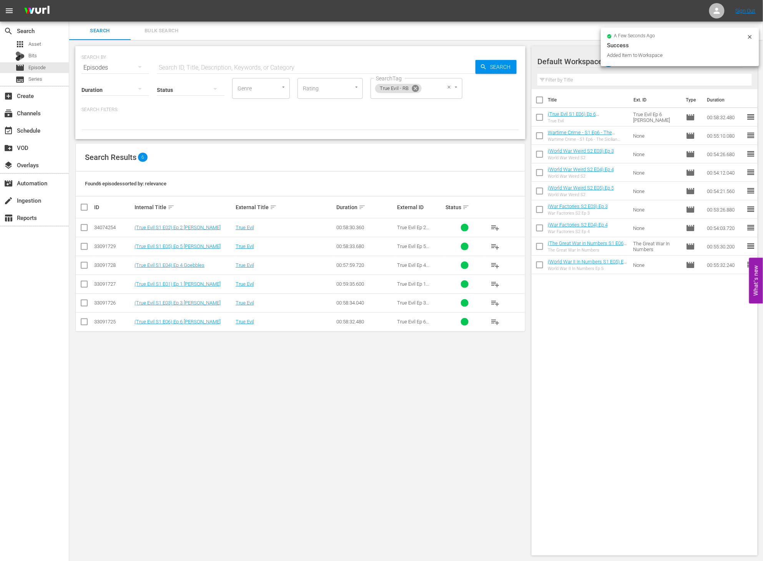
click at [327, 92] on icon at bounding box center [415, 88] width 8 height 8
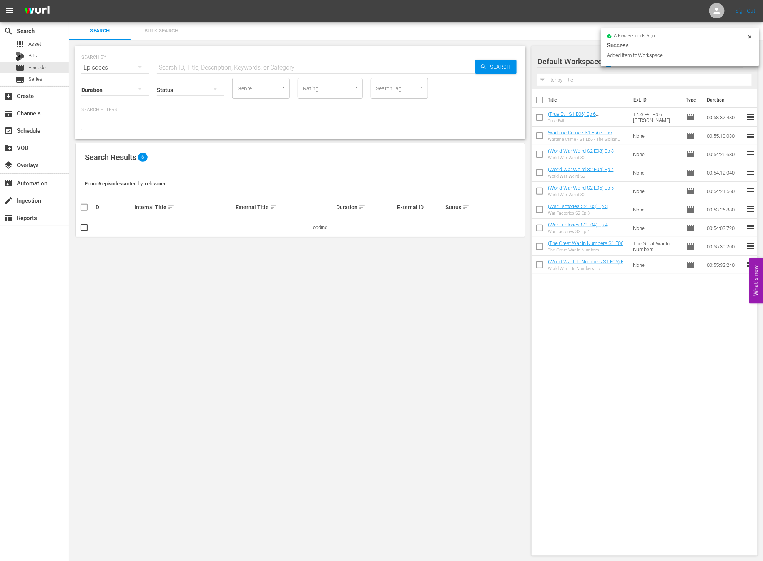
click at [327, 90] on input "SearchTag" at bounding box center [388, 88] width 29 height 14
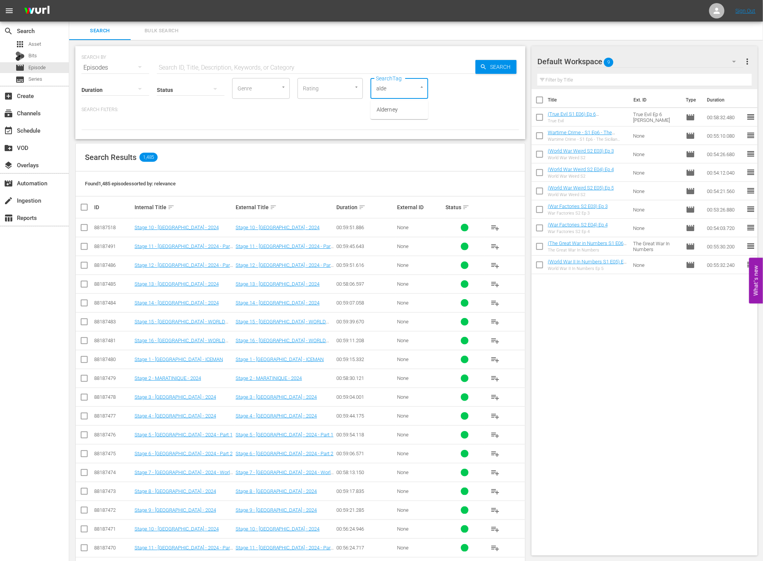
type input "alder"
click at [327, 106] on span "Alderney" at bounding box center [387, 110] width 21 height 8
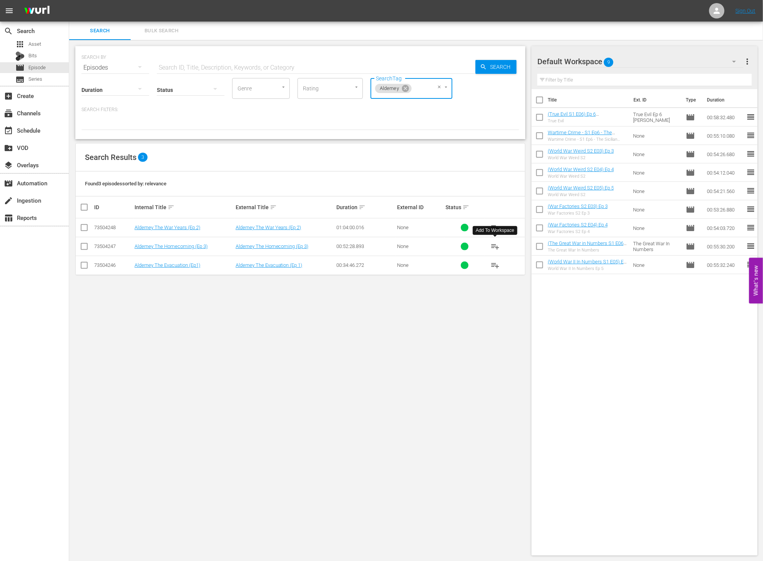
click at [327, 247] on span "playlist_add" at bounding box center [494, 246] width 9 height 9
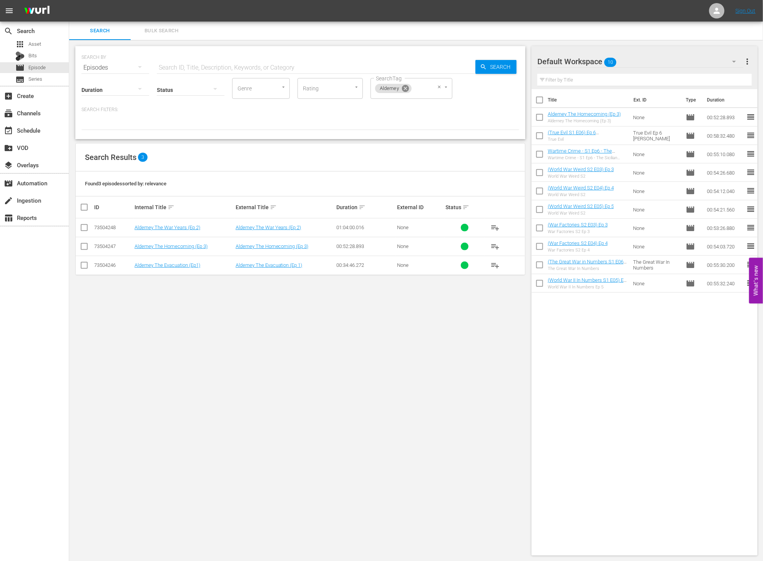
click at [327, 91] on icon at bounding box center [405, 88] width 8 height 8
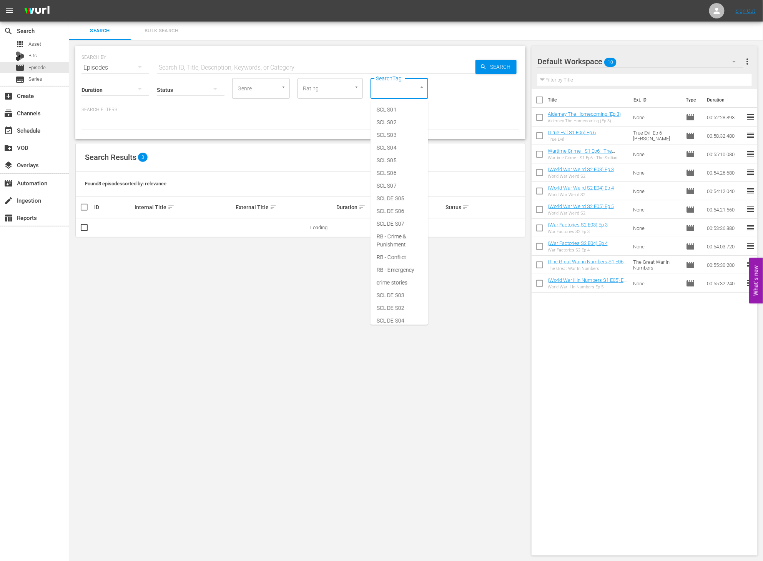
click at [327, 90] on input "SearchTag" at bounding box center [388, 88] width 29 height 14
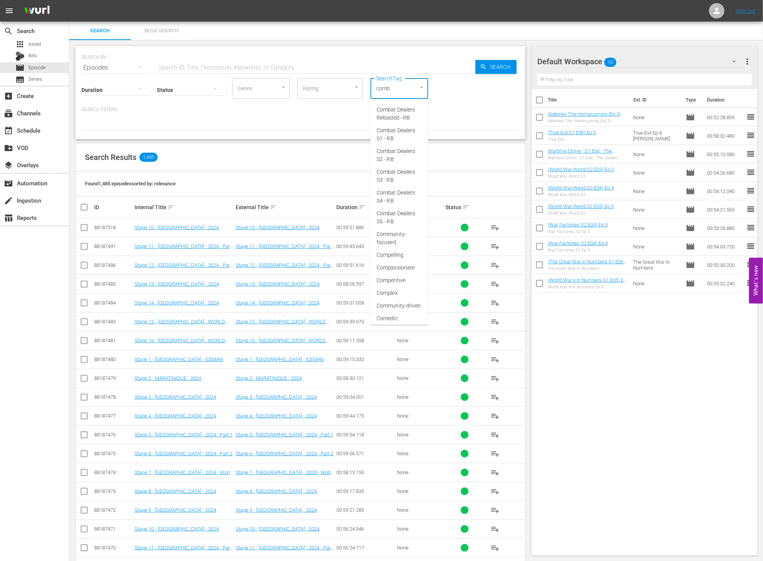
type input "comba"
click at [327, 136] on span "Combat Dealers S1 - RB" at bounding box center [399, 134] width 45 height 16
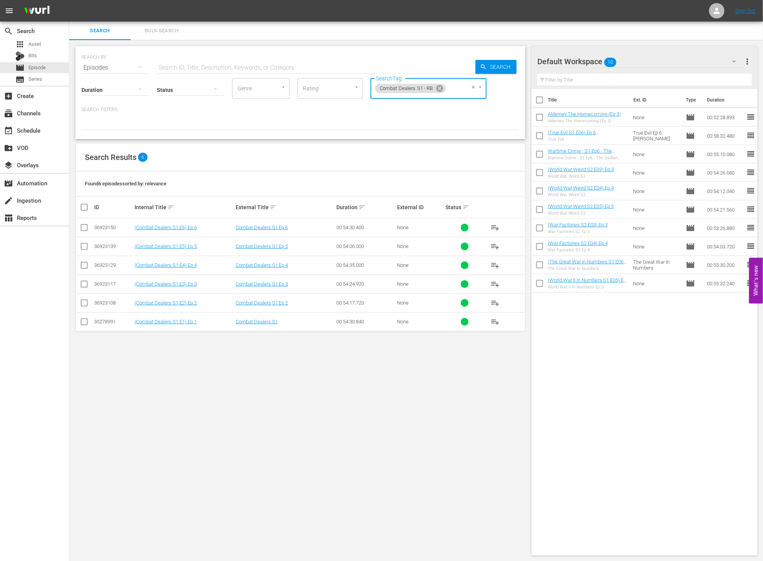
scroll to position [0, 0]
click at [327, 84] on icon at bounding box center [439, 88] width 8 height 8
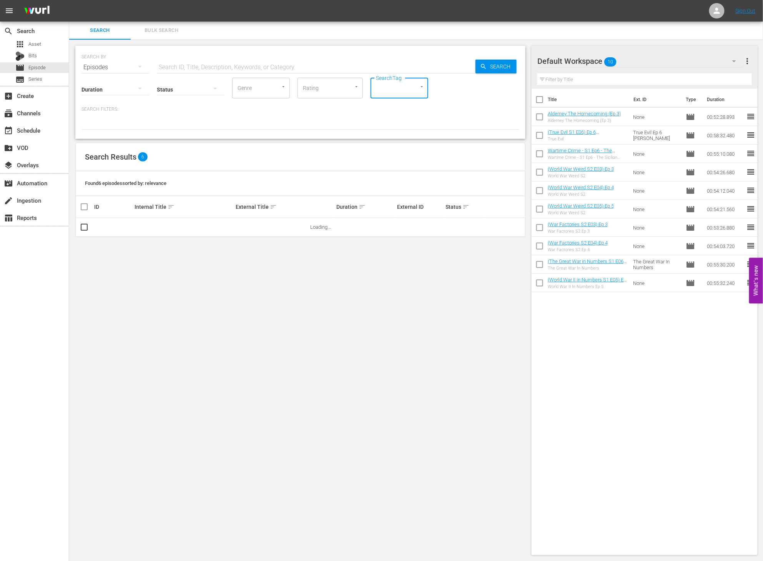
click at [327, 92] on input "SearchTag" at bounding box center [388, 88] width 29 height 14
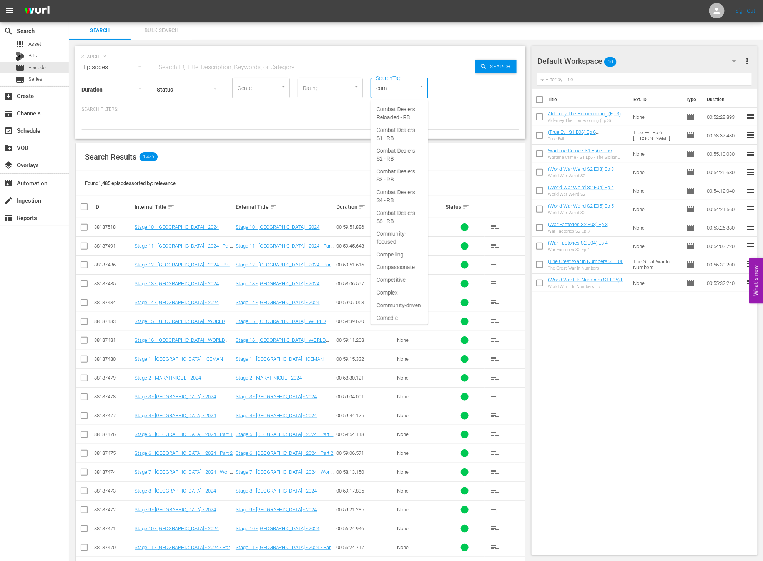
type input "comb"
click at [327, 151] on span "Combat Dealers S2 - RB" at bounding box center [399, 155] width 45 height 16
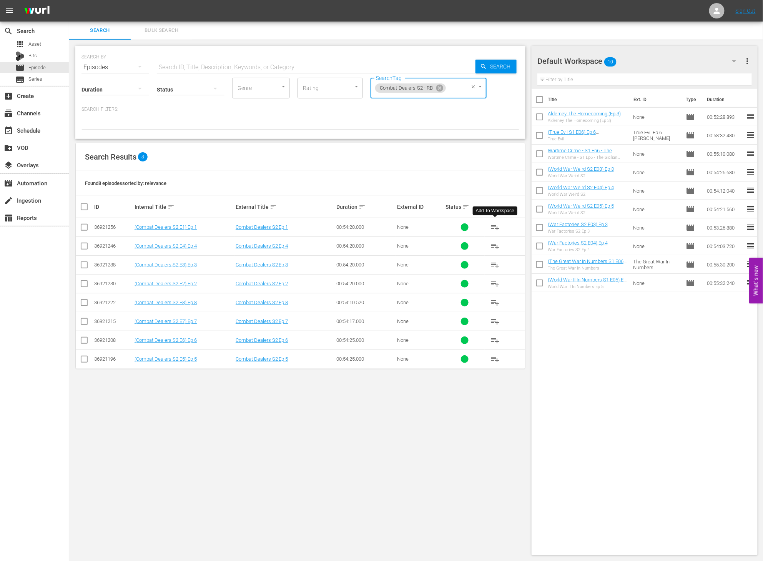
click at [327, 229] on button "playlist_add" at bounding box center [495, 227] width 18 height 18
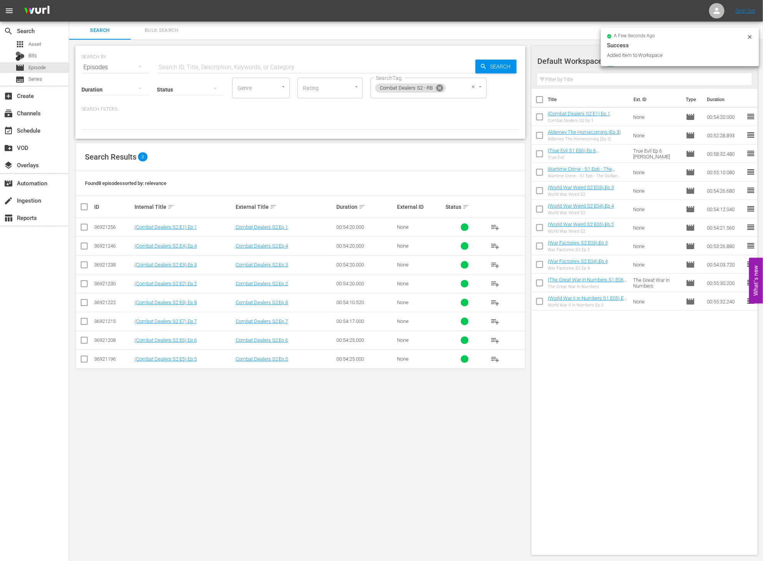
click at [327, 85] on icon at bounding box center [439, 88] width 8 height 8
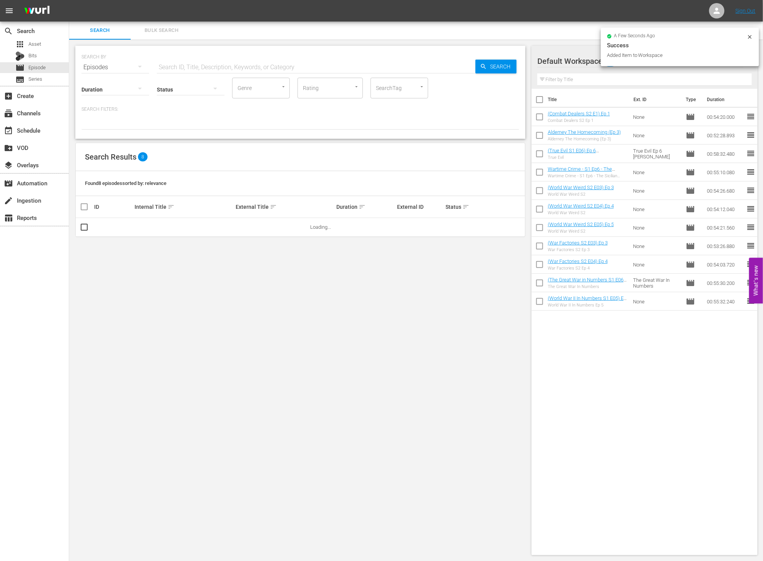
click at [327, 85] on input "SearchTag" at bounding box center [388, 88] width 29 height 14
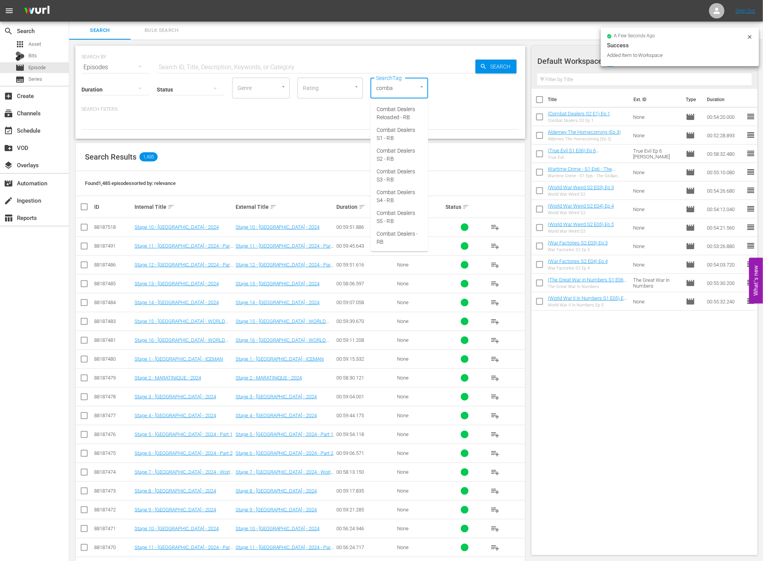
type input "combat"
click at [327, 128] on span "Combat Dealers S1 - RB" at bounding box center [399, 134] width 45 height 16
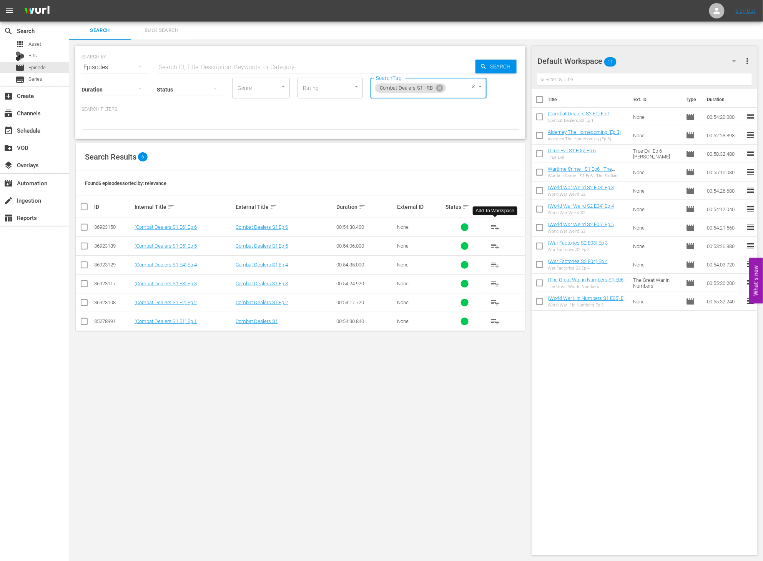
click at [327, 227] on span "playlist_add" at bounding box center [494, 226] width 9 height 9
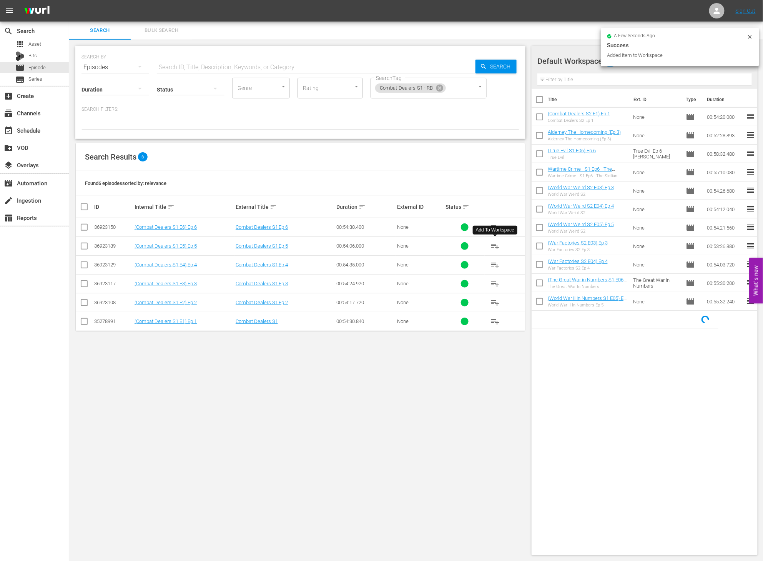
click at [327, 244] on span "playlist_add" at bounding box center [494, 245] width 9 height 9
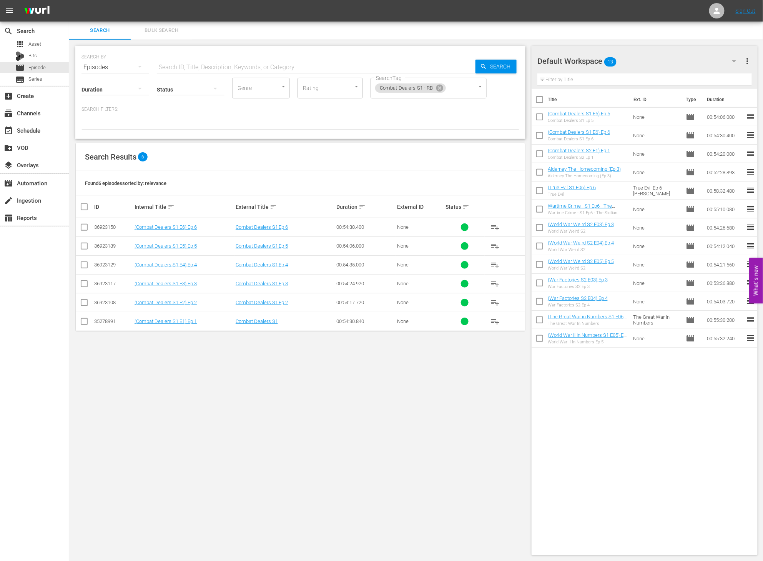
click at [327, 296] on div "Title Ext. ID Type Duration (Combat Dealers S1 E5) Ep 5 Combat Dealers S1 Ep 5 …" at bounding box center [644, 320] width 226 height 463
click at [327, 85] on icon at bounding box center [439, 88] width 7 height 7
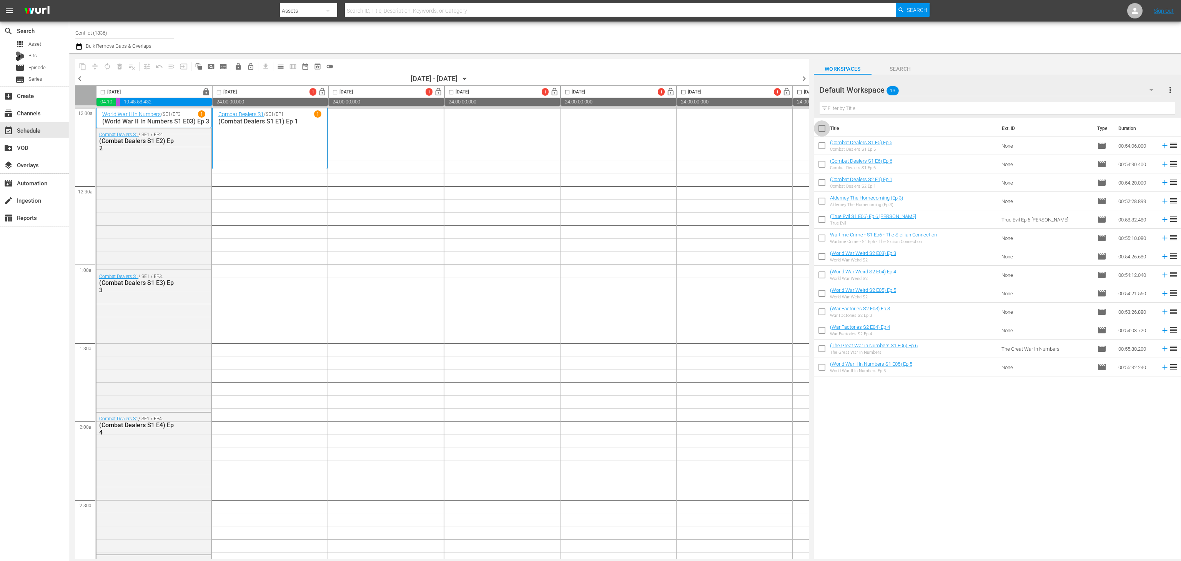
click at [404, 127] on input "checkbox" at bounding box center [822, 130] width 16 height 16
checkbox input "true"
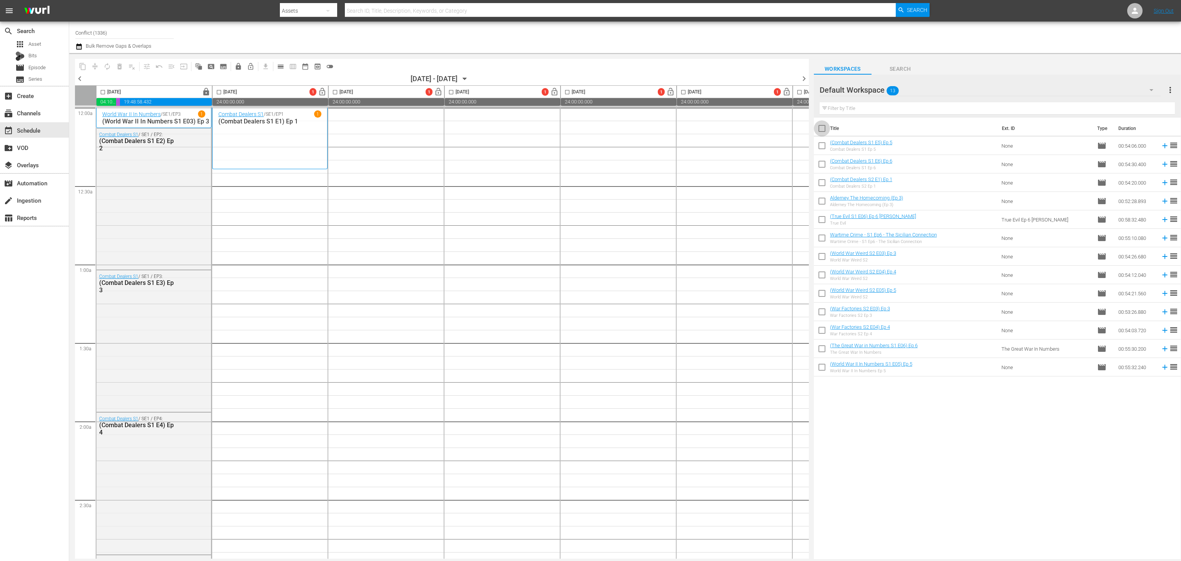
checkbox input "true"
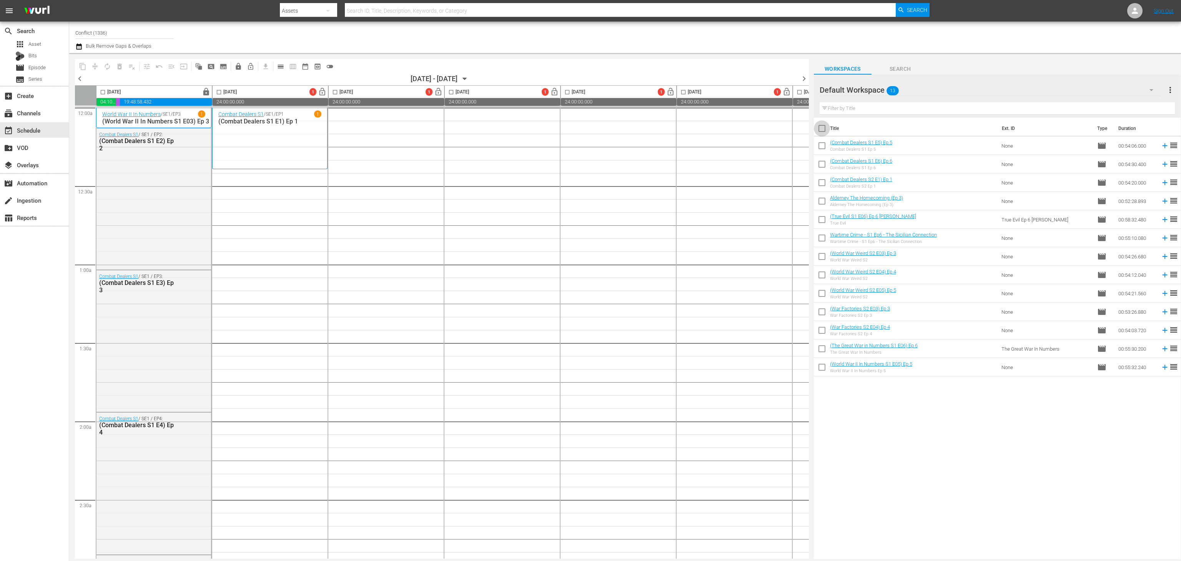
checkbox input "true"
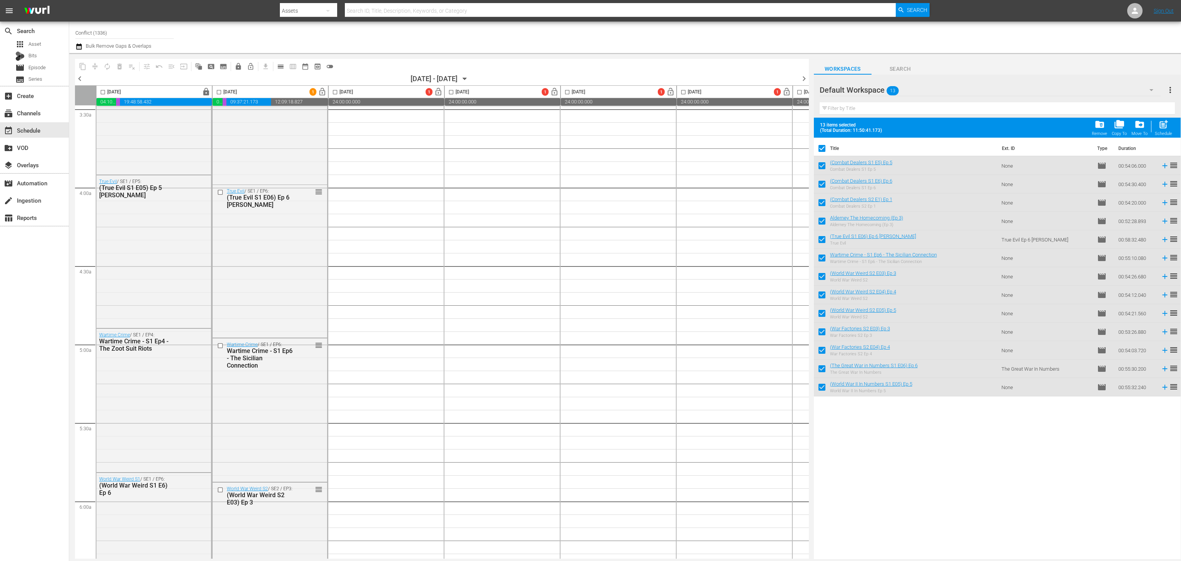
scroll to position [548, 0]
click at [404, 92] on span "more_vert" at bounding box center [1169, 89] width 9 height 9
click at [404, 105] on div "Clear All Workspace Items" at bounding box center [1120, 105] width 90 height 14
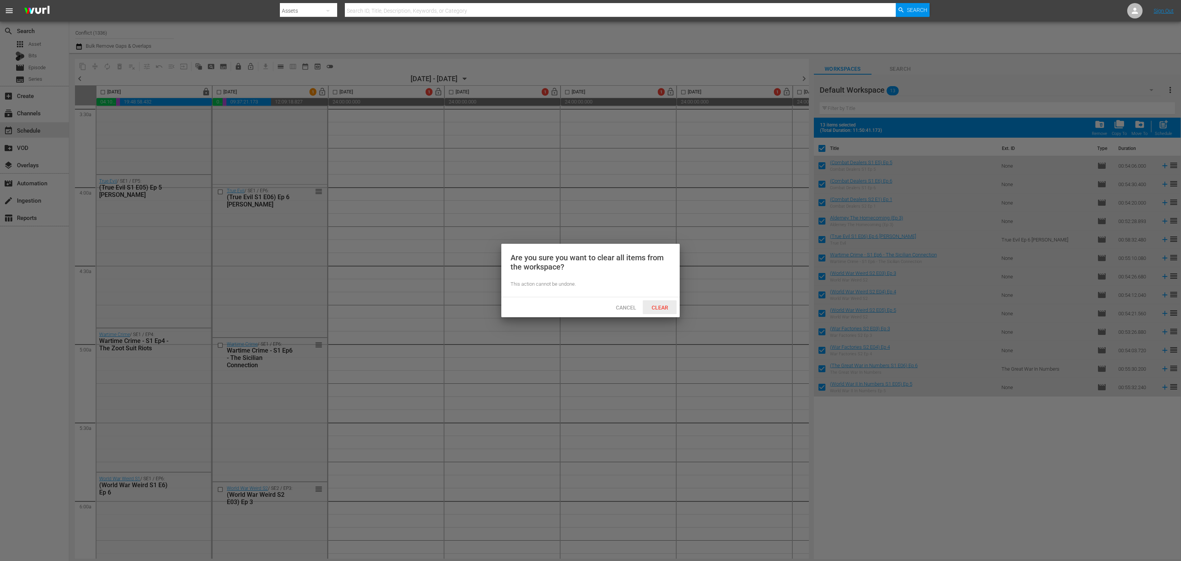
click at [404, 309] on span "Clear" at bounding box center [659, 307] width 29 height 6
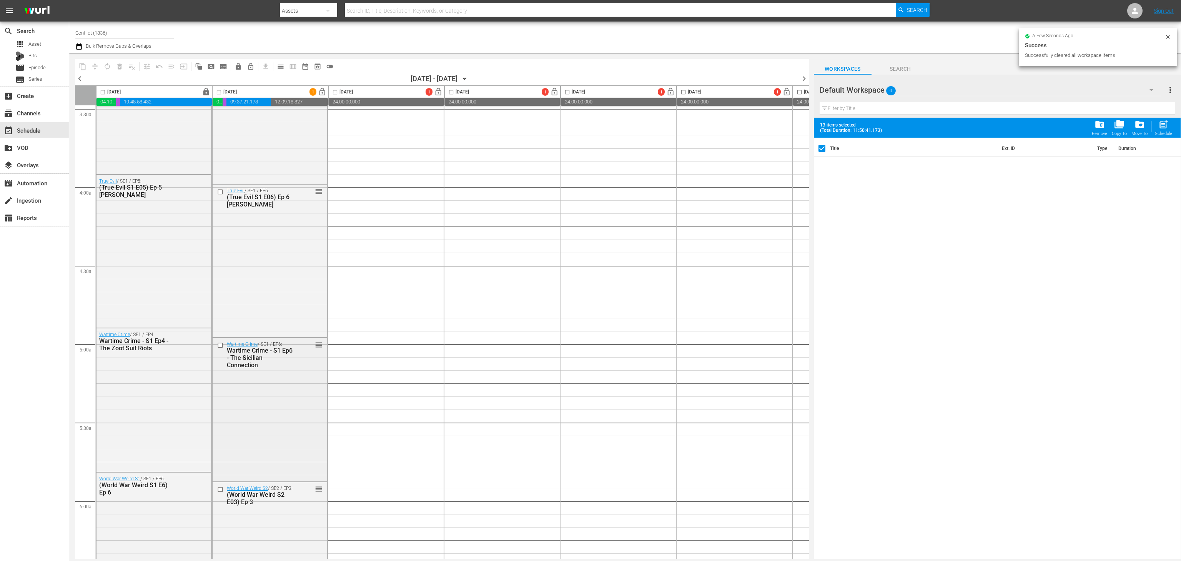
click at [222, 347] on input "checkbox" at bounding box center [221, 345] width 8 height 7
click at [121, 69] on span "delete_forever_outlined" at bounding box center [120, 67] width 8 height 8
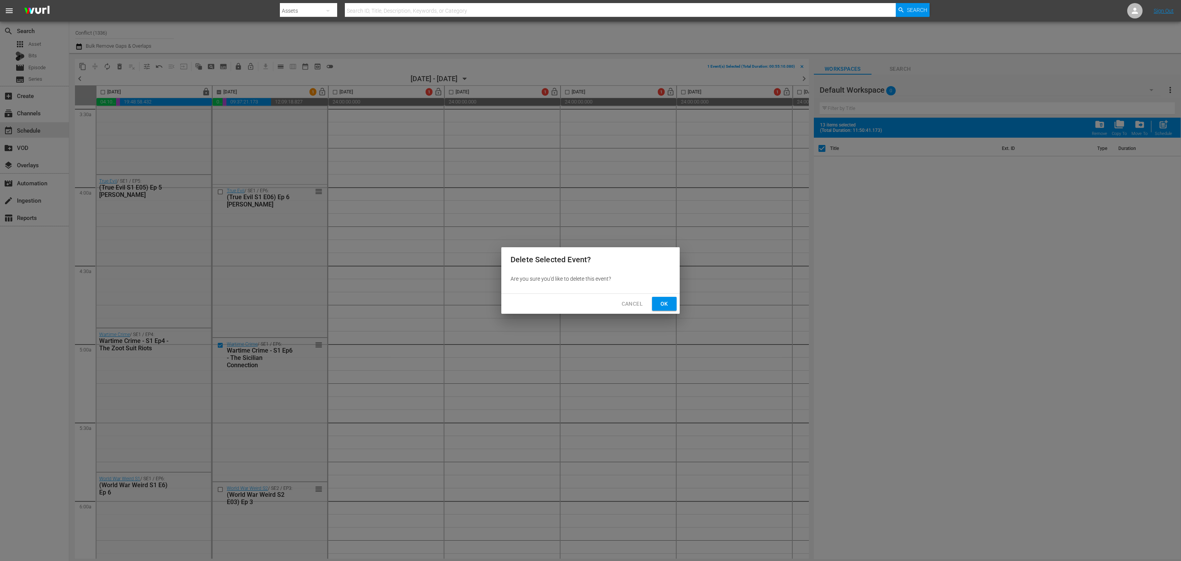
click at [404, 308] on button "Ok" at bounding box center [664, 304] width 25 height 14
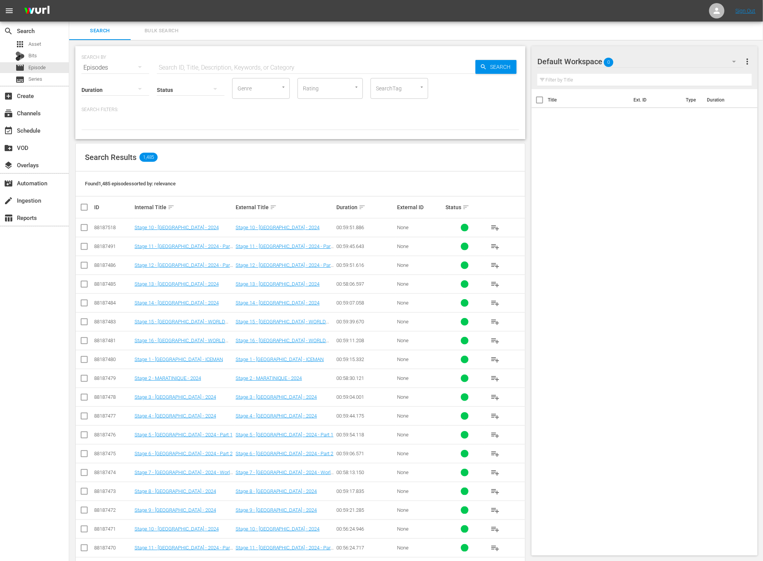
click at [401, 93] on input "SearchTag" at bounding box center [388, 88] width 29 height 14
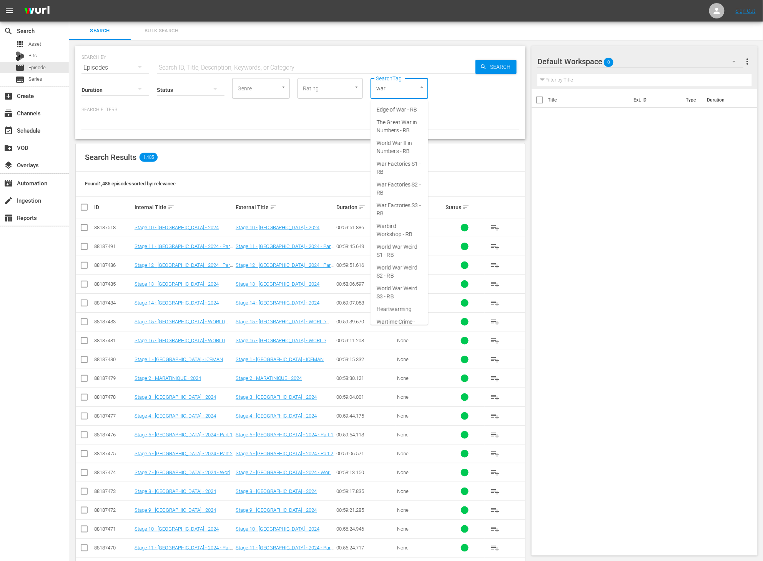
type input "[MEDICAL_DATA]"
click at [400, 111] on span "Wartime Crime - RB" at bounding box center [399, 114] width 45 height 16
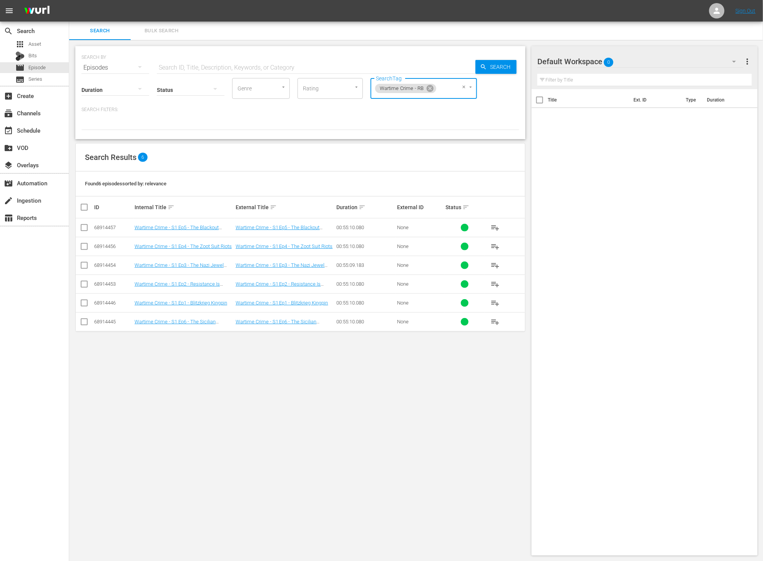
click at [496, 228] on span "playlist_add" at bounding box center [494, 227] width 9 height 9
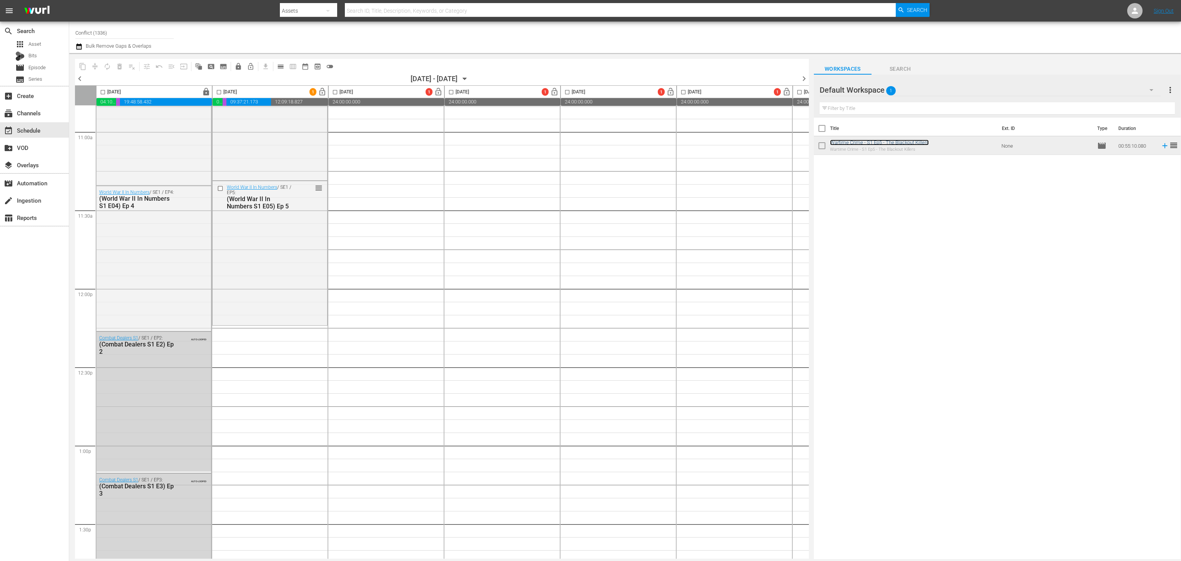
scroll to position [1702, 0]
click at [283, 68] on span "calendar_view_day_outlined" at bounding box center [281, 67] width 8 height 8
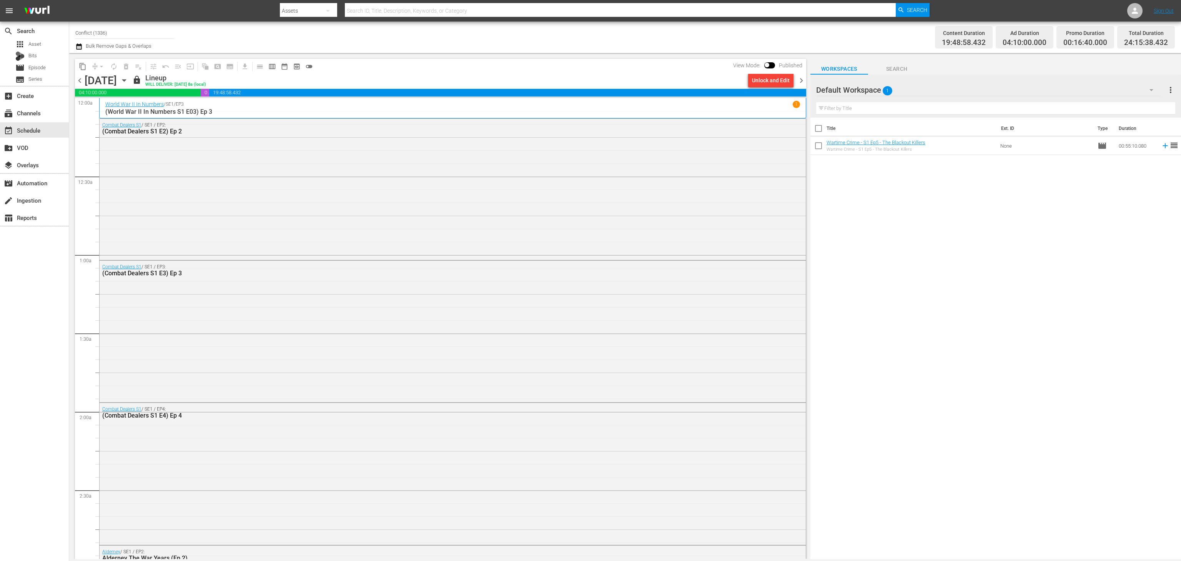
click at [800, 82] on span "chevron_right" at bounding box center [801, 81] width 10 height 10
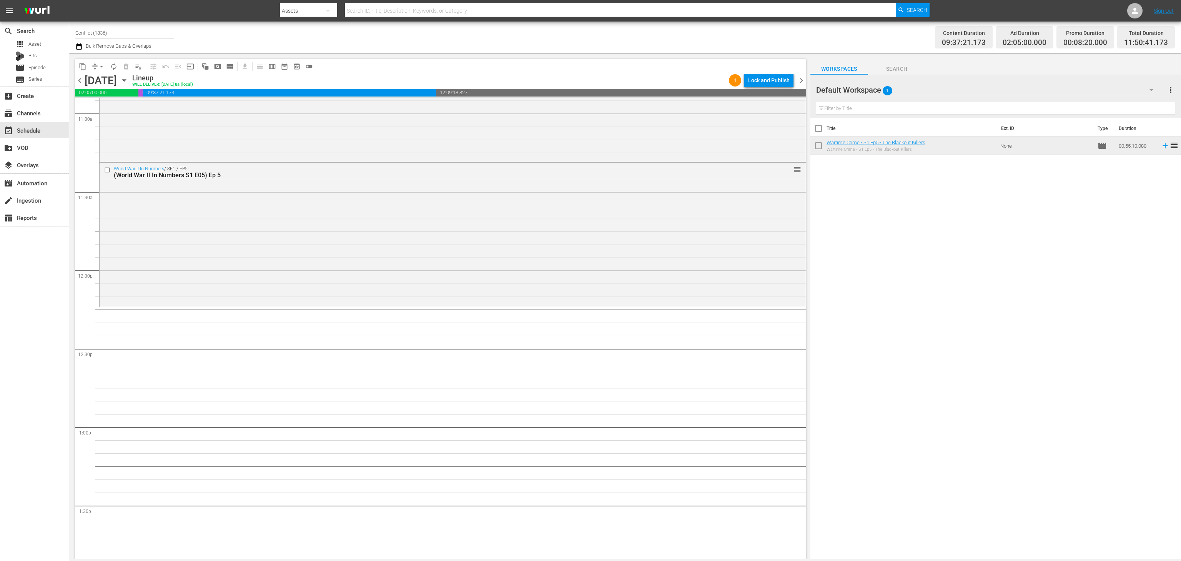
scroll to position [1708, 0]
click at [112, 65] on span "autorenew_outlined" at bounding box center [114, 67] width 8 height 8
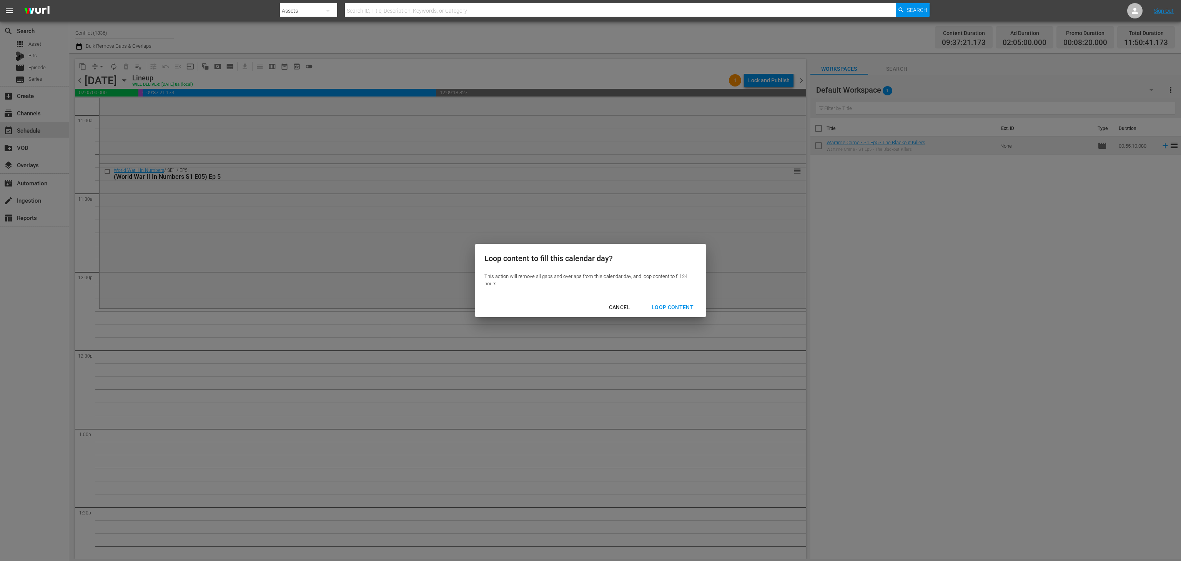
click at [678, 306] on div "Loop Content" at bounding box center [672, 307] width 54 height 10
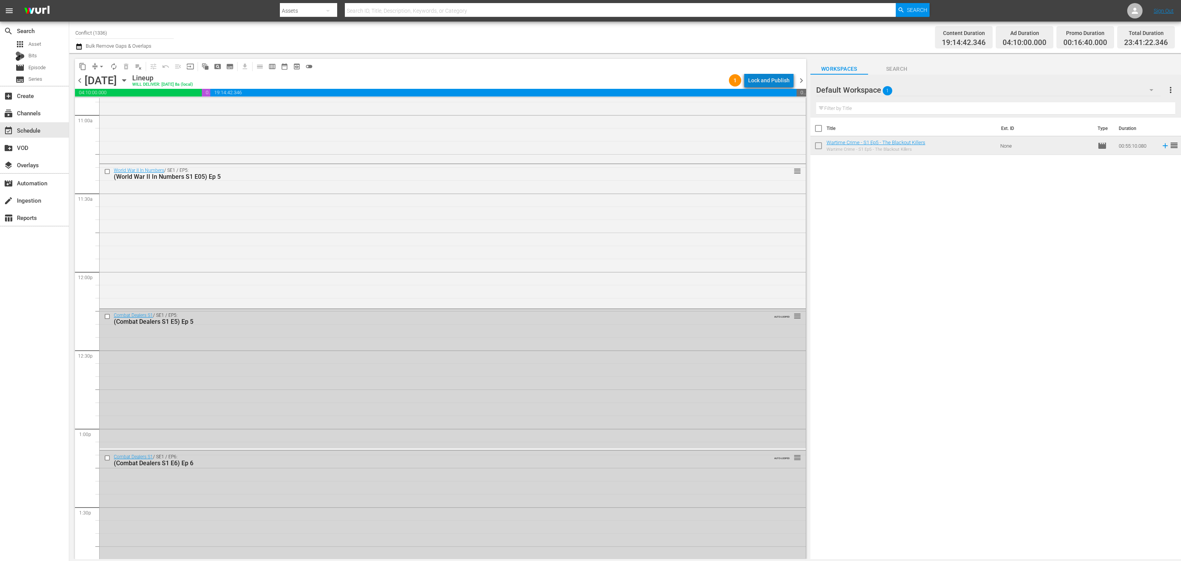
click at [773, 84] on div "Lock and Publish" at bounding box center [769, 80] width 42 height 14
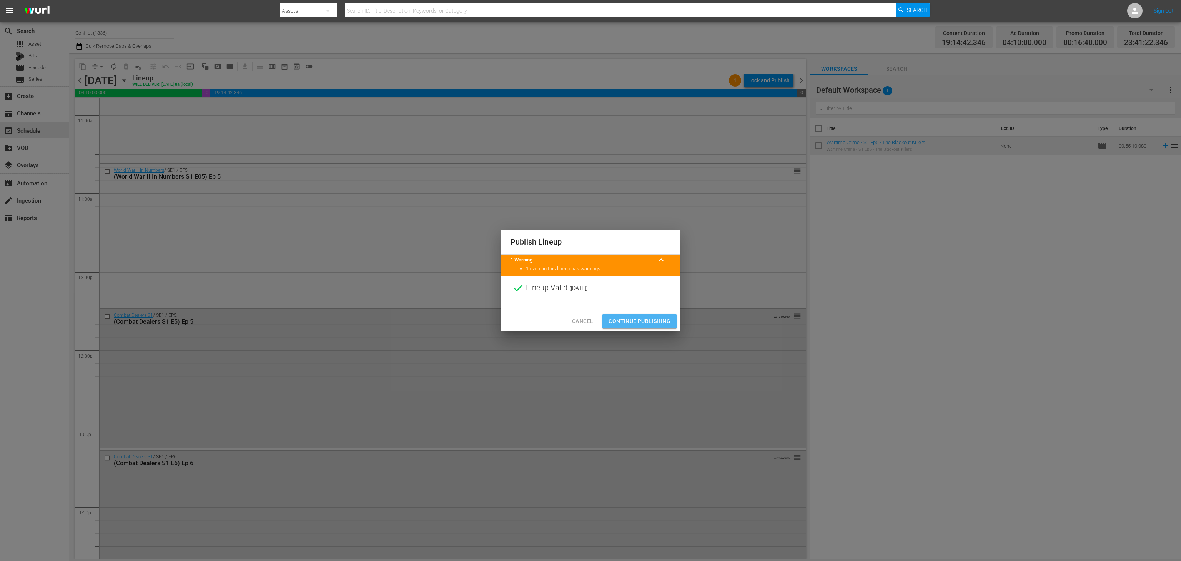
click at [649, 320] on span "Continue Publishing" at bounding box center [639, 321] width 62 height 10
